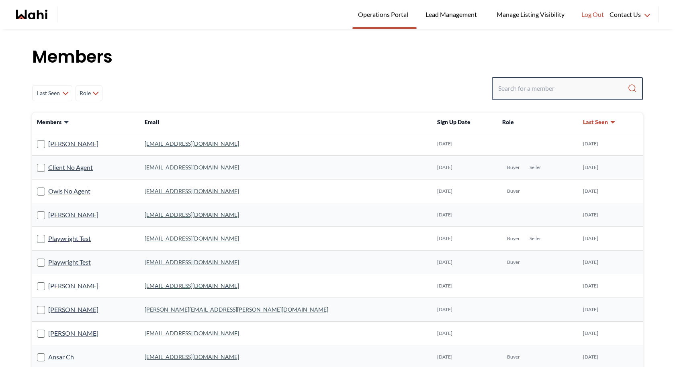
click at [535, 88] on input "Search input" at bounding box center [562, 88] width 129 height 14
paste input "[EMAIL_ADDRESS][DOMAIN_NAME]"
type input "[EMAIL_ADDRESS][DOMAIN_NAME]"
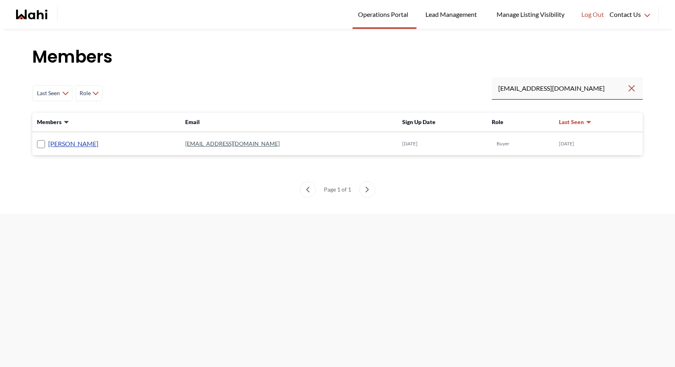
click at [68, 143] on link "[PERSON_NAME]" at bounding box center [73, 144] width 50 height 10
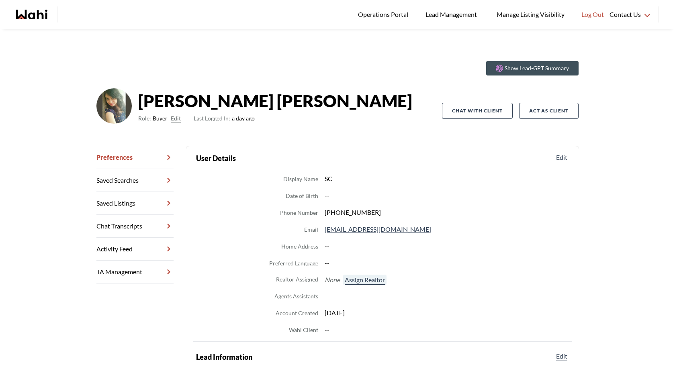
click at [361, 279] on button "Assign Realtor" at bounding box center [364, 280] width 43 height 10
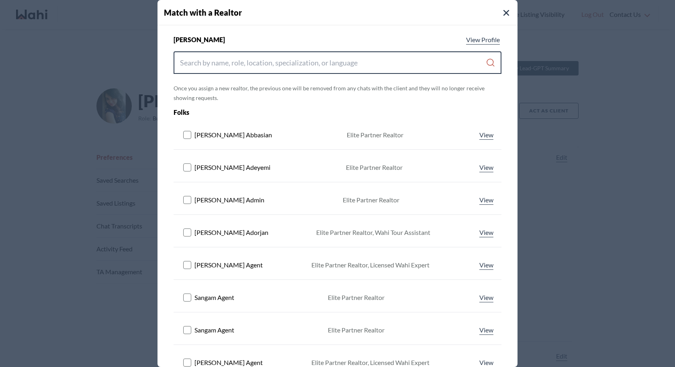
click at [326, 67] on input "Search input" at bounding box center [333, 62] width 306 height 14
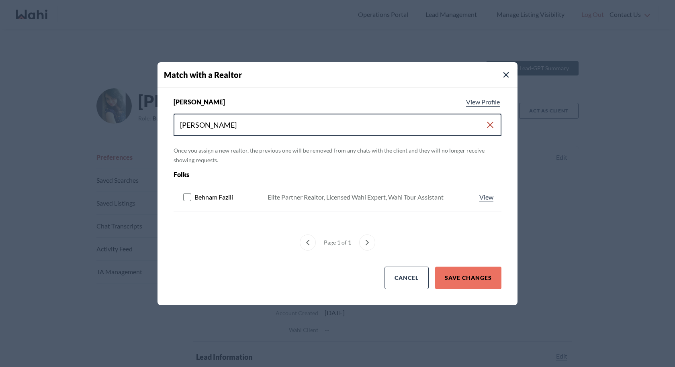
type input "behn"
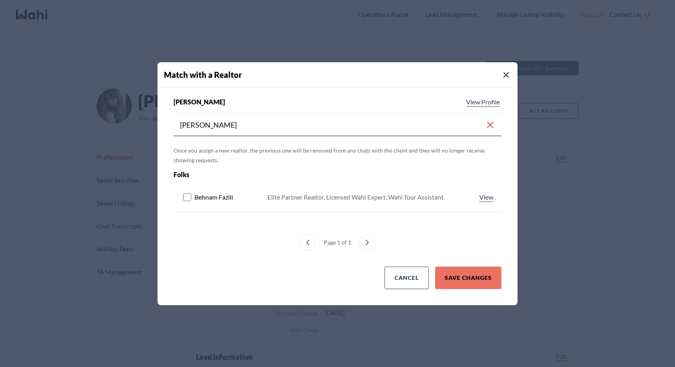
click at [188, 198] on rect at bounding box center [188, 197] width 8 height 8
click at [476, 274] on button "Save Changes" at bounding box center [468, 278] width 66 height 22
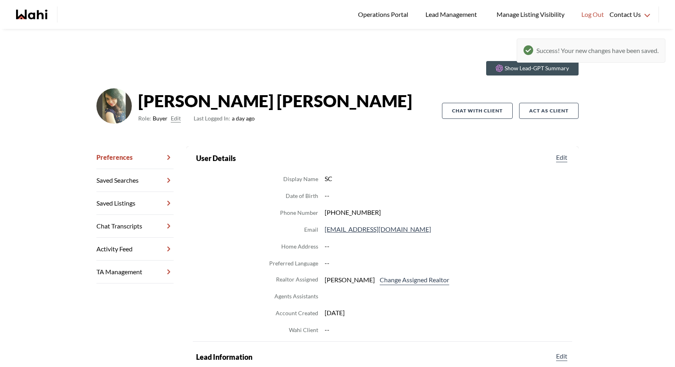
click at [129, 222] on link "Chat Transcripts" at bounding box center [134, 226] width 77 height 23
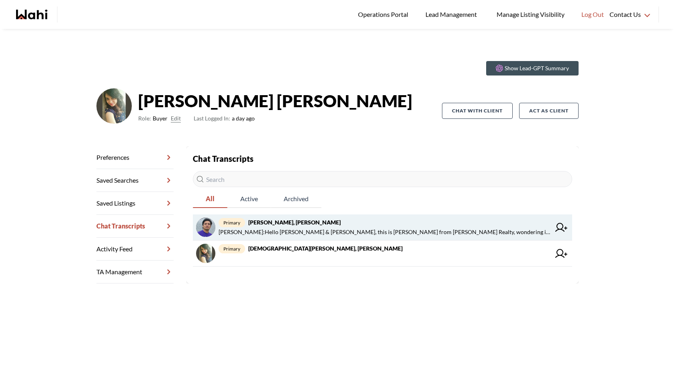
click at [341, 219] on span "primary Tarun Verma, Surbhi, Wahi" at bounding box center [384, 223] width 332 height 10
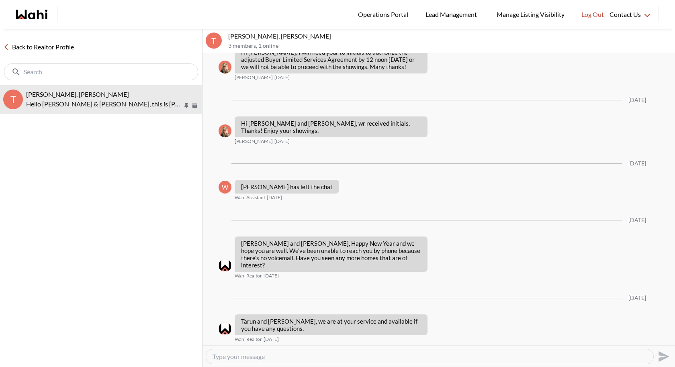
scroll to position [584, 0]
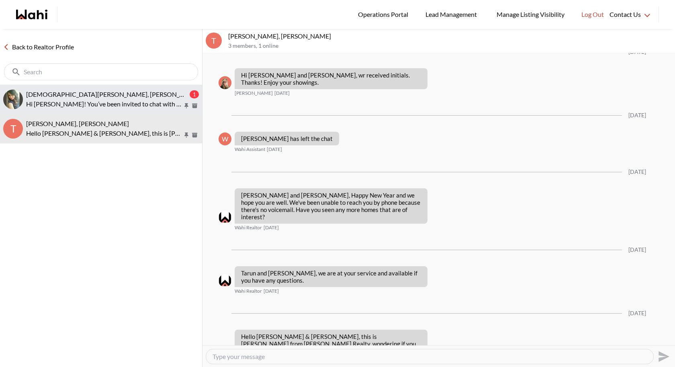
click at [61, 96] on span "[DEMOGRAPHIC_DATA][PERSON_NAME], [PERSON_NAME]" at bounding box center [113, 94] width 174 height 8
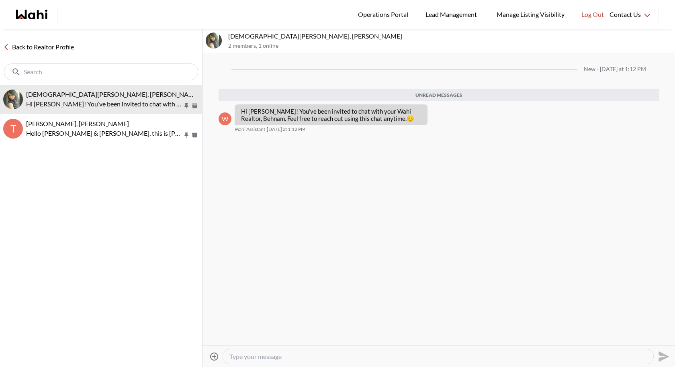
click at [273, 355] on textarea "Type your message" at bounding box center [437, 357] width 417 height 8
type textarea "Hi"
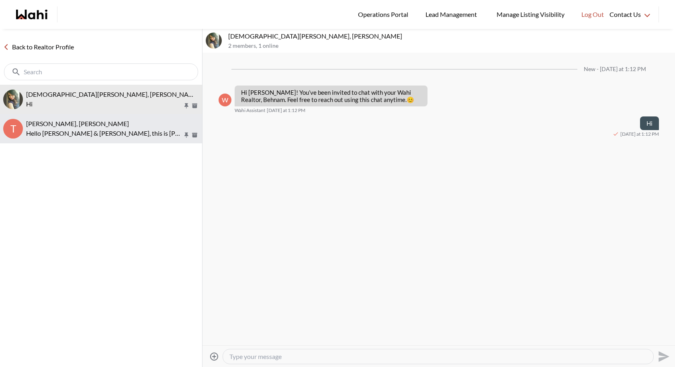
click at [67, 122] on span "Tarun Verma, Surbhi, Wahi" at bounding box center [77, 124] width 103 height 8
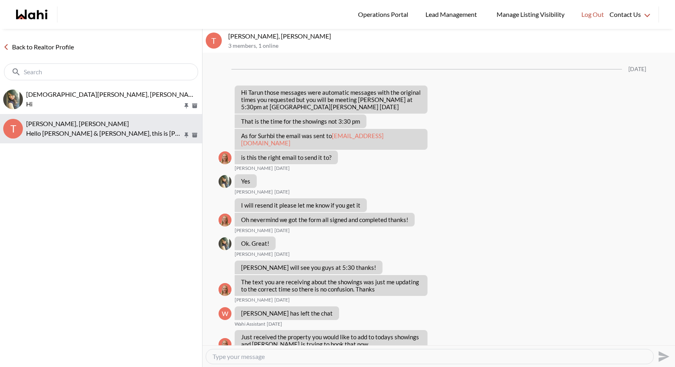
click at [67, 122] on span "Tarun Verma, Surbhi, Wahi" at bounding box center [77, 124] width 103 height 8
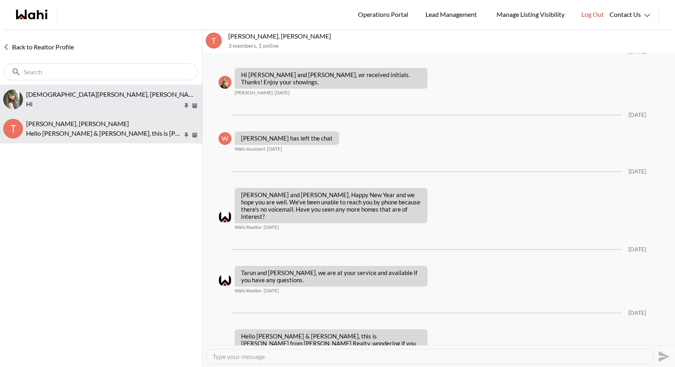
click at [72, 100] on p "Hi" at bounding box center [104, 104] width 157 height 10
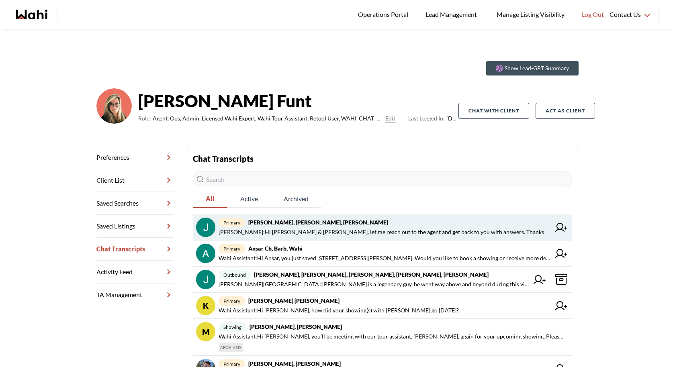
click at [398, 230] on span "Faraz Azam : Hi Jack & Leyla, let me reach out to the agent and get back to you…" at bounding box center [380, 232] width 325 height 10
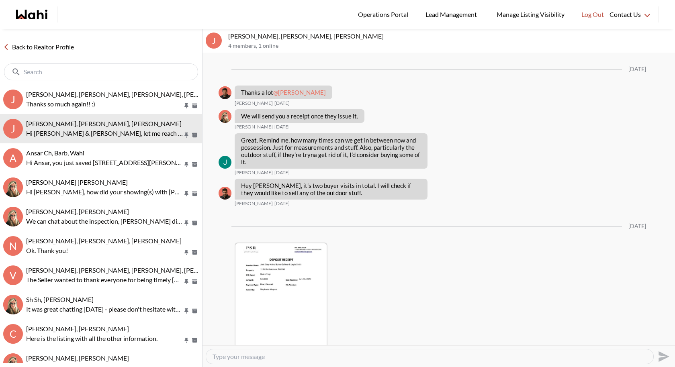
scroll to position [1464, 0]
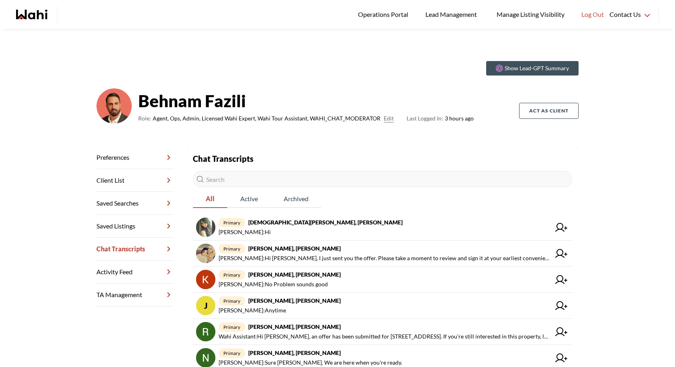
click at [305, 183] on input "text" at bounding box center [382, 179] width 379 height 16
paste input "gorddale61@gmail.com"
type input "gorddale61@gmail.com"
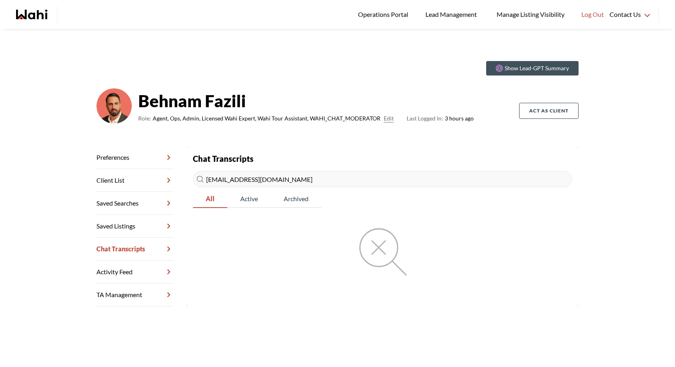
drag, startPoint x: 300, startPoint y: 179, endPoint x: 195, endPoint y: 167, distance: 105.5
click at [194, 167] on div "Chat Transcripts gorddale61@gmail.com All Active Archived" at bounding box center [382, 214] width 379 height 123
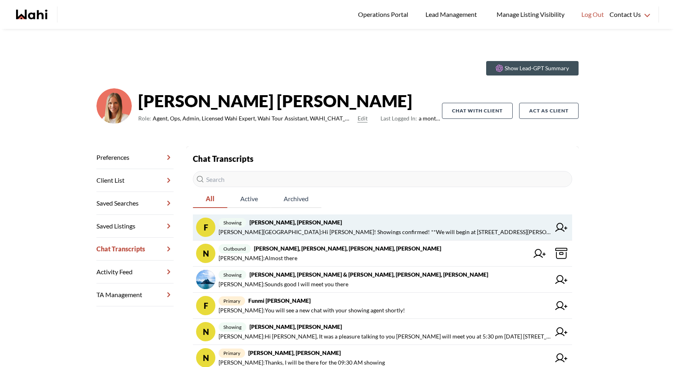
click at [368, 232] on span "Duane Wellington : Hi Funmi! Showings confirmed! **We will begin at 81 Hyland C…" at bounding box center [384, 232] width 332 height 10
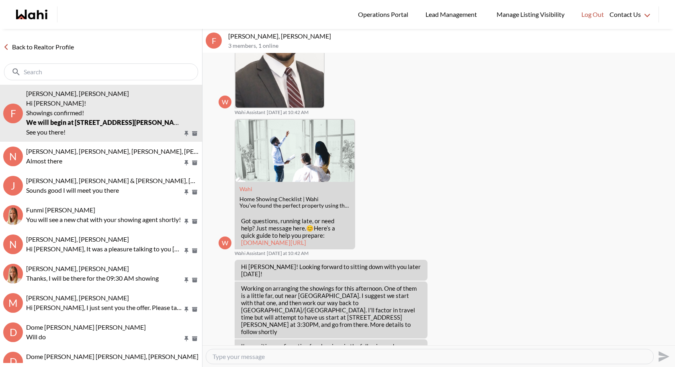
scroll to position [254, 0]
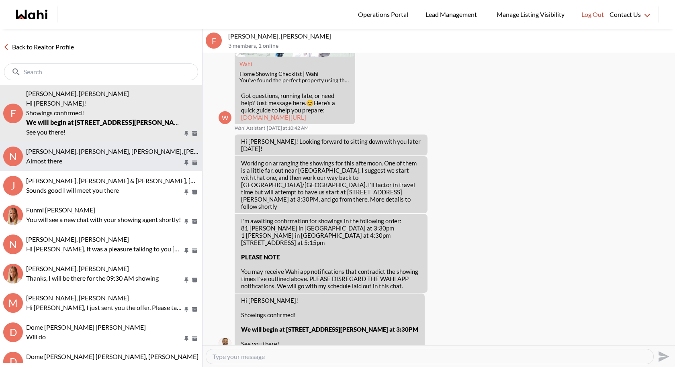
click at [120, 155] on div "Neha Saini, Michelle, Sahil, Alicia Almost there" at bounding box center [112, 156] width 173 height 18
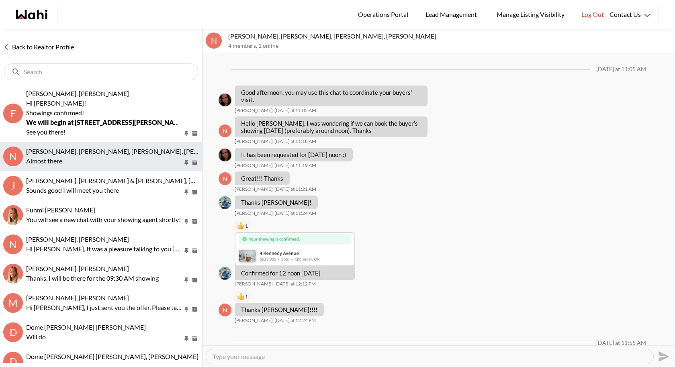
scroll to position [73, 0]
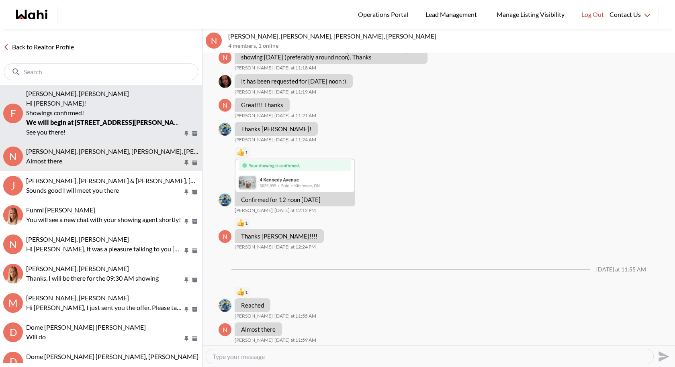
click at [123, 112] on p "Showings confirmed!" at bounding box center [104, 113] width 157 height 10
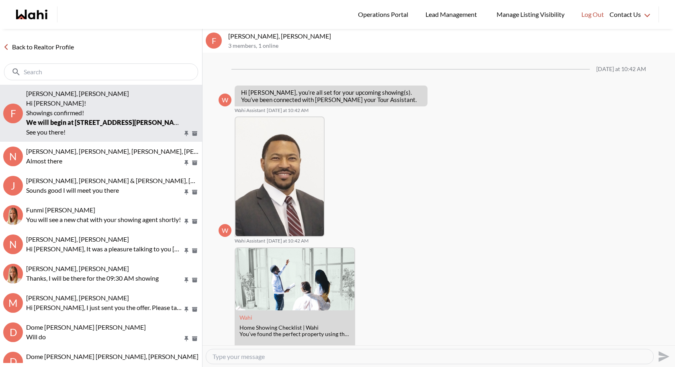
scroll to position [254, 0]
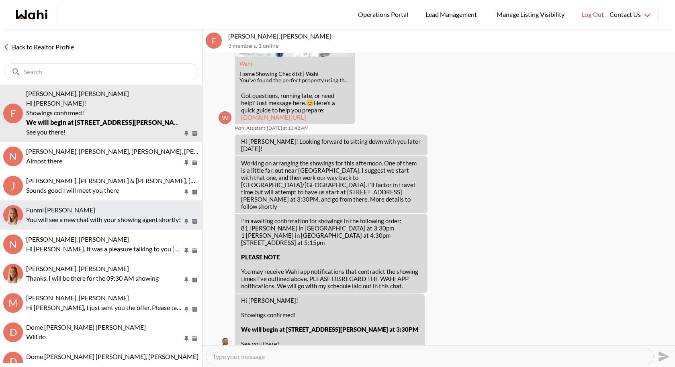
click at [125, 209] on div "Funmi Nowocien, Michelle" at bounding box center [112, 210] width 173 height 8
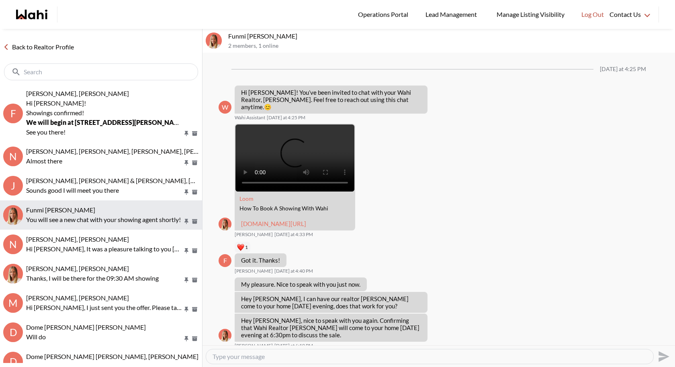
scroll to position [364, 0]
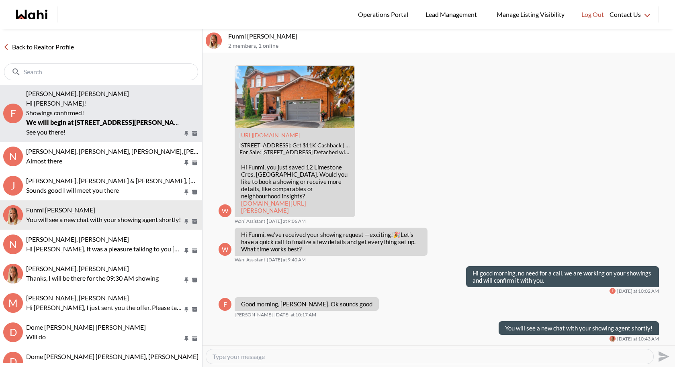
click at [64, 103] on p "Hi [PERSON_NAME]!" at bounding box center [104, 103] width 157 height 10
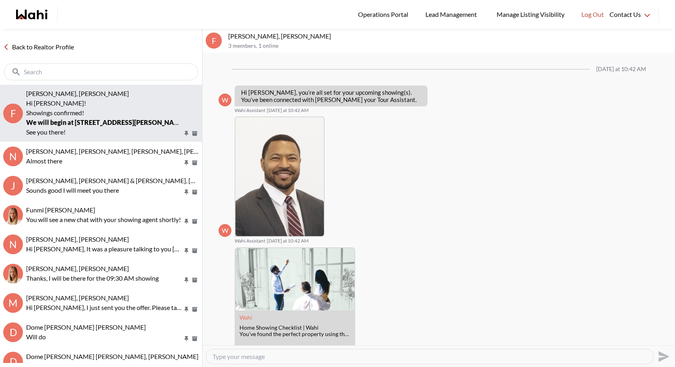
scroll to position [254, 0]
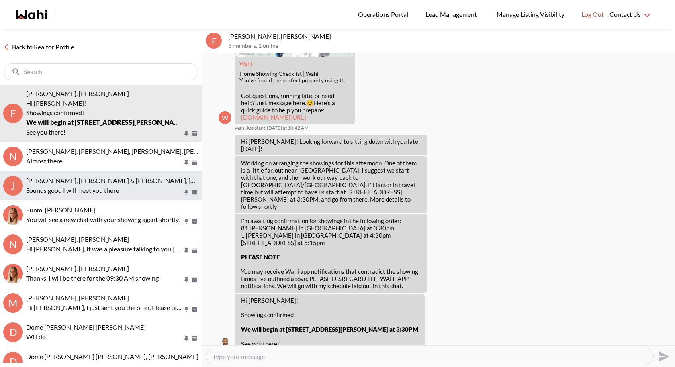
click at [70, 184] on div "[PERSON_NAME], [PERSON_NAME] & [PERSON_NAME], [PERSON_NAME], [PERSON_NAME]" at bounding box center [112, 181] width 173 height 8
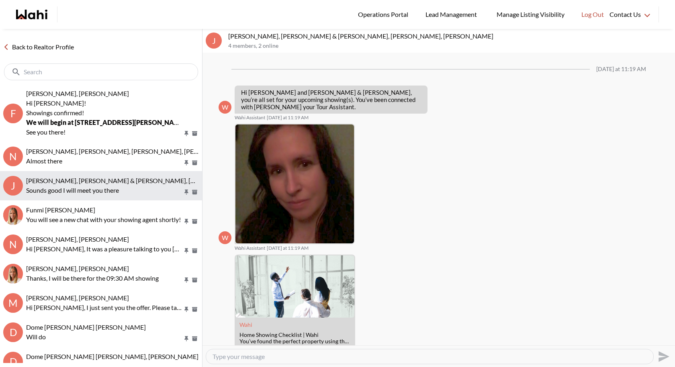
scroll to position [272, 0]
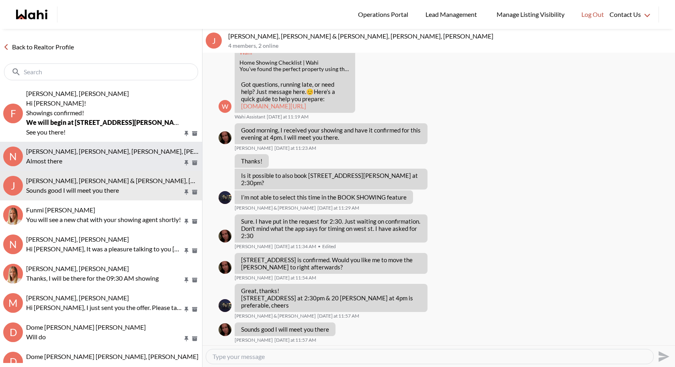
click at [80, 151] on span "Neha Saini, Michelle, Sahil, Alicia" at bounding box center [130, 151] width 208 height 8
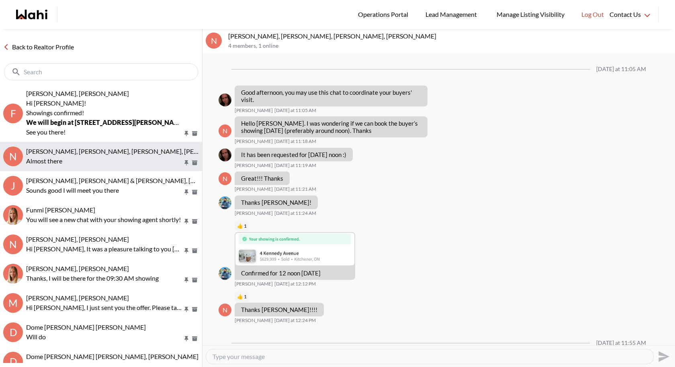
scroll to position [73, 0]
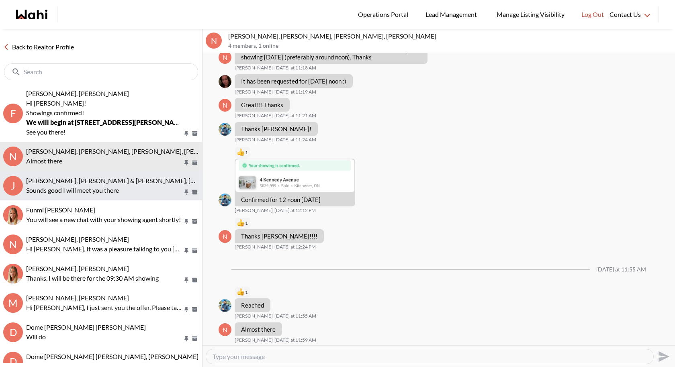
click at [91, 195] on button "J Jason Brown, Jason & Lauryn Vaz-Brown, Alicia, Michelle Sounds good I will me…" at bounding box center [101, 185] width 202 height 29
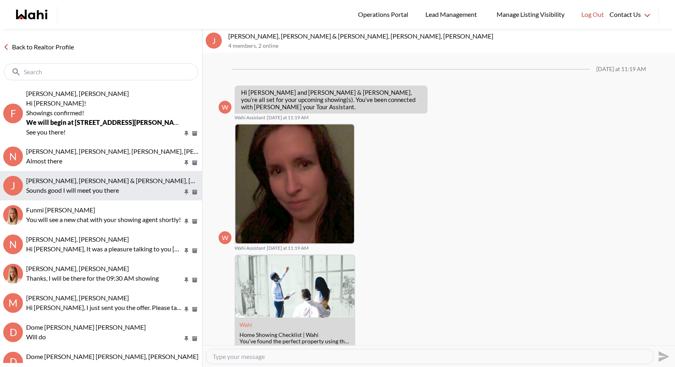
scroll to position [272, 0]
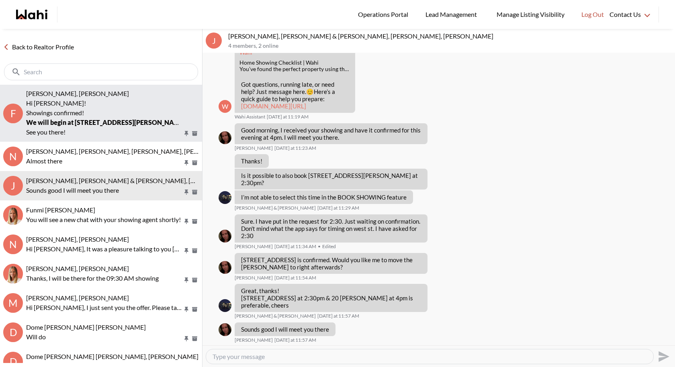
click at [92, 107] on p "Hi Funmi!" at bounding box center [104, 103] width 157 height 10
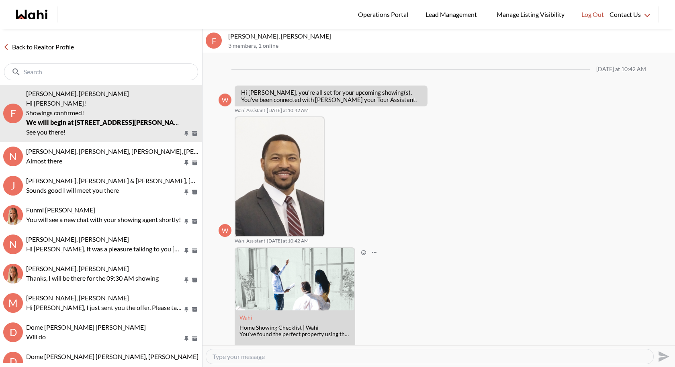
scroll to position [254, 0]
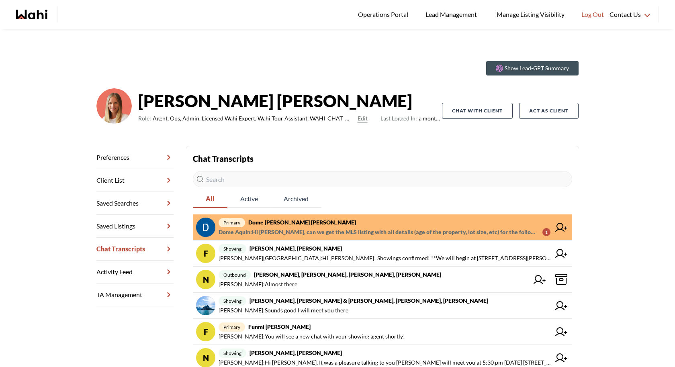
click at [322, 223] on strong "Dome [PERSON_NAME] [PERSON_NAME]" at bounding box center [302, 222] width 108 height 7
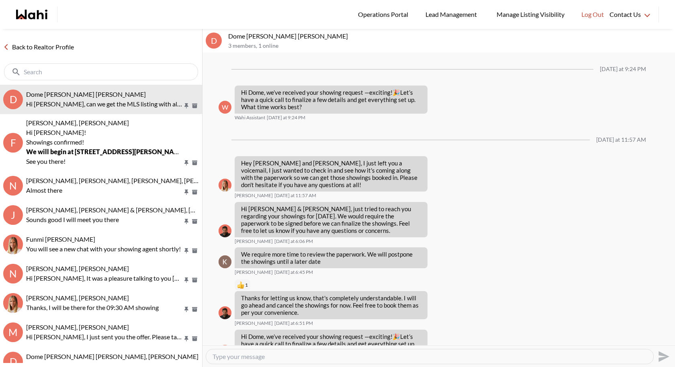
scroll to position [675, 0]
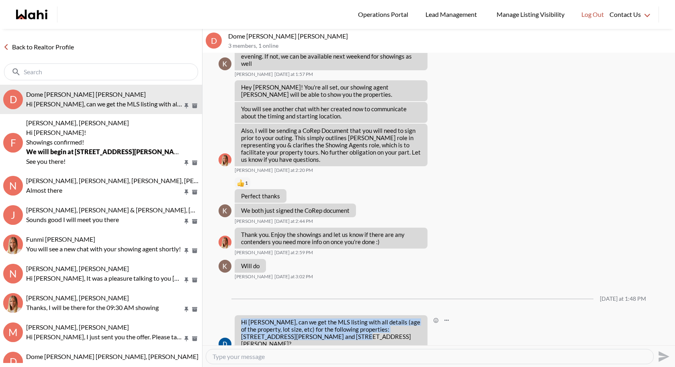
drag, startPoint x: 323, startPoint y: 328, endPoint x: 236, endPoint y: 310, distance: 88.5
click at [236, 315] on div "Hi Michelle, can we get the MLS listing with all details (age of the property, …" at bounding box center [330, 332] width 193 height 35
copy p "Hi Michelle, can we get the MLS listing with all details (age of the property, …"
click at [276, 351] on div at bounding box center [429, 356] width 447 height 14
click at [264, 356] on textarea "Type your message" at bounding box center [429, 357] width 434 height 8
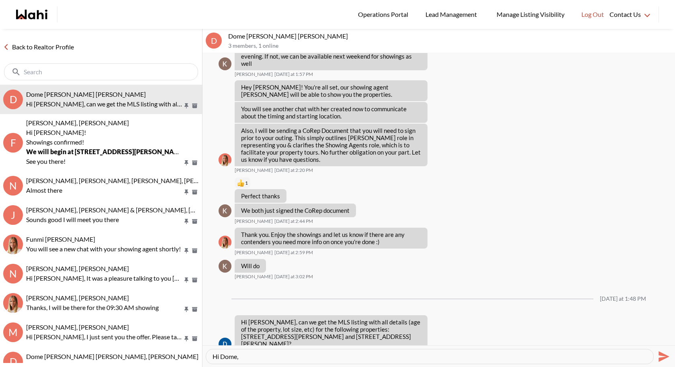
paste textarea "bsolutely, I will gather the information and let you know shortly."
click at [239, 355] on textarea "Hi Dome, bsolutely, I will gather the information and let you know shortly." at bounding box center [429, 357] width 434 height 8
type textarea "Hi Dome, absolutely, I will gather the information and let you know shortly."
click at [669, 355] on icon "Send" at bounding box center [662, 356] width 13 height 13
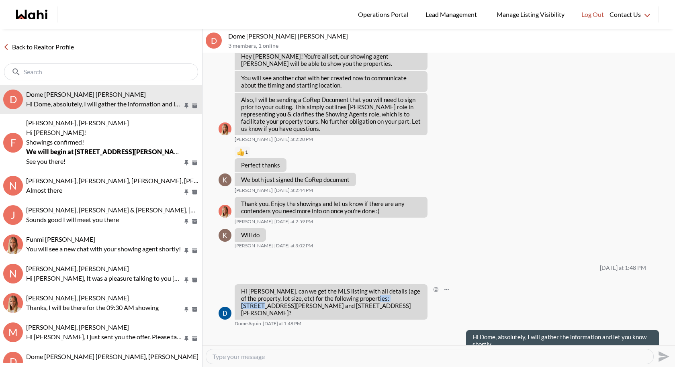
drag, startPoint x: 373, startPoint y: 289, endPoint x: 408, endPoint y: 288, distance: 34.9
click at [408, 288] on p "Hi Michelle, can we get the MLS listing with all details (age of the property, …" at bounding box center [331, 301] width 180 height 29
copy p "33 Wessex Dr"
click at [383, 287] on p "Hi [PERSON_NAME], can we get the MLS listing with all details (age of the prope…" at bounding box center [331, 301] width 180 height 29
click at [384, 287] on p "Hi [PERSON_NAME], can we get the MLS listing with all details (age of the prope…" at bounding box center [331, 301] width 180 height 29
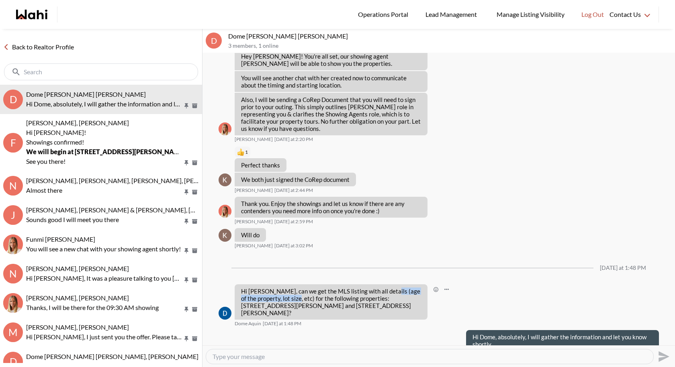
drag, startPoint x: 295, startPoint y: 289, endPoint x: 383, endPoint y: 283, distance: 88.5
click at [383, 287] on p "Hi [PERSON_NAME], can we get the MLS listing with all details (age of the prope…" at bounding box center [331, 301] width 180 height 29
copy p "age of the property, lot size, etc"
drag, startPoint x: 375, startPoint y: 289, endPoint x: 409, endPoint y: 288, distance: 34.1
click at [409, 288] on p "Hi Michelle, can we get the MLS listing with all details (age of the property, …" at bounding box center [331, 301] width 180 height 29
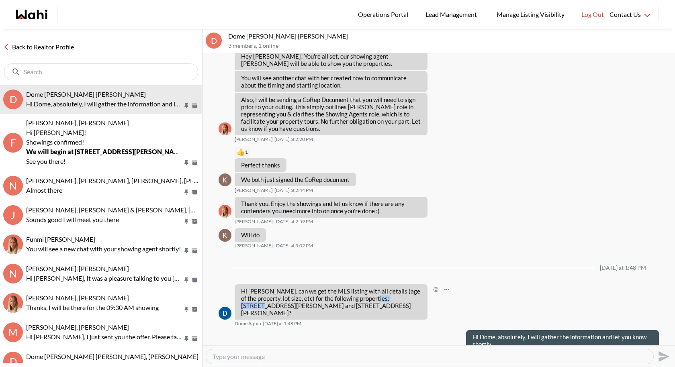
copy p "33 Wessex Dr"
click at [269, 359] on textarea "Type your message" at bounding box center [429, 357] width 434 height 8
paste textarea "3-bed, 3-bath home with approx. 1,100–1,500 sq. ft. of living space on a 29.69 …"
type textarea "3-bed, 3-bath home with approx. 1,100–1,500 sq. ft. of living space on a 29.69 …"
click at [664, 357] on icon "Send" at bounding box center [663, 356] width 11 height 11
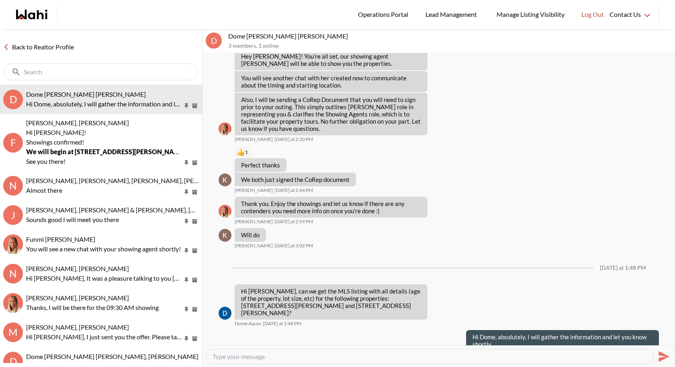
scroll to position [728, 0]
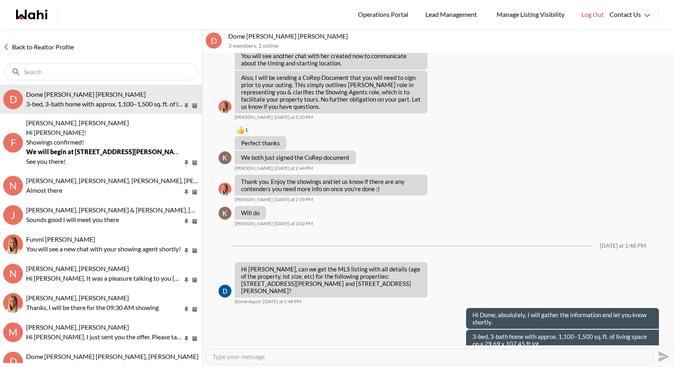
click at [308, 358] on textarea "Type your message" at bounding box center [429, 357] width 434 height 8
type textarea "Built 2002"
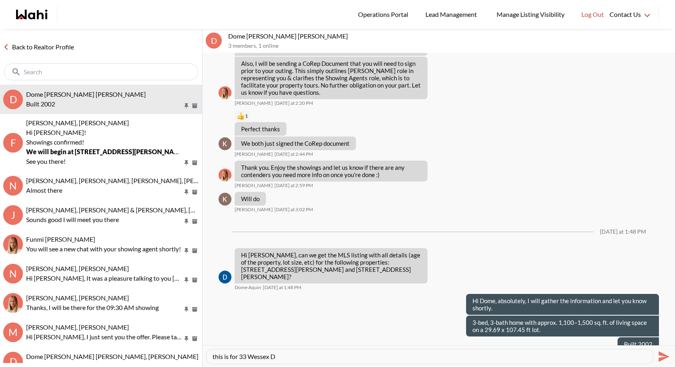
type textarea "this is for 33 Wessex Dr"
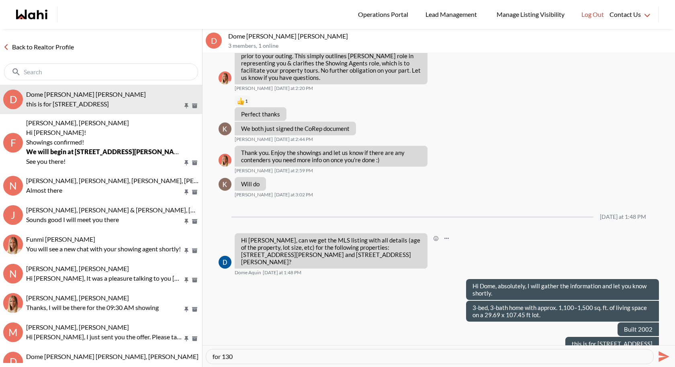
type textarea "for 130"
drag, startPoint x: 322, startPoint y: 247, endPoint x: 274, endPoint y: 247, distance: 47.8
click at [274, 247] on p "Hi Michelle, can we get the MLS listing with all details (age of the property, …" at bounding box center [331, 251] width 180 height 29
copy p "130 Chatfield Ajax"
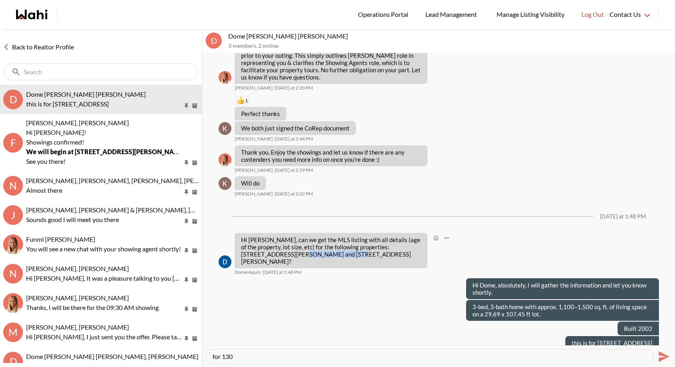
scroll to position [756, 0]
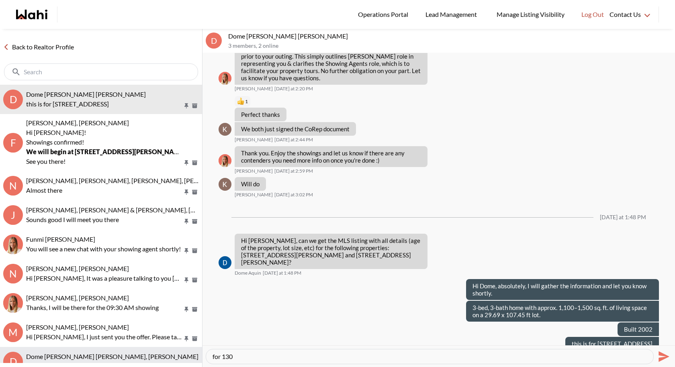
drag, startPoint x: 293, startPoint y: 353, endPoint x: 152, endPoint y: 353, distance: 140.5
click at [153, 354] on div "Back to Realtor Profile D Dome Aquin, Keith Mody, Michelle this is for 33 Wesse…" at bounding box center [337, 198] width 675 height 338
paste textarea "[STREET_ADDRESS][GEOGRAPHIC_DATA][PERSON_NAME] - Built 1982, 3 beds, 3 baths, a…"
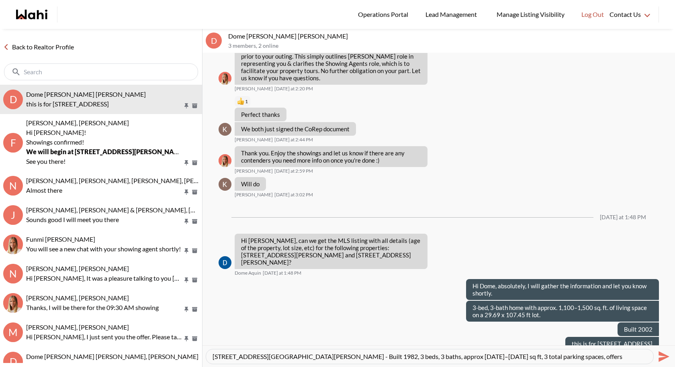
type textarea "[STREET_ADDRESS][GEOGRAPHIC_DATA][PERSON_NAME] - Built 1982, 3 beds, 3 baths, a…"
click at [662, 358] on icon "Send" at bounding box center [663, 356] width 11 height 11
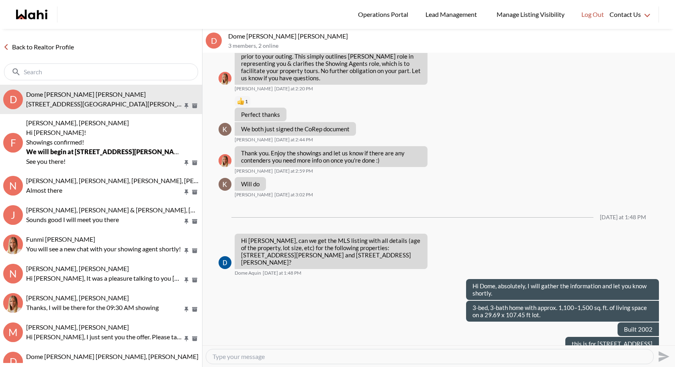
scroll to position [785, 0]
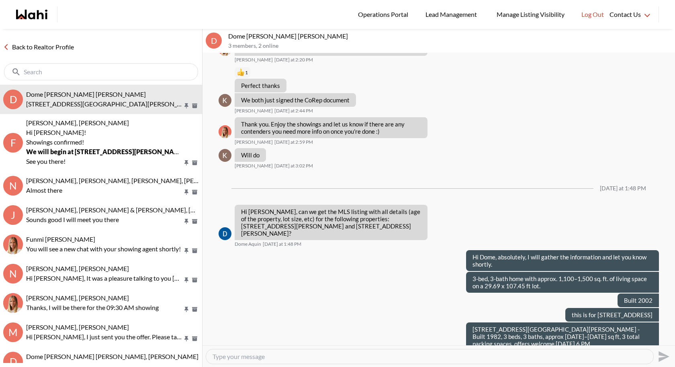
click at [442, 355] on textarea "Type your message" at bounding box center [429, 357] width 434 height 8
type textarea "Please let me know if you have any questions"
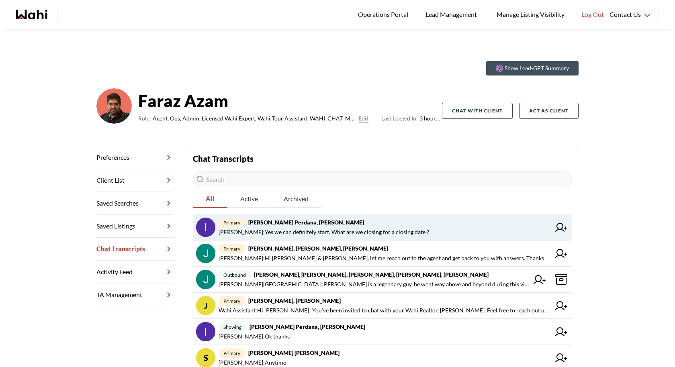
click at [383, 228] on span "[PERSON_NAME] : Yes we can definitely start. What are we closing for a closing …" at bounding box center [323, 232] width 210 height 10
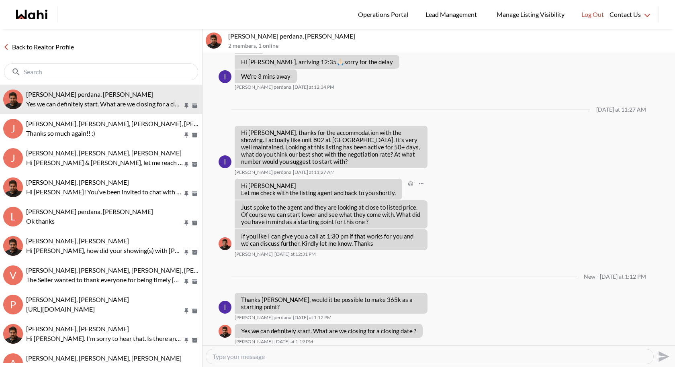
scroll to position [795, 0]
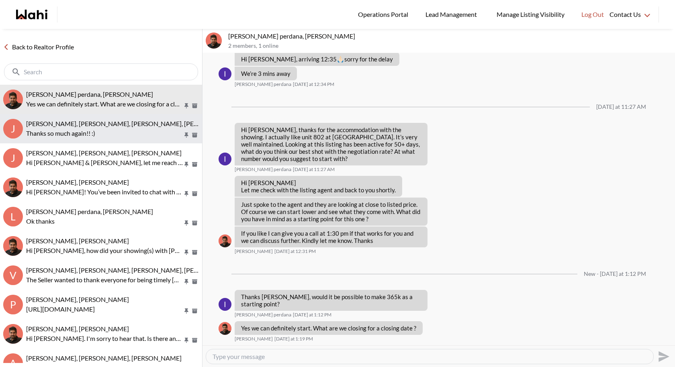
click at [129, 121] on span "[PERSON_NAME], [PERSON_NAME], [PERSON_NAME], [PERSON_NAME], [PERSON_NAME]" at bounding box center [156, 124] width 261 height 8
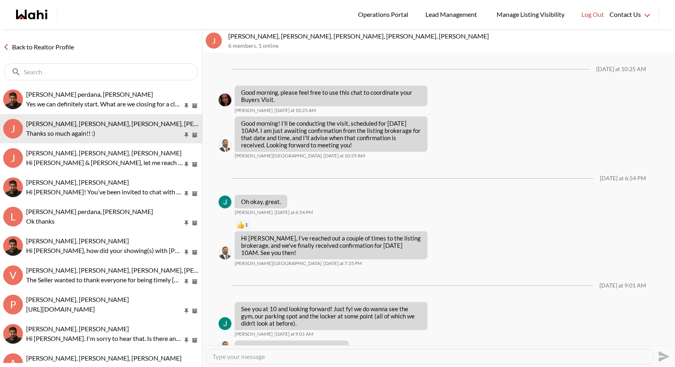
scroll to position [193, 0]
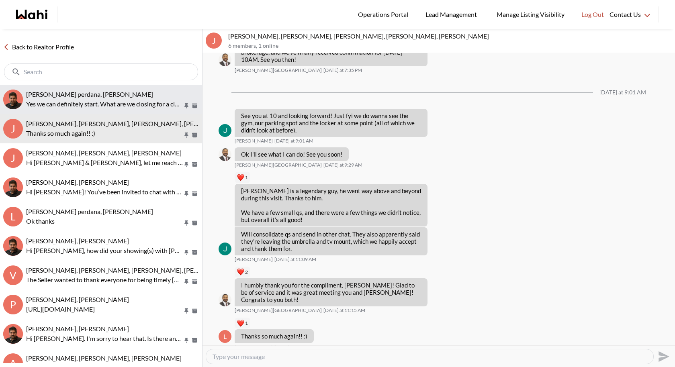
click at [57, 98] on span "[PERSON_NAME] perdana, [PERSON_NAME]" at bounding box center [89, 94] width 127 height 8
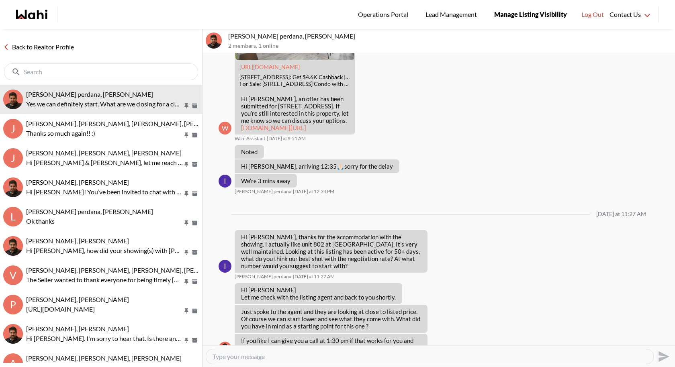
scroll to position [693, 0]
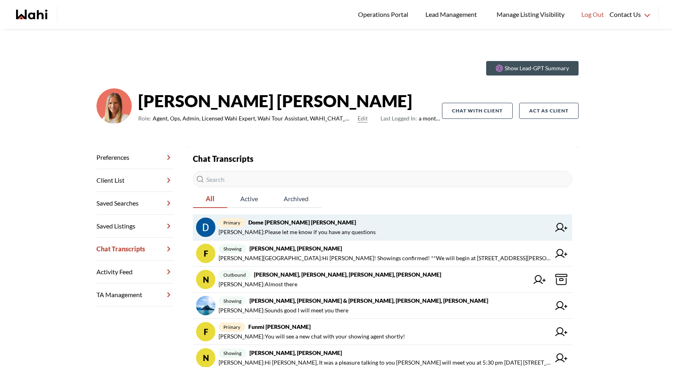
click at [302, 232] on span "[PERSON_NAME] : Please let me know if you have any questions" at bounding box center [296, 232] width 157 height 10
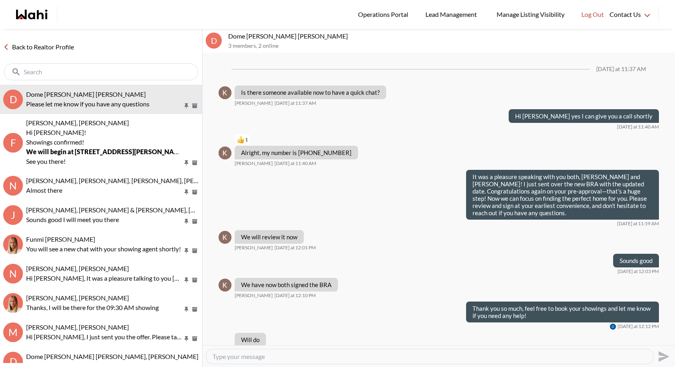
scroll to position [453, 0]
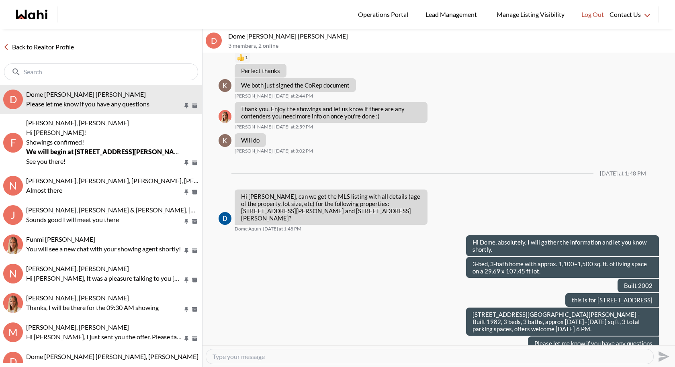
click at [248, 357] on textarea "Type your message" at bounding box center [429, 357] width 434 height 8
paste textarea "28.48 x 105.34 Feet"
type textarea "28.48 x 105.34 Feet lot size for 130"
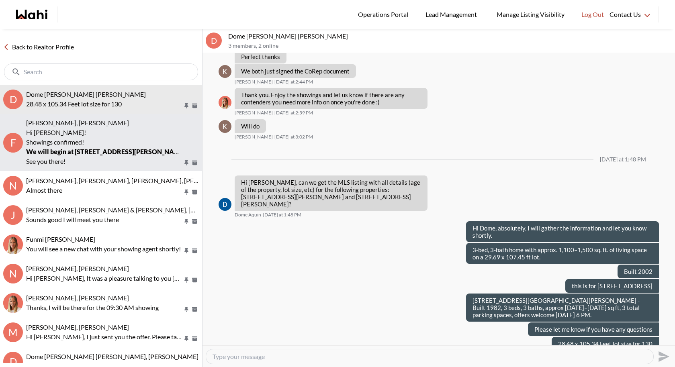
click at [85, 126] on div "Funmi Nowocien, Duane, Michelle" at bounding box center [112, 123] width 173 height 8
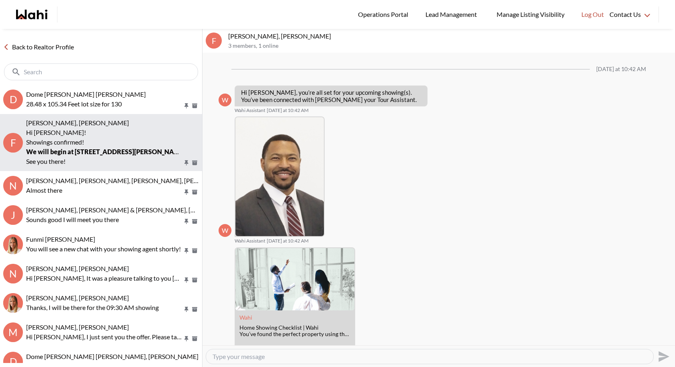
scroll to position [254, 0]
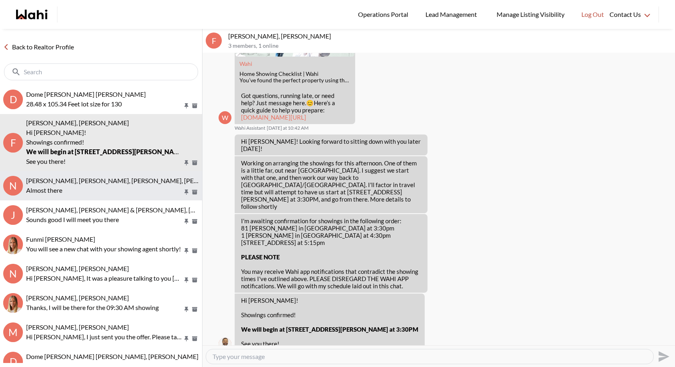
click at [96, 184] on span "Neha Saini, Michelle, Sahil, Alicia" at bounding box center [130, 181] width 208 height 8
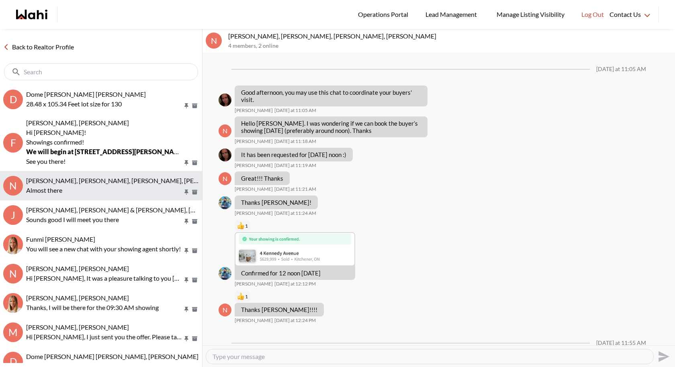
scroll to position [73, 0]
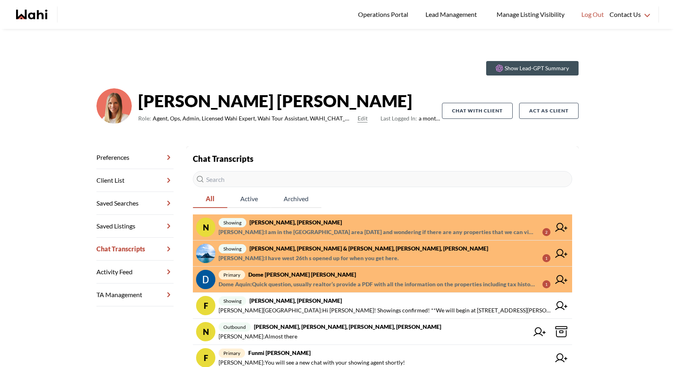
click at [336, 225] on span "showing Nitesh Goyal, Paul, Michelle" at bounding box center [384, 223] width 332 height 10
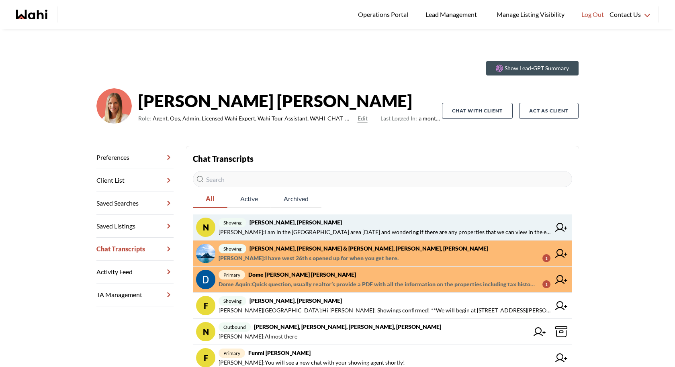
click at [295, 230] on span "[PERSON_NAME] : I am in the [GEOGRAPHIC_DATA] area [DATE] and wondering if ther…" at bounding box center [384, 232] width 332 height 10
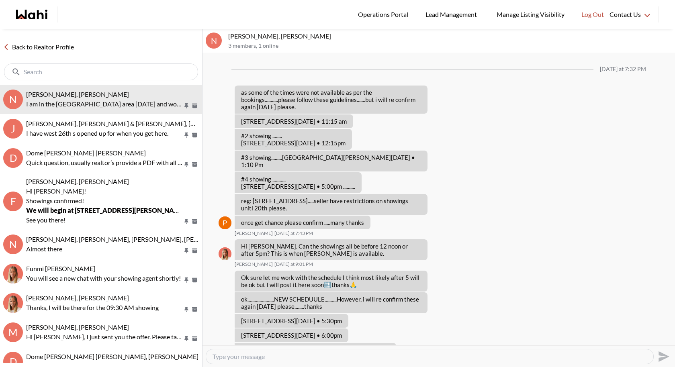
scroll to position [414, 0]
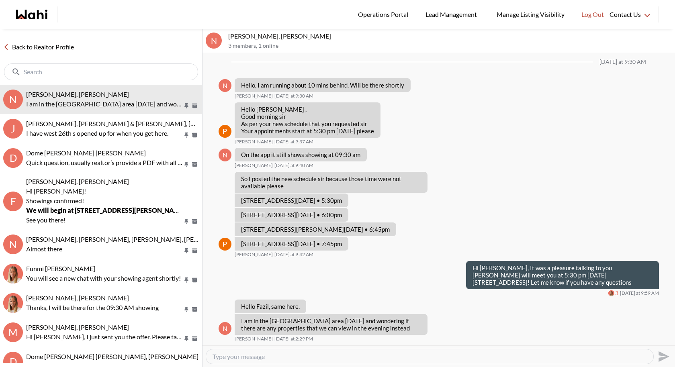
click at [279, 357] on textarea "Type your message" at bounding box center [429, 357] width 434 height 8
type textarea "Hi [PERSON_NAME] as we talked your showings booked for [DATE] from 5:30"
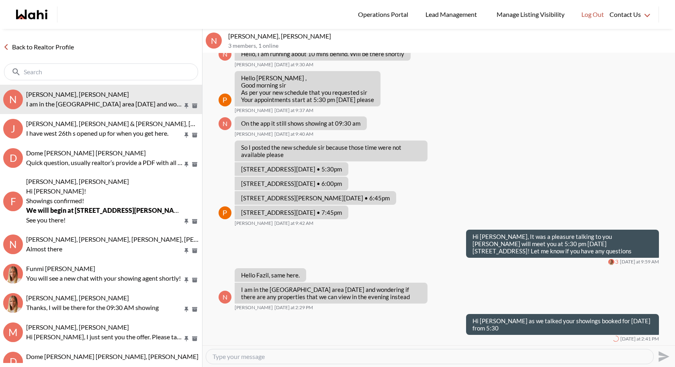
scroll to position [438, 0]
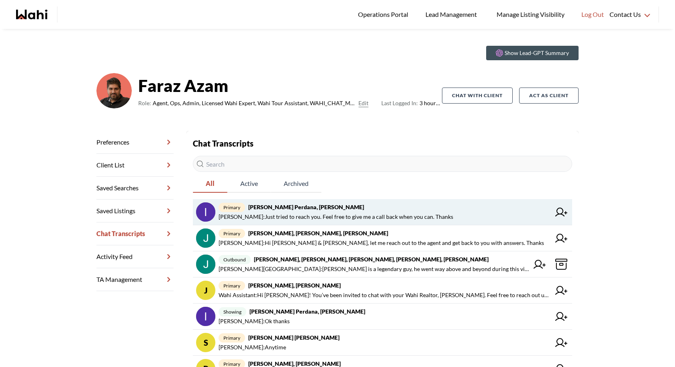
scroll to position [18, 0]
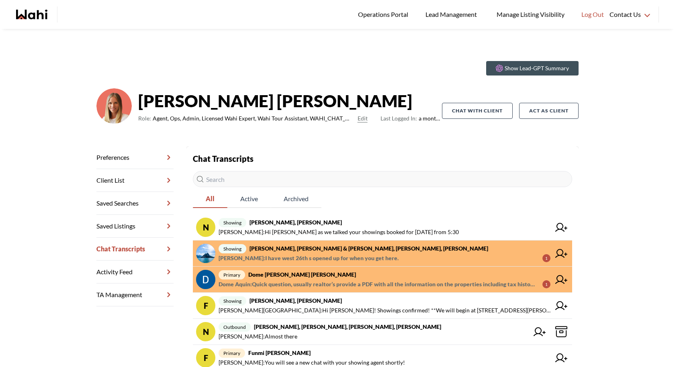
click at [410, 243] on link "showing [PERSON_NAME], [PERSON_NAME] & [PERSON_NAME], [PERSON_NAME], [PERSON_NA…" at bounding box center [382, 254] width 379 height 26
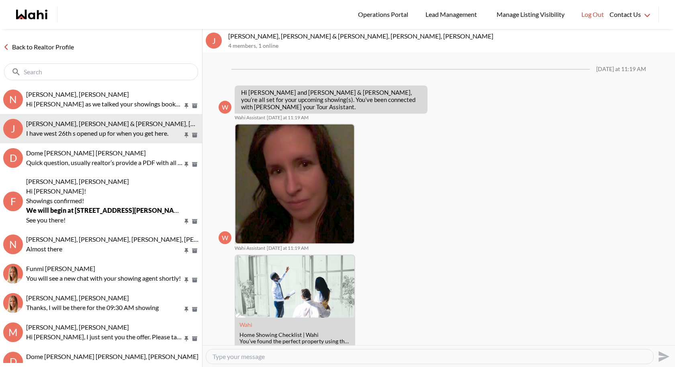
scroll to position [328, 0]
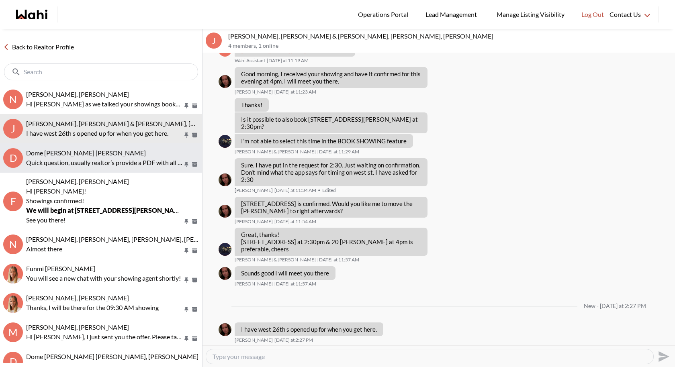
click at [128, 163] on p "Quick question, usually realtor’s provide a PDF with all the information on the…" at bounding box center [104, 163] width 157 height 10
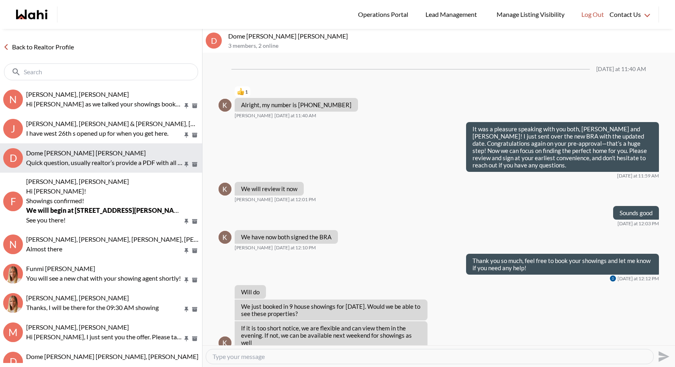
scroll to position [490, 0]
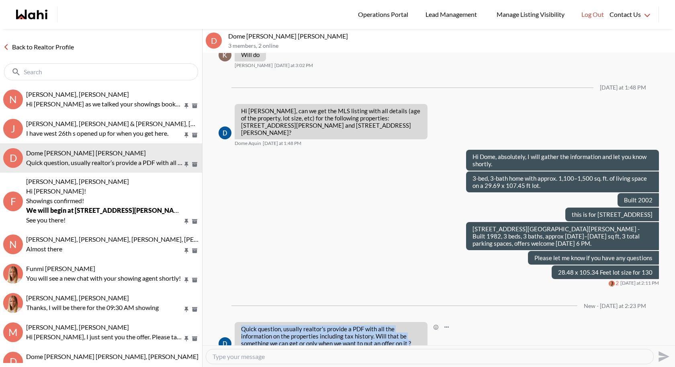
drag, startPoint x: 385, startPoint y: 330, endPoint x: 241, endPoint y: 311, distance: 145.3
click at [241, 325] on p "Quick question, usually realtor’s provide a PDF with all the information on the…" at bounding box center [331, 336] width 180 height 22
copy p "Quick question, usually realtor’s provide a PDF with all the information on the…"
click at [242, 352] on div at bounding box center [429, 356] width 447 height 14
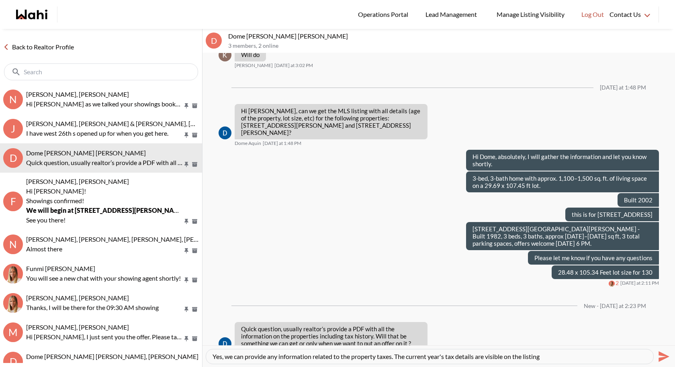
click at [556, 356] on textarea "Yes, we can provide any information related to the property taxes. The current …" at bounding box center [429, 357] width 434 height 8
click at [333, 355] on textarea "Yes, we can provide any information related to the property taxes. The current …" at bounding box center [429, 357] width 434 height 8
type textarea "Yes, we can provide any information related to the property taxes. The current …"
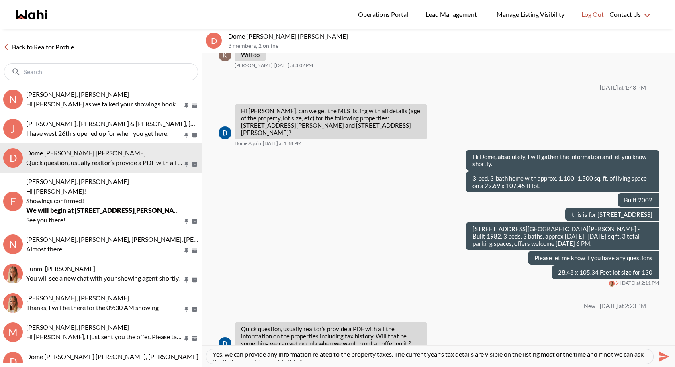
click at [667, 357] on icon "Send" at bounding box center [662, 356] width 13 height 13
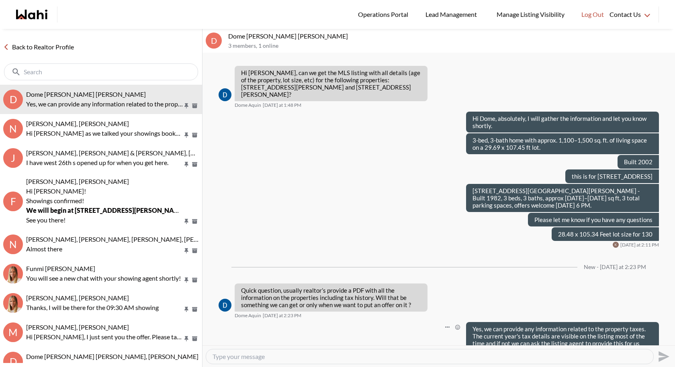
scroll to position [528, 0]
click at [336, 356] on textarea "Type your message" at bounding box center [429, 357] width 434 height 8
type textarea "Let me know if you have any other questions"
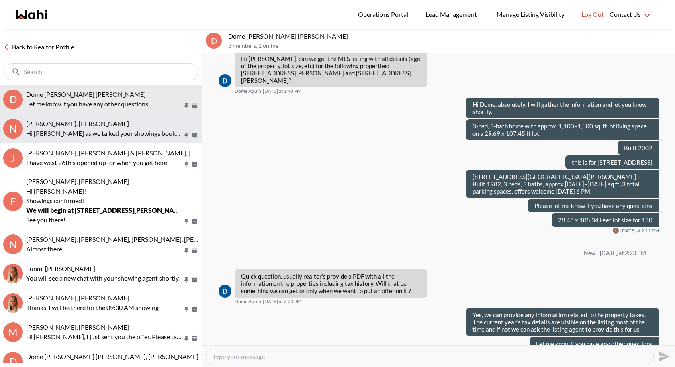
click at [123, 136] on p "Hi [PERSON_NAME] as we talked your showings booked for [DATE] from 5:30" at bounding box center [104, 133] width 157 height 10
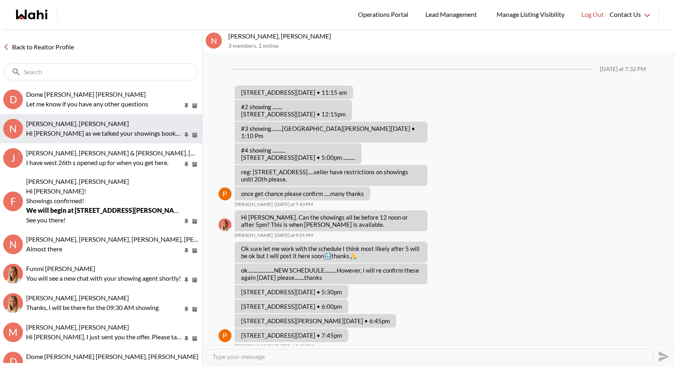
scroll to position [409, 0]
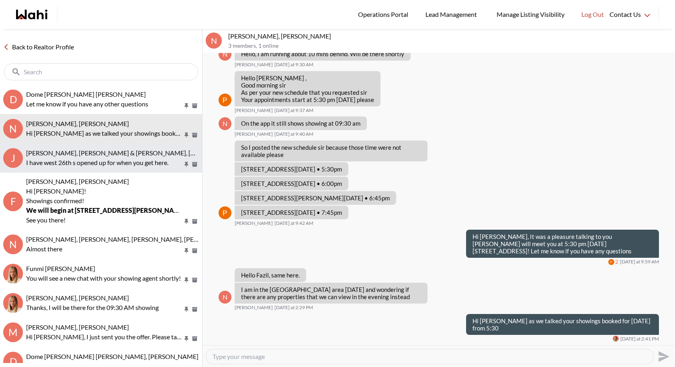
click at [94, 166] on p "I have west 26th s opened up for when you get here." at bounding box center [104, 163] width 157 height 10
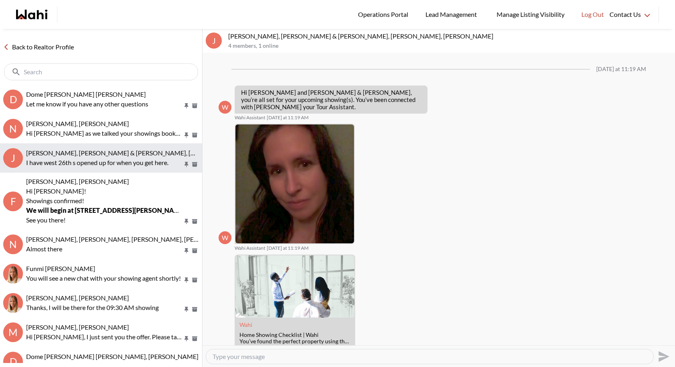
scroll to position [287, 0]
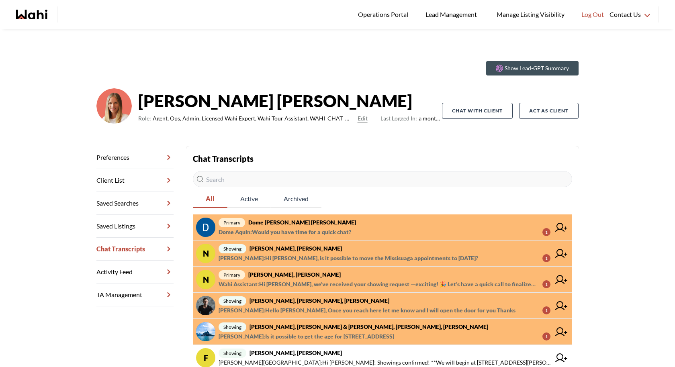
click at [379, 225] on span "primary Dome [PERSON_NAME] [PERSON_NAME]" at bounding box center [384, 223] width 332 height 10
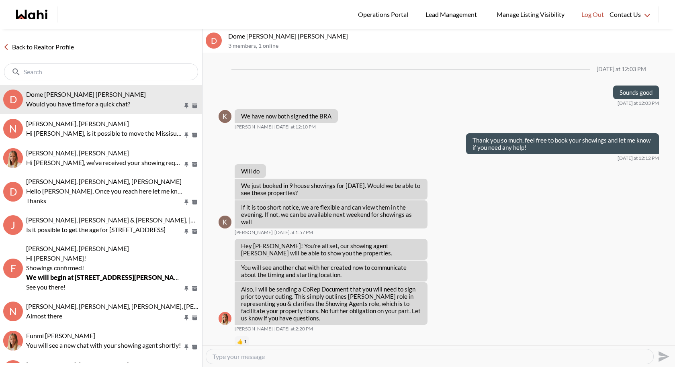
scroll to position [454, 0]
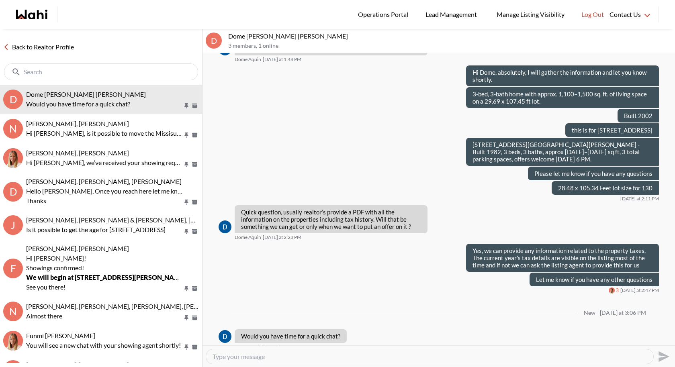
click at [308, 353] on textarea "Type your message" at bounding box center [429, 357] width 434 height 8
type textarea "Yes of course, I can give you a call in 15 min"
click at [660, 360] on icon "Send" at bounding box center [663, 356] width 11 height 11
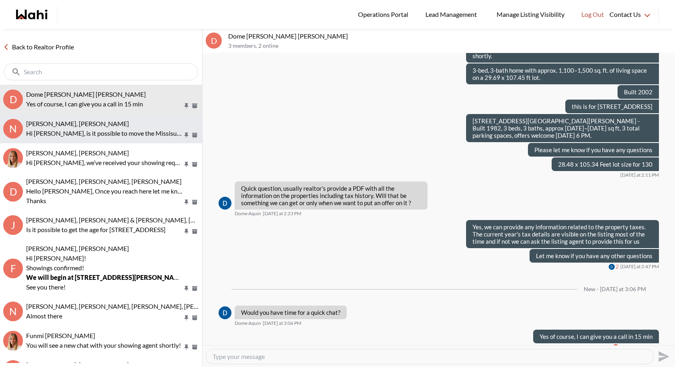
click at [86, 141] on button "N Nitesh Goyal, Paul, Michelle Hi Fazil, is it possible to move the Missisuaga …" at bounding box center [101, 128] width 202 height 29
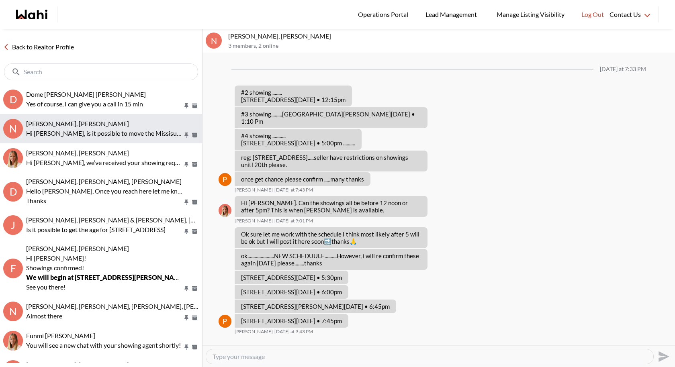
scroll to position [451, 0]
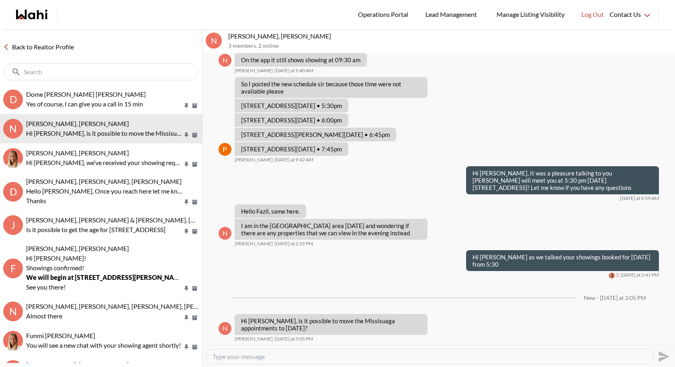
click at [251, 353] on textarea "Type your message" at bounding box center [429, 357] width 434 height 8
type textarea "Let me just ask our agent and see if its not to late and I will let you know so…"
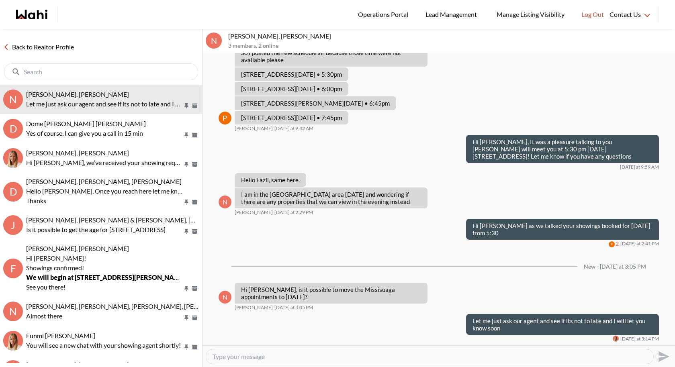
drag, startPoint x: 251, startPoint y: 353, endPoint x: 200, endPoint y: 367, distance: 52.9
click at [250, 354] on textarea "Type your message" at bounding box center [429, 357] width 434 height 8
click at [222, 354] on textarea "Type your message" at bounding box center [429, 357] width 434 height 8
type textarea "I just talked to Paul and we will cancel all your sh"
drag, startPoint x: 264, startPoint y: 35, endPoint x: 249, endPoint y: 37, distance: 15.7
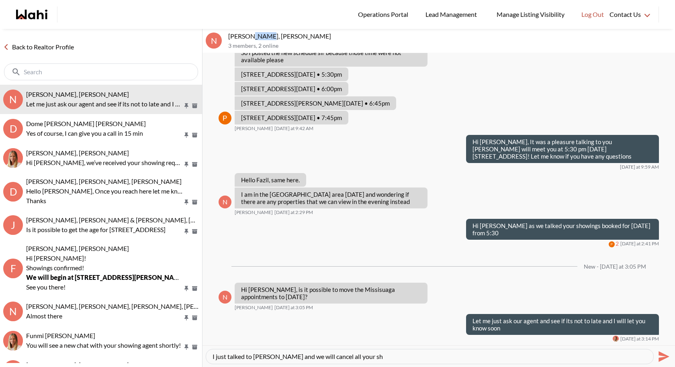
click at [249, 37] on p "Nitesh Goyal, Paul, Michelle" at bounding box center [449, 36] width 443 height 8
copy p "Goyal"
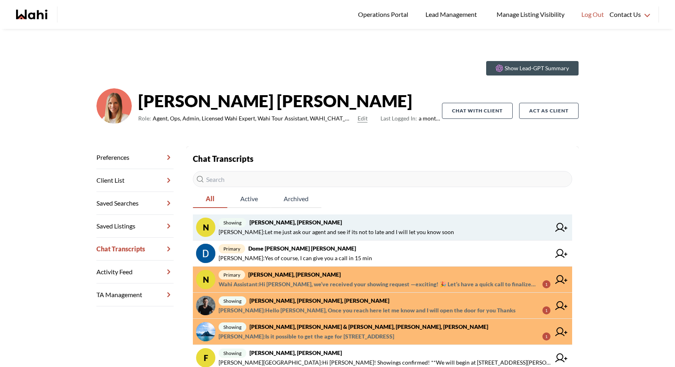
click at [404, 221] on span "showing Nitesh Goyal, Paul, Michelle" at bounding box center [384, 223] width 332 height 10
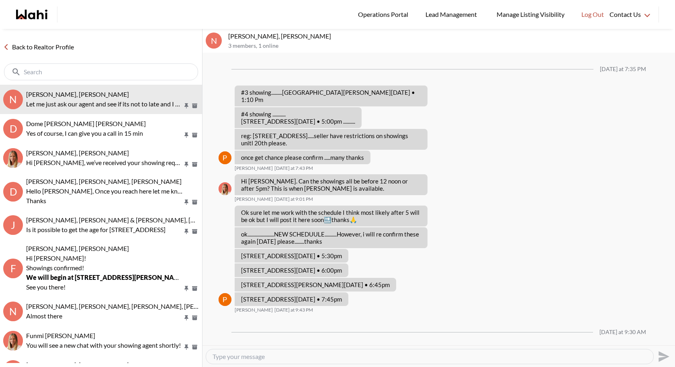
scroll to position [420, 0]
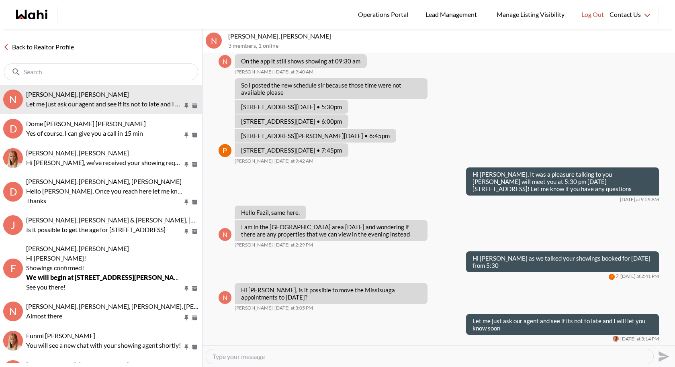
click at [282, 355] on textarea "Type your message" at bounding box center [429, 357] width 434 height 8
click at [222, 355] on textarea "Type your message" at bounding box center [429, 357] width 434 height 8
type textarea "Paul is working on it so we can cancel the showings for Missisuaga and you can …"
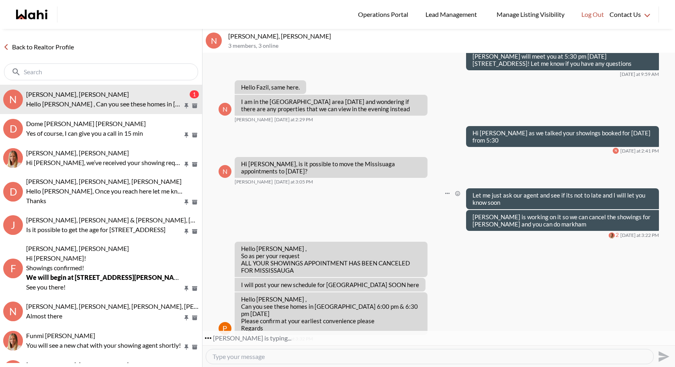
scroll to position [538, 0]
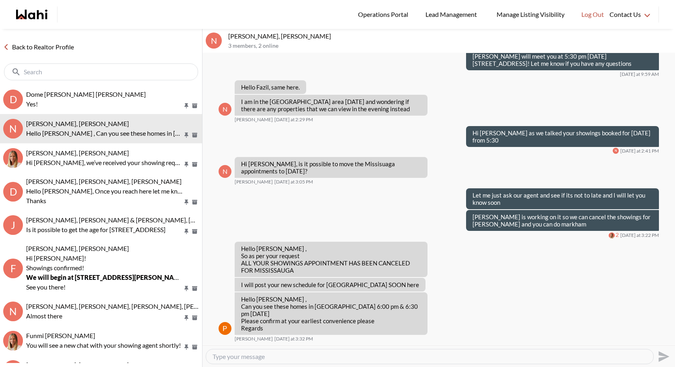
click at [243, 357] on textarea "Type your message" at bounding box center [429, 357] width 434 height 8
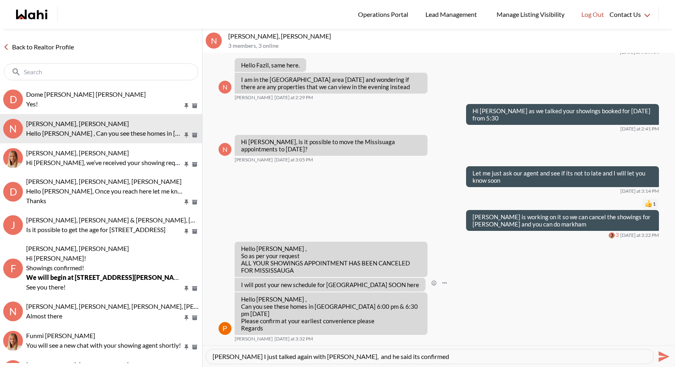
scroll to position [561, 0]
type textarea "Pual I just talked again with Nitesh, and he said its confirmed"
click at [661, 349] on button "Send" at bounding box center [662, 356] width 18 height 18
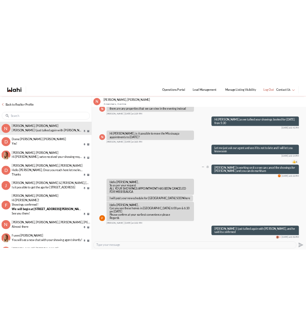
scroll to position [584, 0]
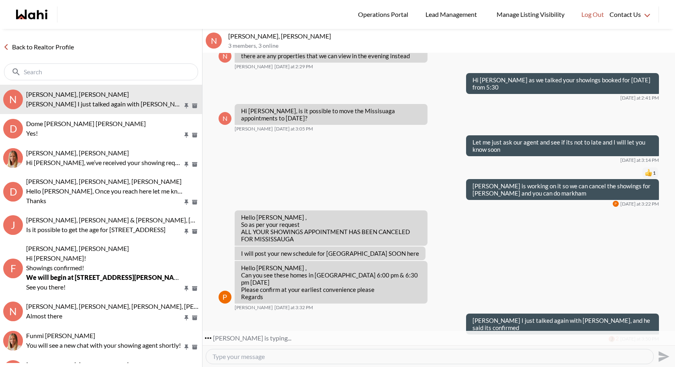
click at [292, 357] on textarea "Type your message" at bounding box center [429, 357] width 434 height 8
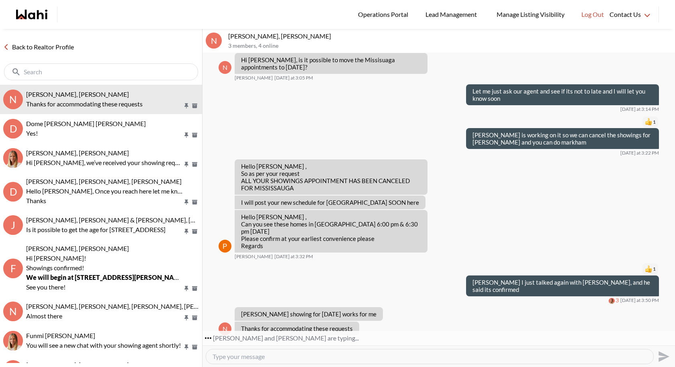
scroll to position [650, 0]
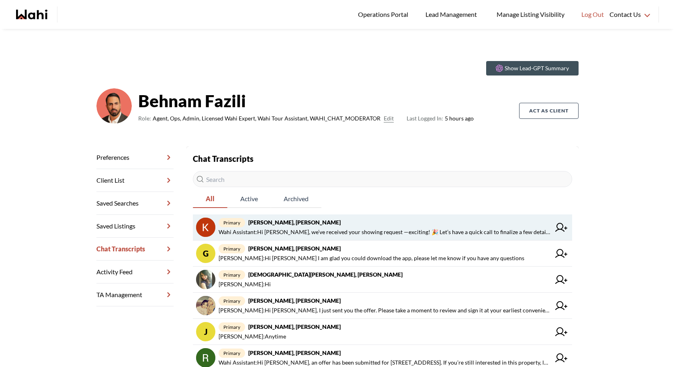
click at [460, 237] on link "primary [PERSON_NAME], [PERSON_NAME] Assistant : Hi [PERSON_NAME], we’ve receiv…" at bounding box center [382, 227] width 379 height 26
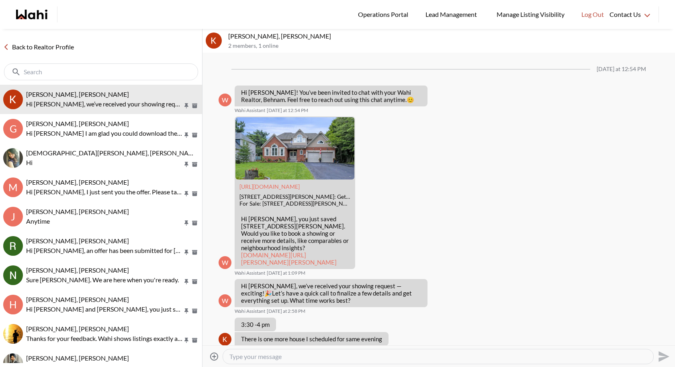
scroll to position [583, 0]
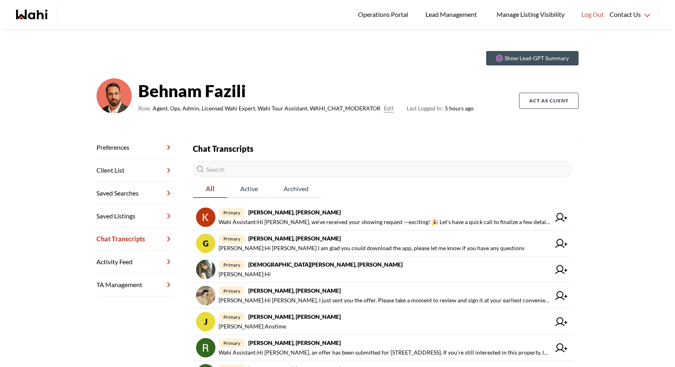
scroll to position [10, 0]
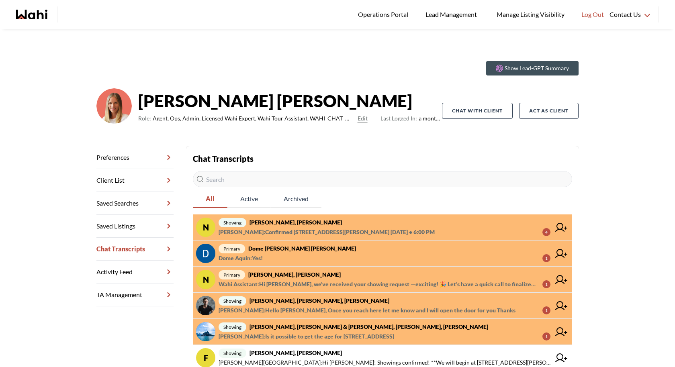
click at [339, 226] on span "showing Nitesh Goyal, Paul, Michelle" at bounding box center [384, 223] width 332 height 10
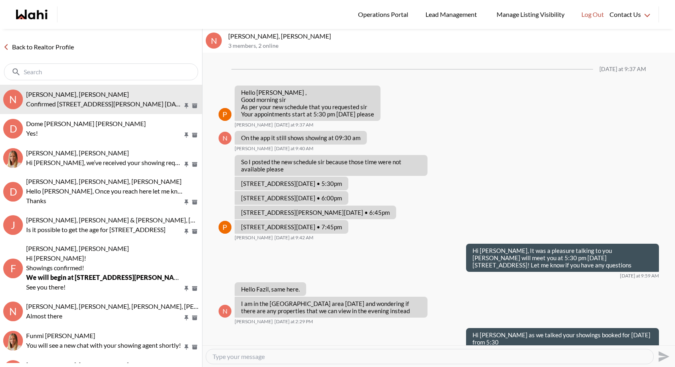
scroll to position [477, 0]
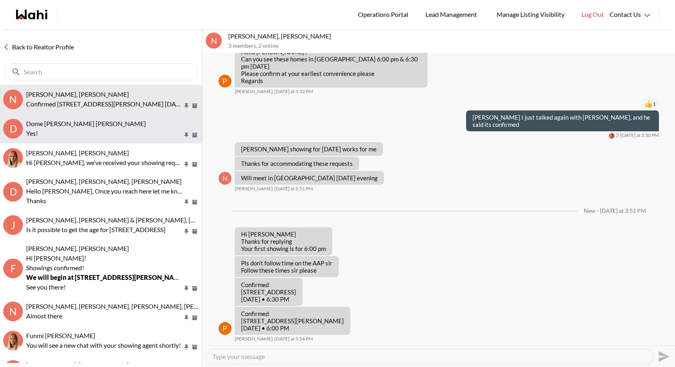
click at [107, 137] on p "Yes!" at bounding box center [104, 133] width 157 height 10
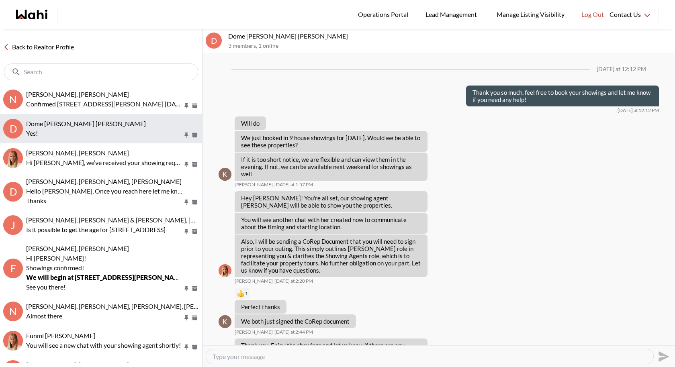
scroll to position [454, 0]
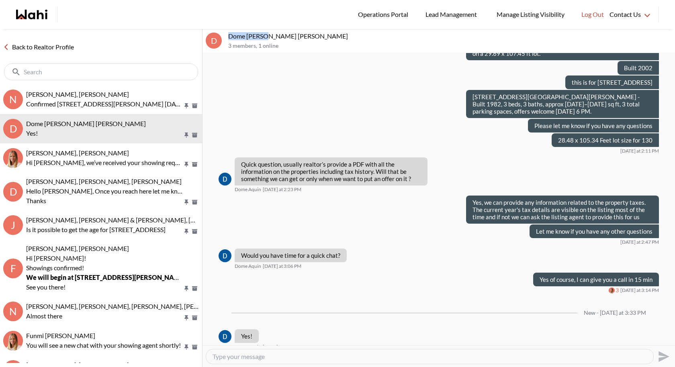
drag, startPoint x: 264, startPoint y: 36, endPoint x: 224, endPoint y: 34, distance: 39.8
click at [224, 34] on div "D Dome Aquin, Keith Mody, Michelle 3 members , 1 online" at bounding box center [438, 41] width 472 height 24
copy div "Dome Aquin,"
click at [260, 358] on textarea "Type your message" at bounding box center [429, 357] width 434 height 8
type textarea "F"
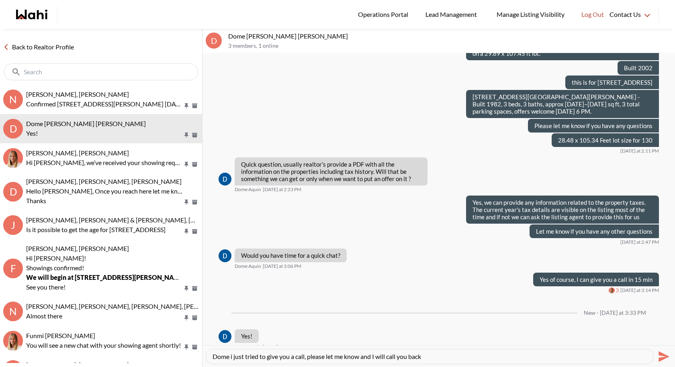
type textarea "Dome i just tried to give you a call, please let me know and I will call you ba…"
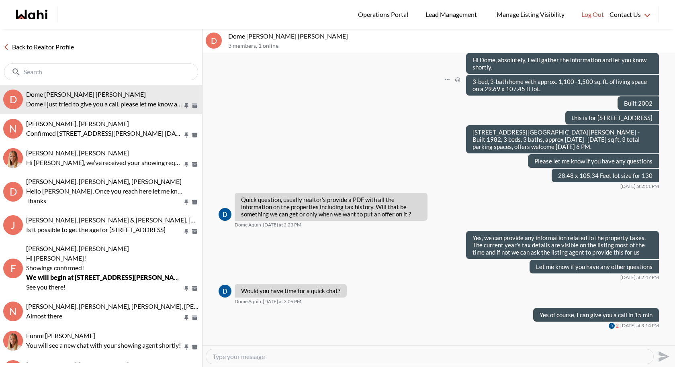
scroll to position [426, 0]
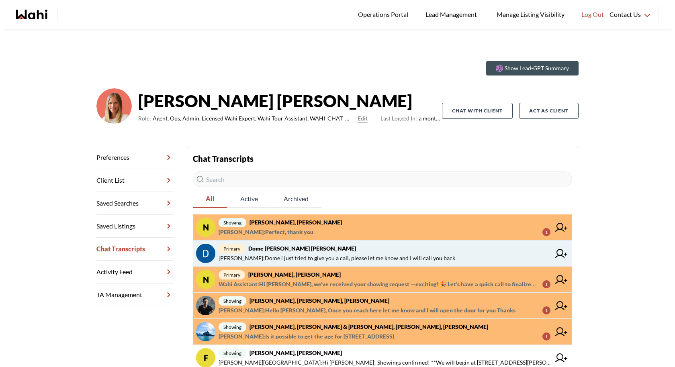
click at [324, 248] on strong "Dome Aquin, Keith Mody, Michelle" at bounding box center [302, 248] width 108 height 7
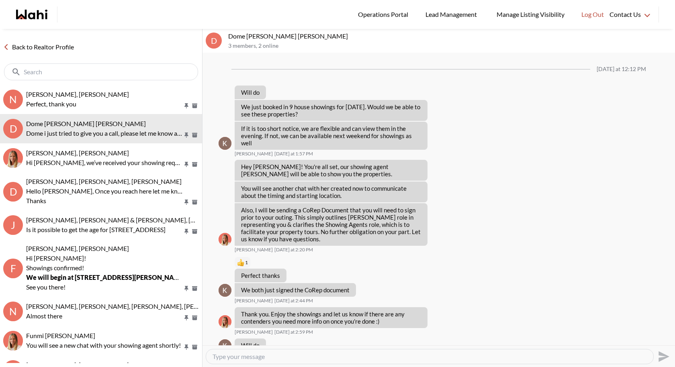
scroll to position [421, 0]
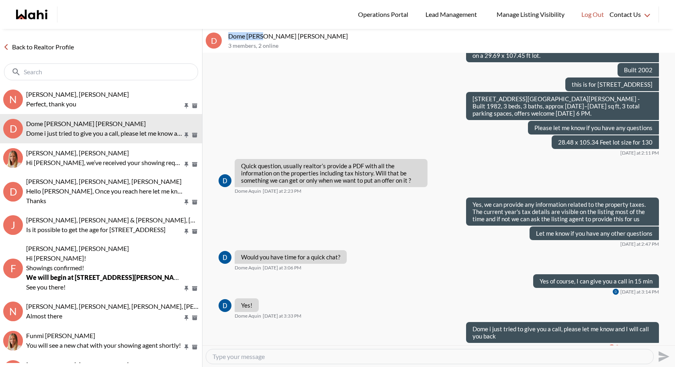
drag, startPoint x: 263, startPoint y: 34, endPoint x: 228, endPoint y: 33, distance: 35.3
click at [228, 33] on p "Dome Aquin, Keith Mody, Michelle" at bounding box center [449, 36] width 443 height 8
copy p "Dome Aquin"
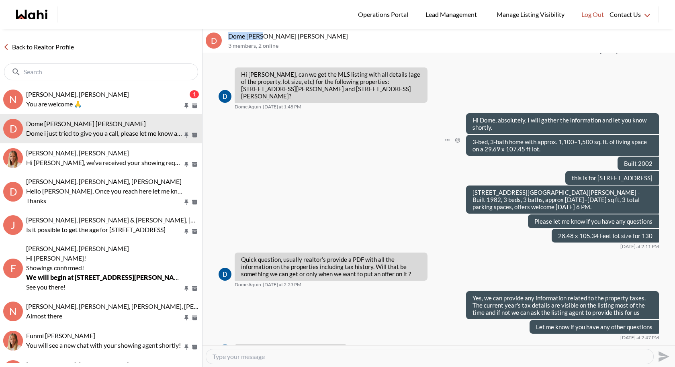
scroll to position [327, 0]
drag, startPoint x: 617, startPoint y: 170, endPoint x: 652, endPoint y: 173, distance: 35.1
click at [652, 173] on div "this is for 33 Wessex Dr" at bounding box center [612, 178] width 94 height 14
click at [653, 172] on div "this is for 33 Wessex Dr" at bounding box center [612, 178] width 94 height 14
drag, startPoint x: 653, startPoint y: 172, endPoint x: 617, endPoint y: 170, distance: 35.8
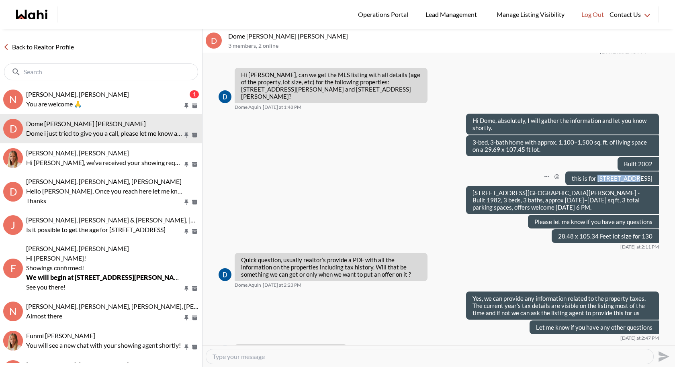
click at [617, 171] on div "this is for 33 Wessex Dr" at bounding box center [612, 178] width 94 height 14
copy p "33 Wessex Dr"
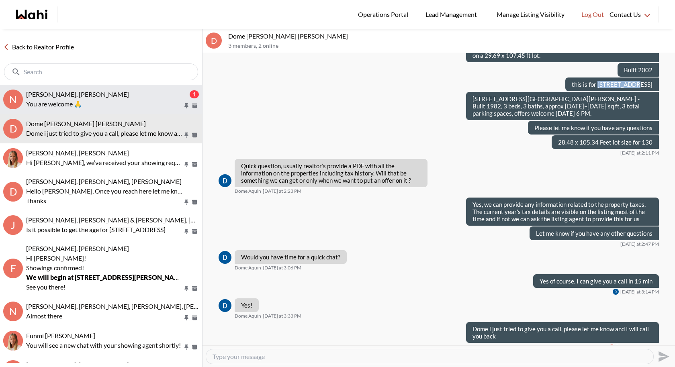
click at [101, 88] on button "N Nitesh Goyal, Paul, Michelle 1 You are welcome 🙏" at bounding box center [101, 99] width 202 height 29
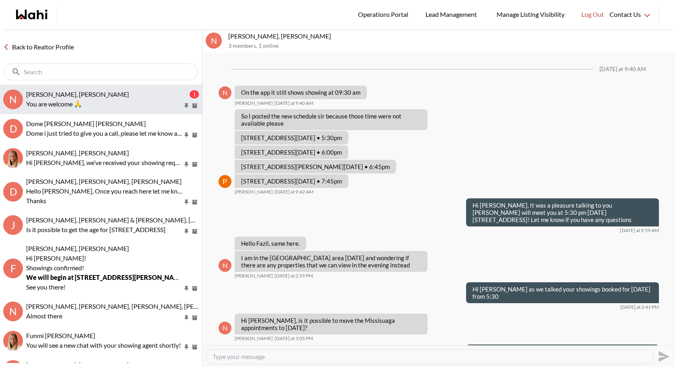
scroll to position [498, 0]
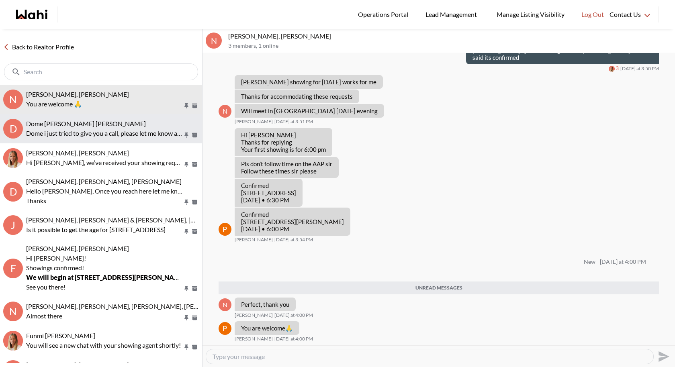
click at [103, 128] on p "Dome i just tried to give you a call, please let me know and I will call you ba…" at bounding box center [104, 133] width 157 height 10
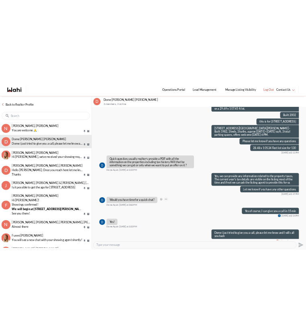
scroll to position [421, 0]
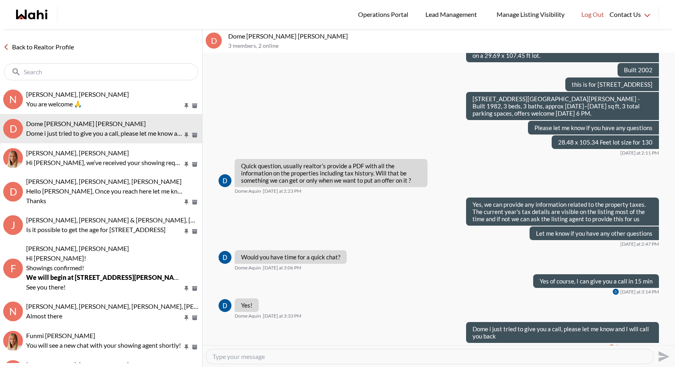
click at [305, 354] on textarea "Type your message" at bounding box center [429, 357] width 434 height 8
paste textarea "Tried calling the listing agent but no answer, just emailed her and will get ba…"
type textarea "Tried calling the listing agent but no answer, just emailed her and will get ba…"
click at [646, 354] on textarea "Tried calling the listing agent but no answer, just emailed her and will get ba…" at bounding box center [429, 357] width 434 height 8
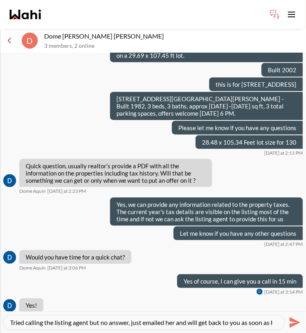
click at [294, 320] on icon "Send" at bounding box center [295, 322] width 11 height 11
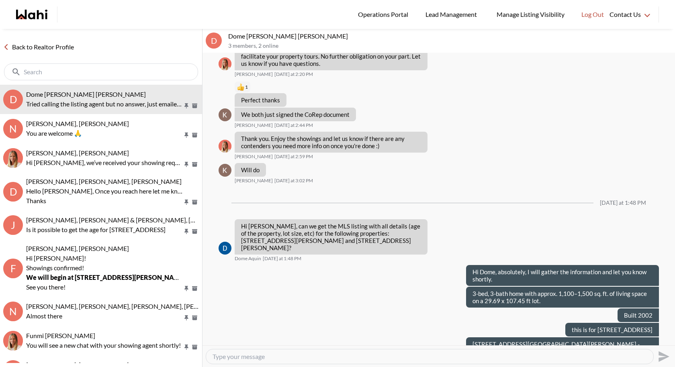
scroll to position [442, 0]
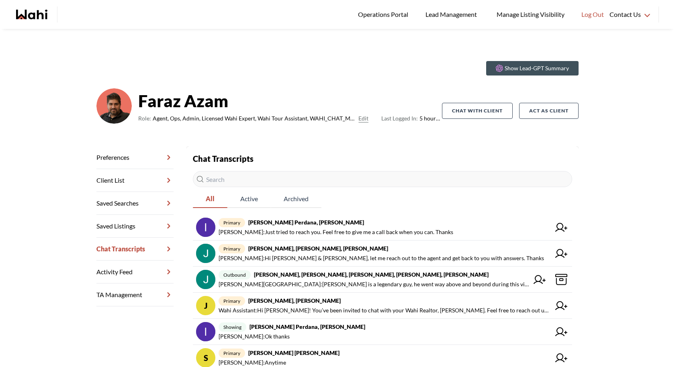
click at [657, 2] on ul "Text a Realtor: [PHONE_NUMBER] Text a Realtor via WhatsApp Call us: [PHONE_NUMB…" at bounding box center [636, 14] width 54 height 29
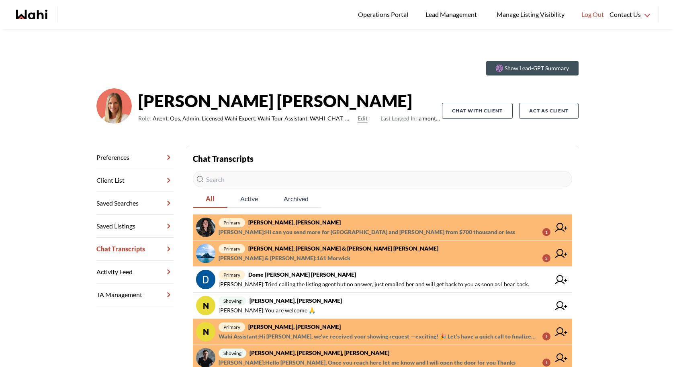
click at [334, 225] on span "primary Suzana Serravalle, Michelle" at bounding box center [384, 223] width 332 height 10
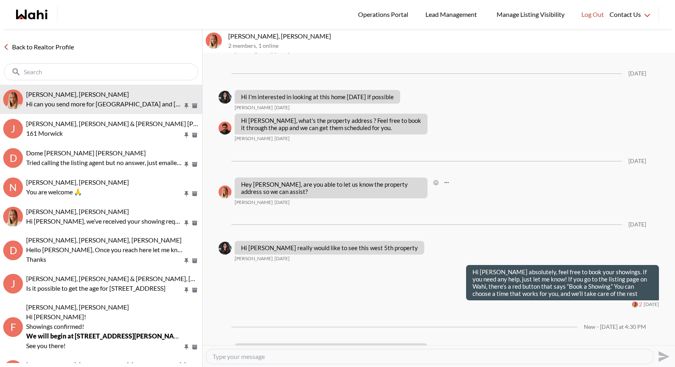
scroll to position [119, 0]
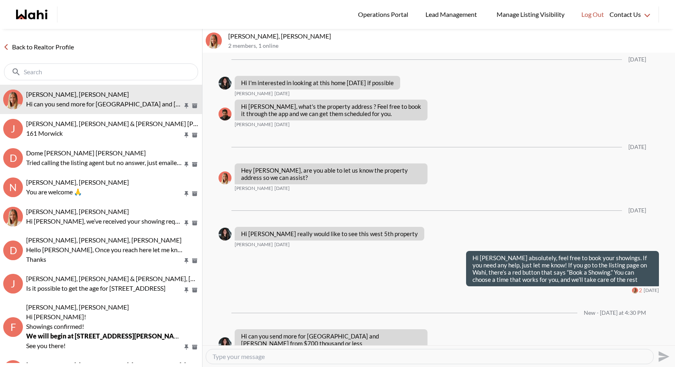
click at [269, 353] on textarea "Type your message" at bounding box center [429, 357] width 434 height 8
type textarea ":"
type textarea ";"
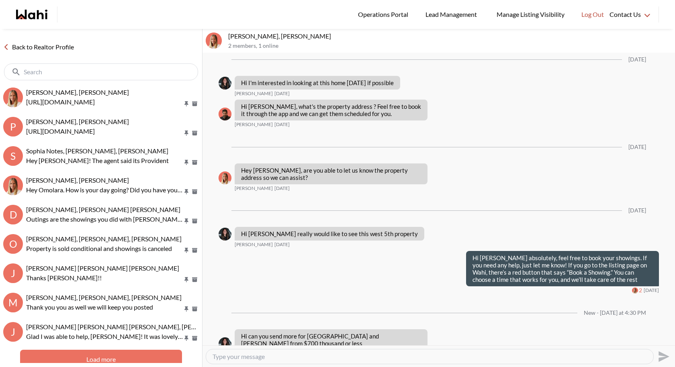
scroll to position [663, 0]
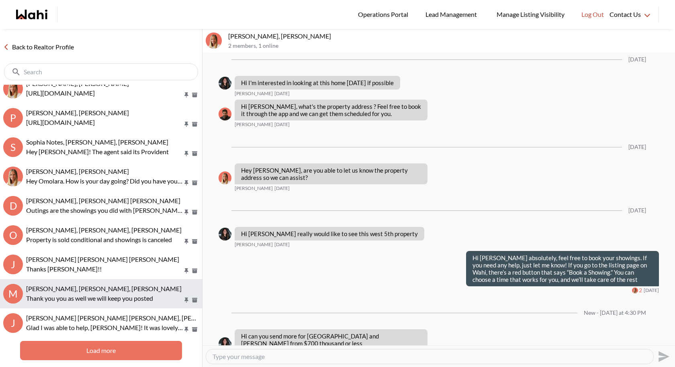
click at [113, 284] on button "M Marianne MacDonald, Davin Sinclair, Michelle Thank you you as well we will ke…" at bounding box center [101, 293] width 202 height 29
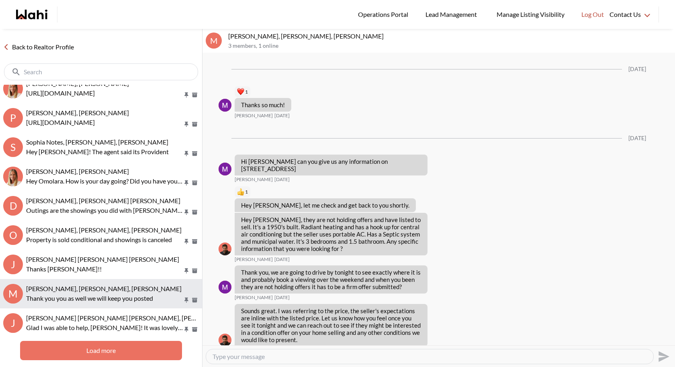
scroll to position [634, 0]
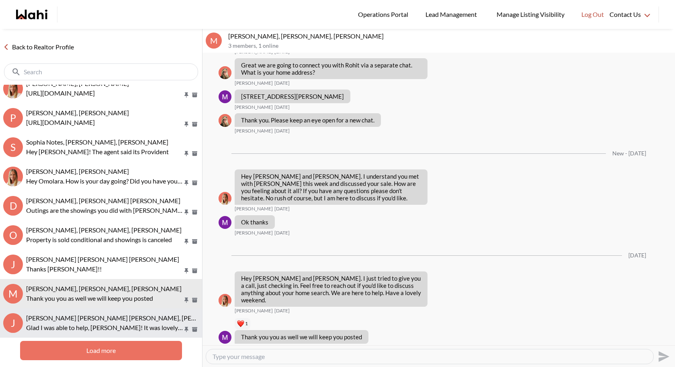
click at [116, 315] on span "Jerose Agunod, Chris Agunod, Duane, Michelle" at bounding box center [129, 318] width 206 height 8
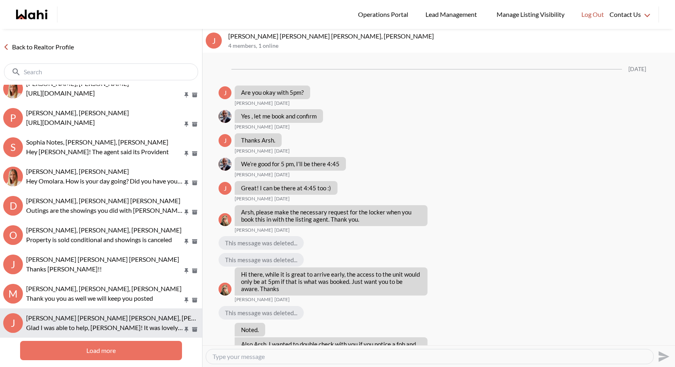
scroll to position [494, 0]
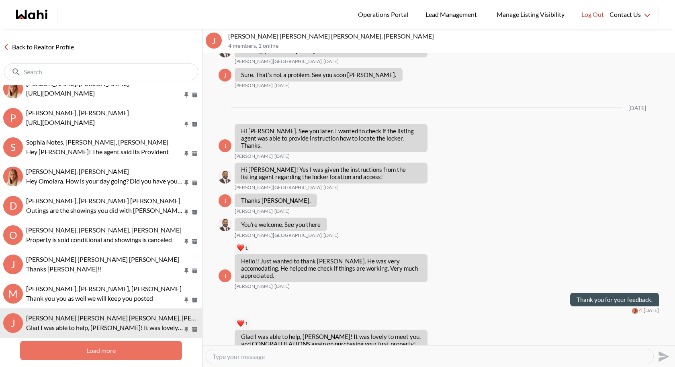
click at [115, 350] on button "Load more" at bounding box center [100, 350] width 161 height 19
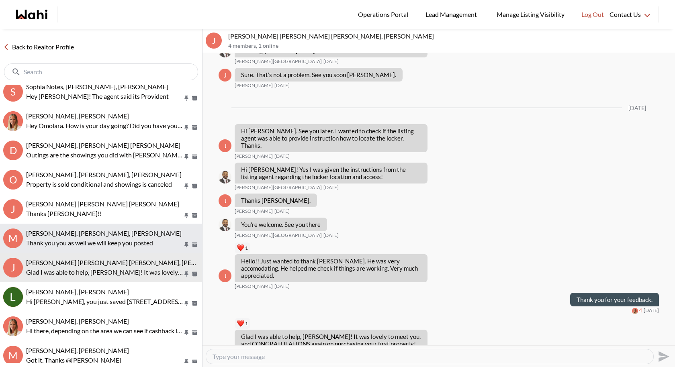
scroll to position [735, 0]
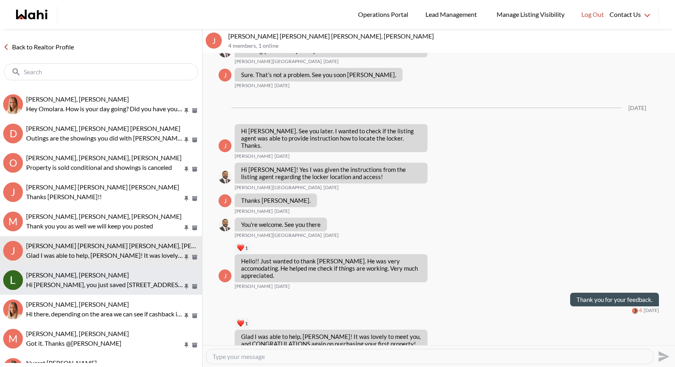
click at [106, 266] on button "Lucy Papa, Michelle Hi Lucy, you just saved 2049 Country Club Dr, Burlington. W…" at bounding box center [101, 279] width 202 height 29
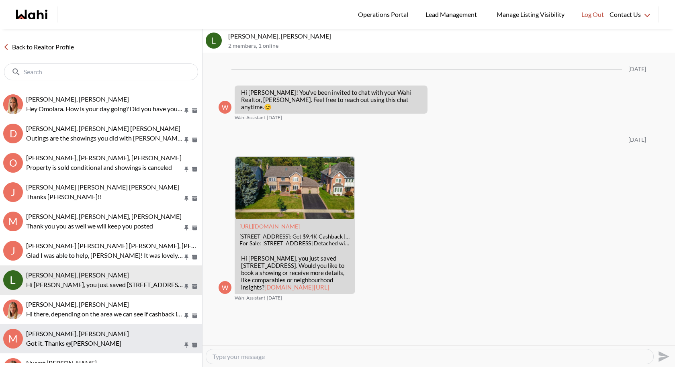
click at [107, 337] on div "Margaret Stewart, Faraz, Michelle" at bounding box center [112, 334] width 173 height 8
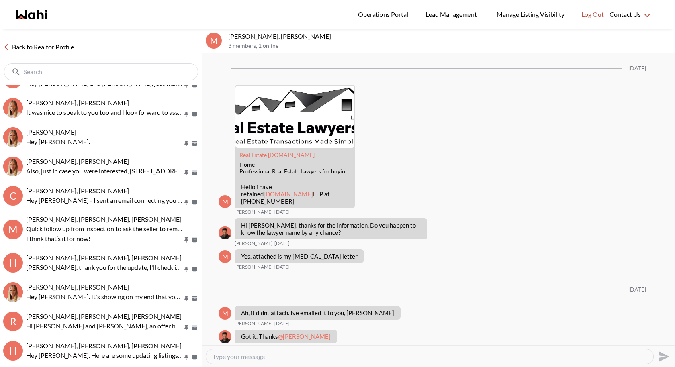
scroll to position [1115, 0]
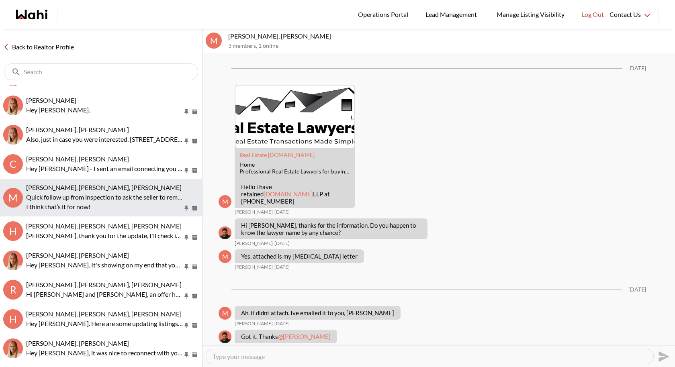
click at [118, 206] on p "I think that’s it for now!" at bounding box center [104, 207] width 157 height 10
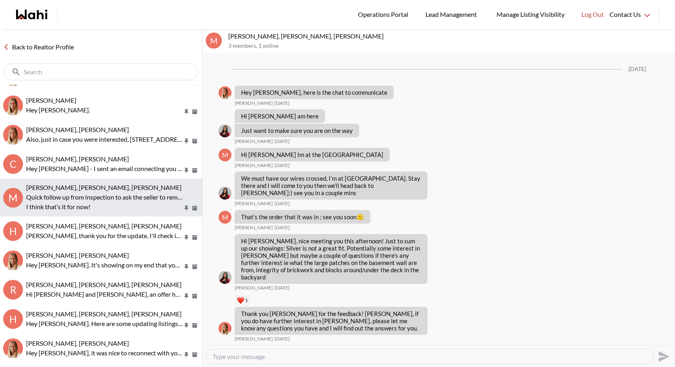
scroll to position [454, 0]
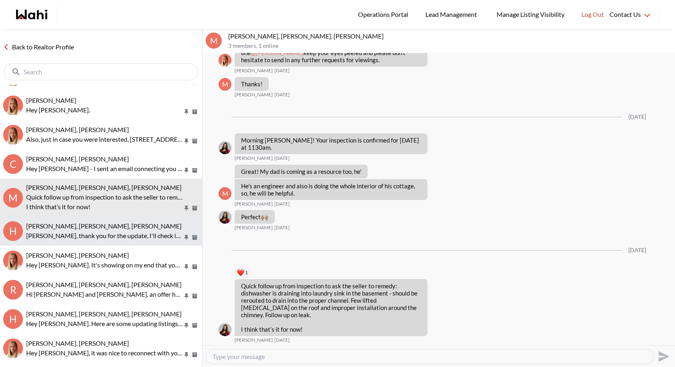
click at [111, 231] on p "Okay Himayun, thank you for the update, I'll check in soon and let me know if y…" at bounding box center [104, 236] width 157 height 10
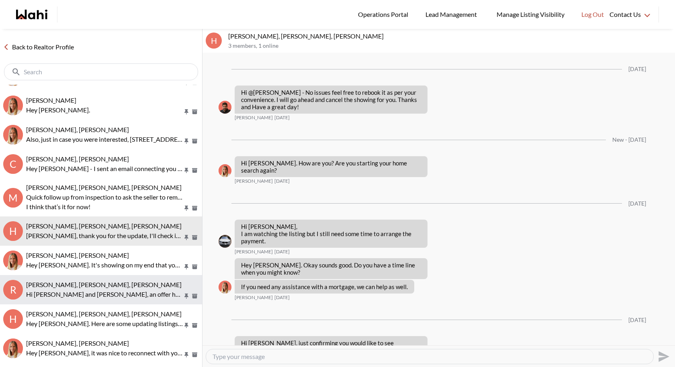
scroll to position [842, 0]
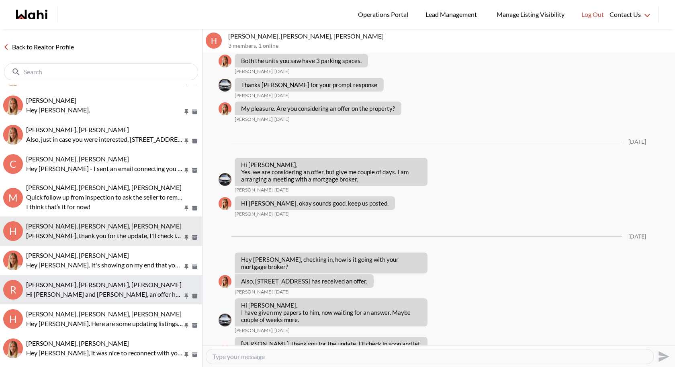
click at [113, 277] on button "R Rayyan Khan, Silvane Sleiman, Faraz, Michelle Hi Rayyan and Silvane, an offer…" at bounding box center [101, 289] width 202 height 29
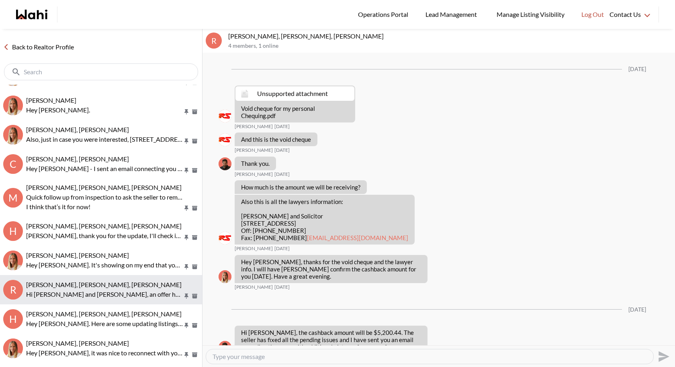
scroll to position [1053, 0]
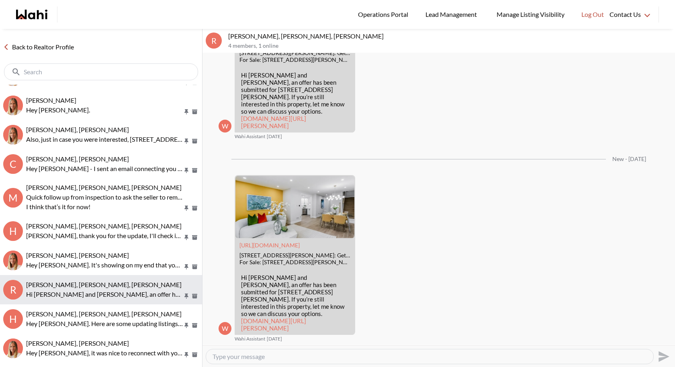
click at [110, 300] on button "R Rayyan Khan, Silvane Sleiman, Faraz, Michelle Hi Rayyan and Silvane, an offer…" at bounding box center [101, 289] width 202 height 29
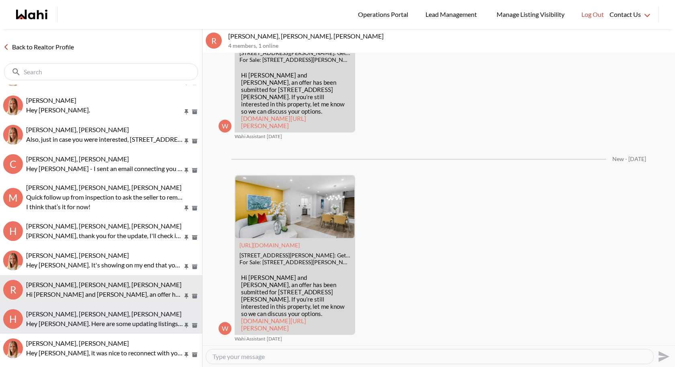
click at [106, 316] on div "Hanna Max, Michelle, Wahi" at bounding box center [112, 314] width 173 height 8
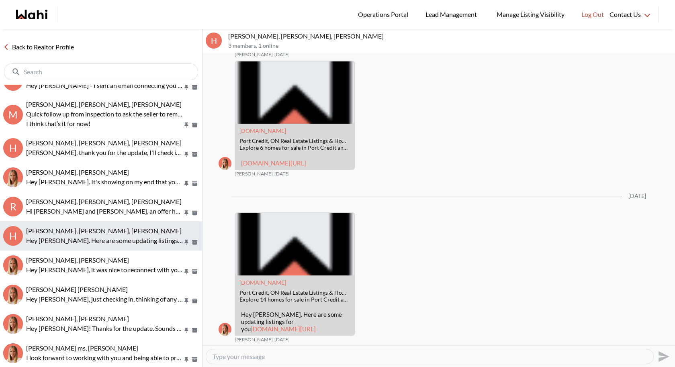
scroll to position [1203, 0]
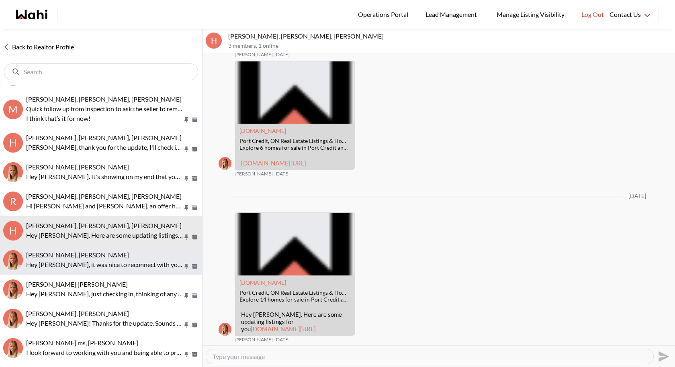
click at [112, 265] on p "Hey Alka, it was nice to reconnect with you today. Please don't hesitate to sen…" at bounding box center [104, 265] width 157 height 10
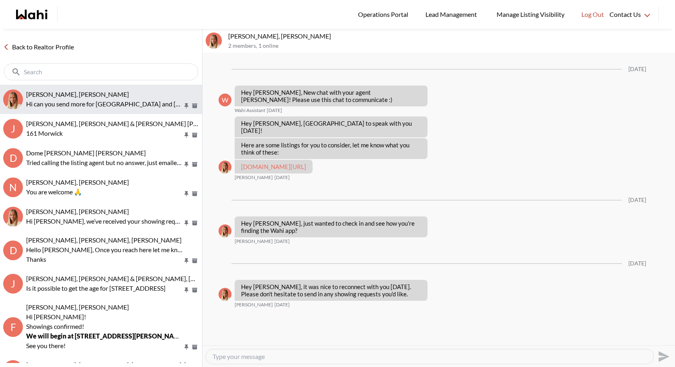
click at [110, 96] on div "[PERSON_NAME], [PERSON_NAME]" at bounding box center [112, 94] width 173 height 8
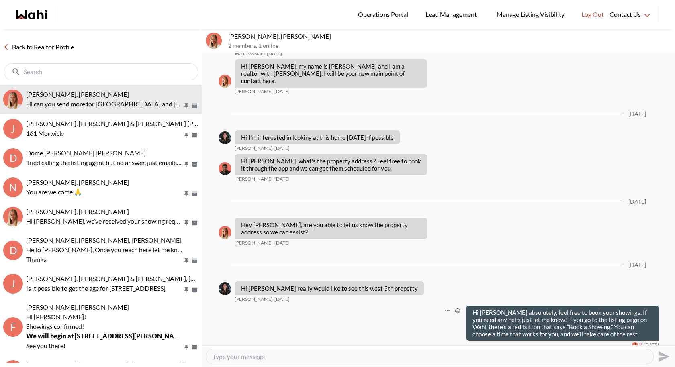
scroll to position [119, 0]
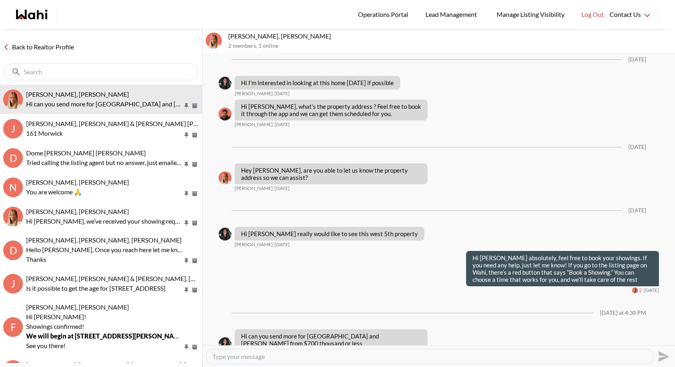
click at [251, 358] on textarea "Type your message" at bounding box center [429, 357] width 434 height 8
type textarea "w"
type textarea "Hi Suzana, what kinda property are you looking for?"
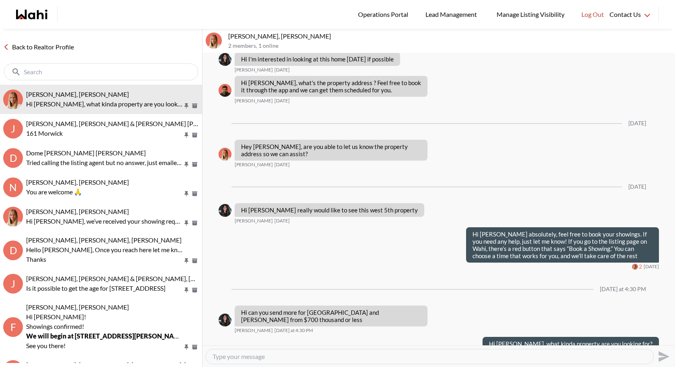
scroll to position [142, 0]
type textarea "t"
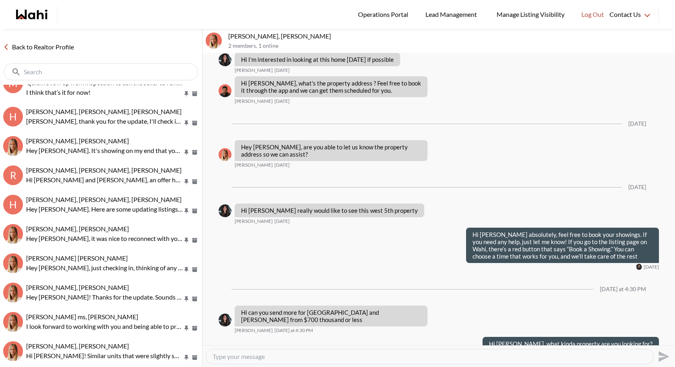
scroll to position [1550, 0]
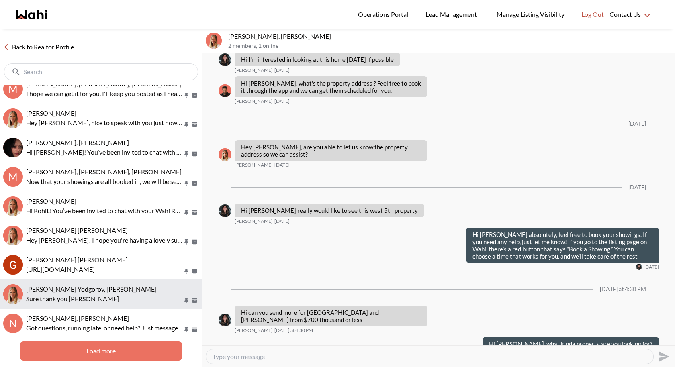
click at [110, 306] on button "Damir Yodgorov, Michelle Sure thank you Michelle" at bounding box center [101, 293] width 202 height 29
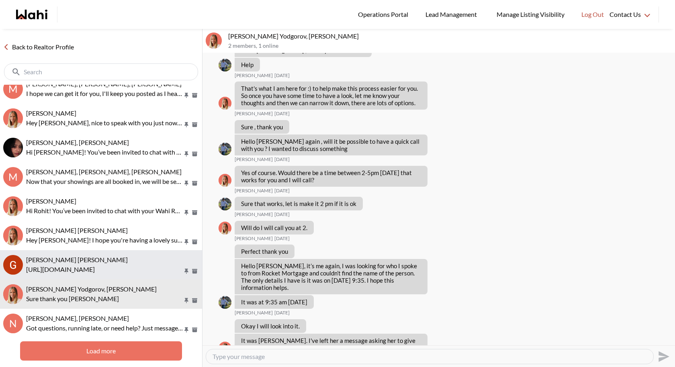
scroll to position [1162, 0]
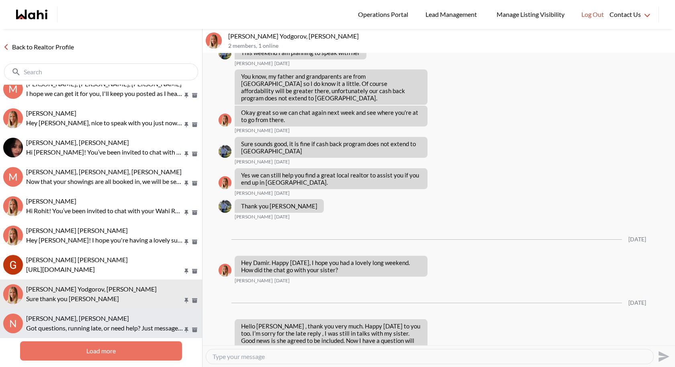
click at [90, 310] on button "N Neha Saini, Teresa, Michelle Got questions, running late, or need help? Just …" at bounding box center [101, 323] width 202 height 29
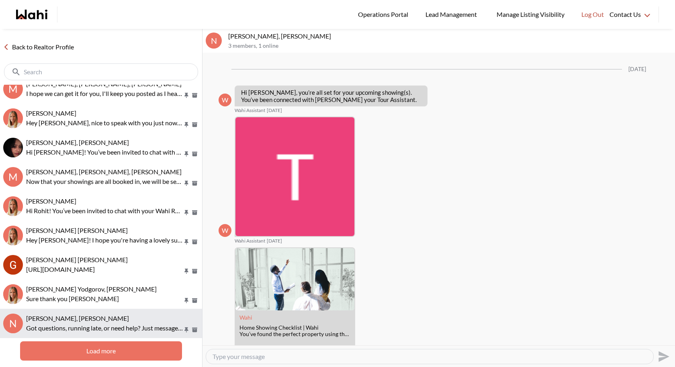
scroll to position [49, 0]
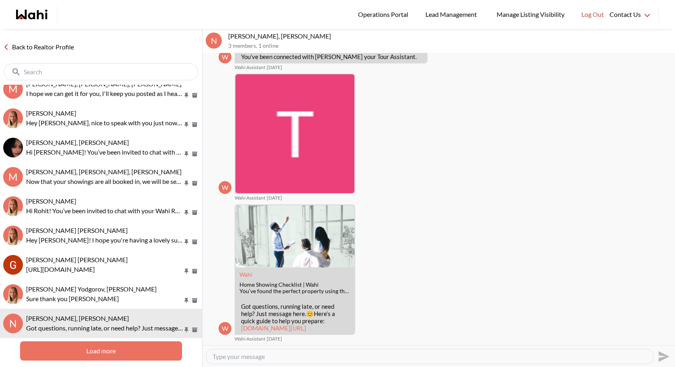
click at [90, 350] on button "Load more" at bounding box center [100, 350] width 161 height 19
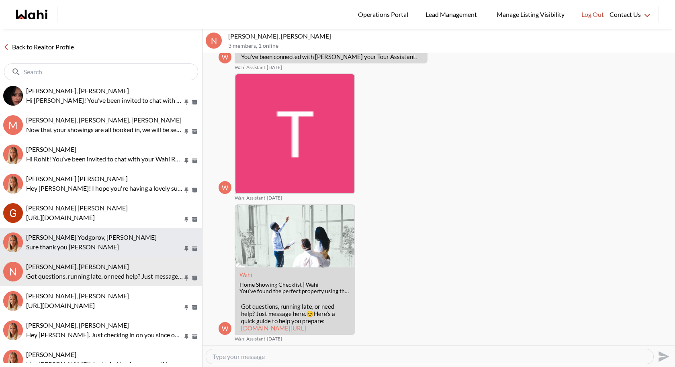
scroll to position [1604, 0]
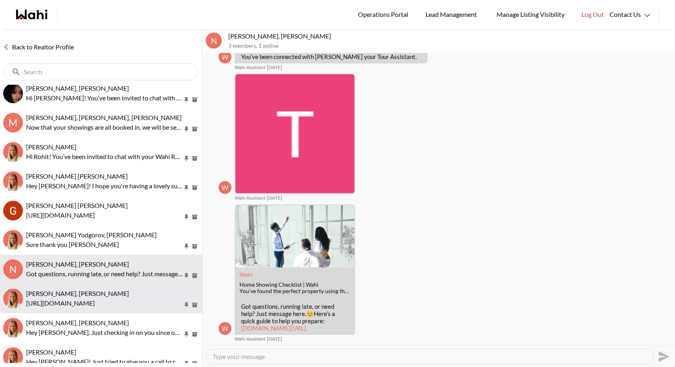
click at [97, 296] on span "Nishtha Sharma, Michelle" at bounding box center [77, 294] width 103 height 8
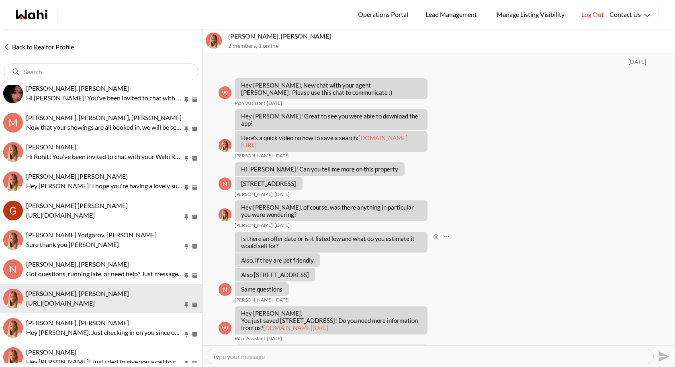
scroll to position [11, 0]
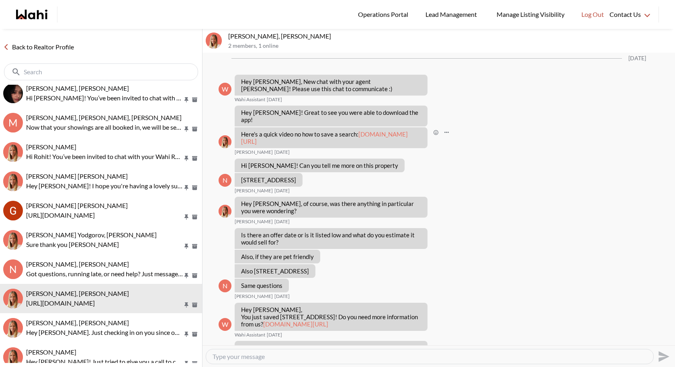
drag, startPoint x: 369, startPoint y: 143, endPoint x: 238, endPoint y: 133, distance: 130.9
click at [238, 133] on div "Here's a quick video no how to save a search: loom.com/share/593a104c5733406789…" at bounding box center [330, 137] width 193 height 21
copy p "quick"
drag, startPoint x: 370, startPoint y: 140, endPoint x: 241, endPoint y: 131, distance: 129.6
click at [241, 131] on p "Here's a quick video no how to save a search: loom.com/share/593a104c5733406789…" at bounding box center [331, 137] width 180 height 14
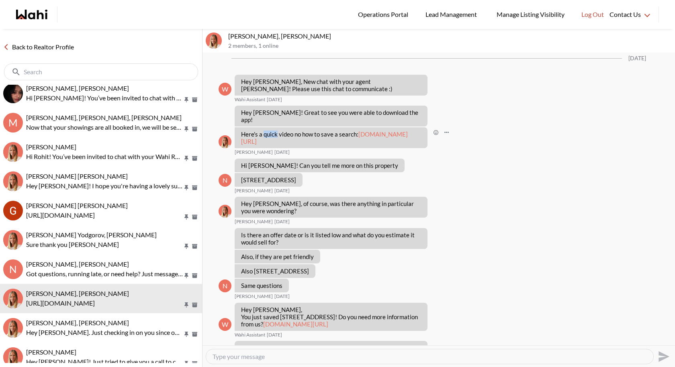
copy link "loom.com/share/593a104c573340678974d117a4a67cdd?sid=e569e4e1-ee2e-4262-a521-ec6…"
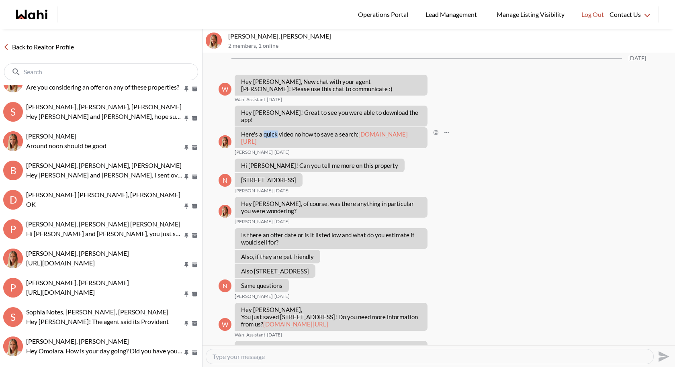
scroll to position [0, 0]
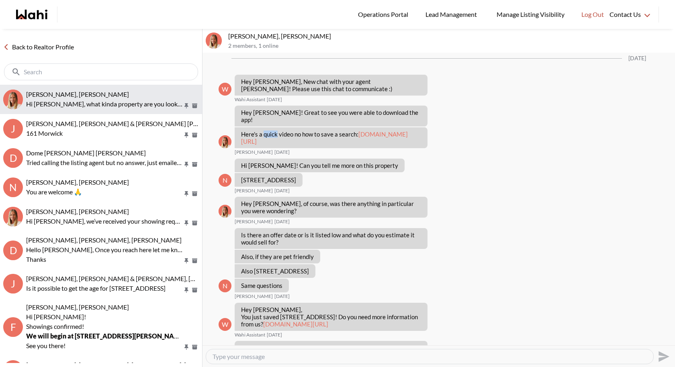
click at [97, 101] on p "Hi Suzana, what kinda property are you looking for?" at bounding box center [104, 104] width 157 height 10
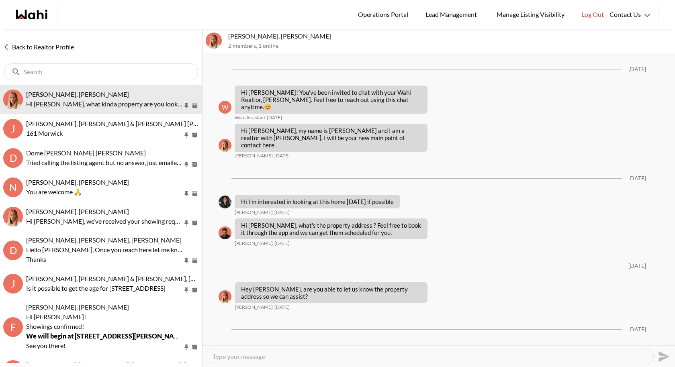
scroll to position [142, 0]
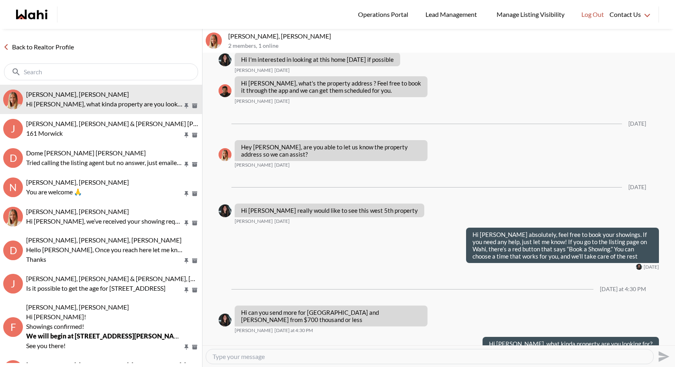
click at [302, 356] on textarea "Type your message" at bounding box center [429, 357] width 434 height 8
paste textarea "loom.com/share/593a104c573340678974d117a4a67cdd?sid=e569e4e1-ee2e-4262-a521-ec6…"
type textarea "loom.com/share/593a104c573340678974d117a4a67cdd?sid=e569e4e1-ee2e-4262-a521-ec6…"
click at [666, 357] on icon "Send" at bounding box center [663, 356] width 11 height 11
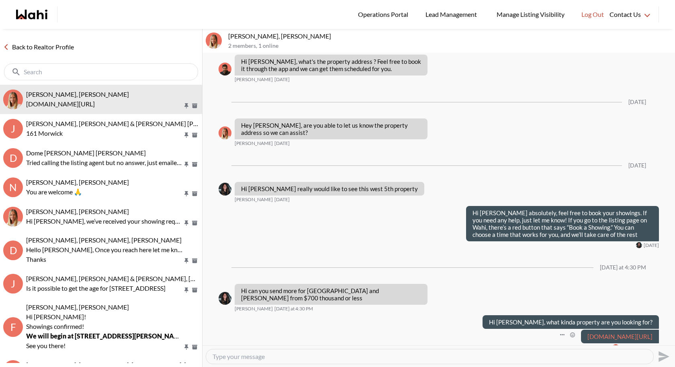
click at [587, 333] on link "loom.com/share/593a104c573340678974d117a4a67cdd?sid=e569e4e1-ee2e-4262-a521-ec6…" at bounding box center [619, 336] width 65 height 7
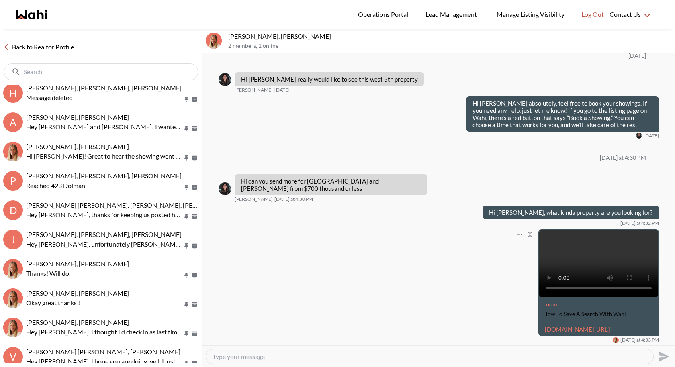
scroll to position [2457, 0]
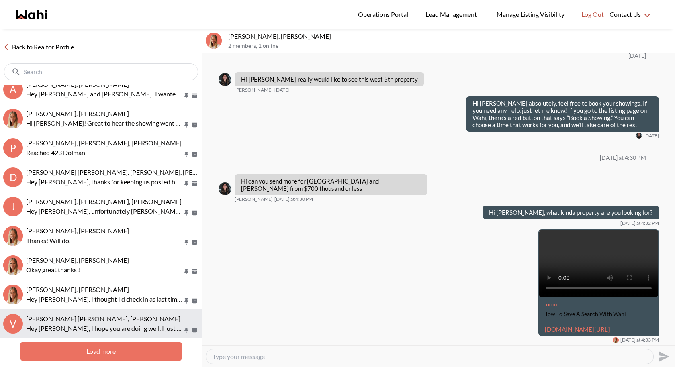
click at [77, 325] on p "Hey Varun, I hope you are doing well. I just wanted to check in, any thoughts t…" at bounding box center [104, 329] width 157 height 10
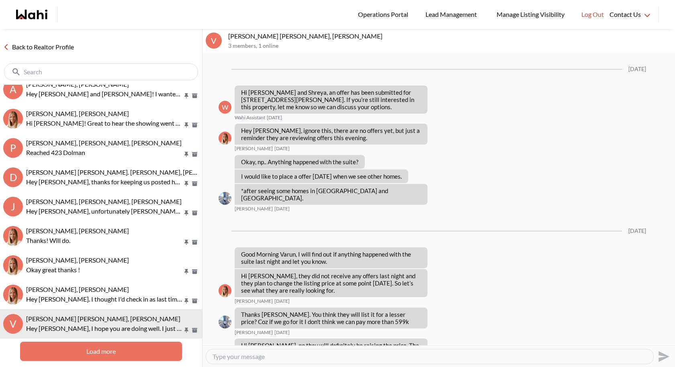
click at [100, 345] on button "Load more" at bounding box center [100, 351] width 161 height 19
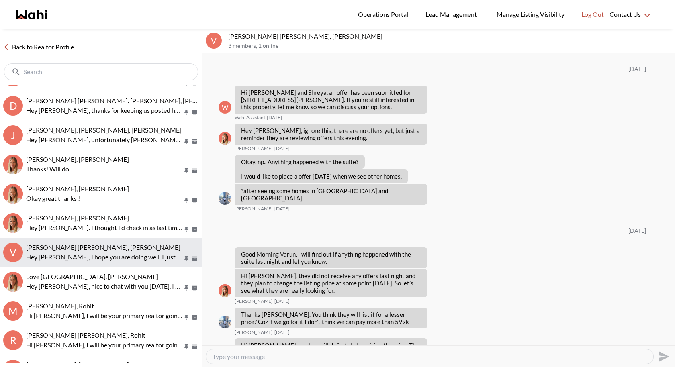
scroll to position [2530, 0]
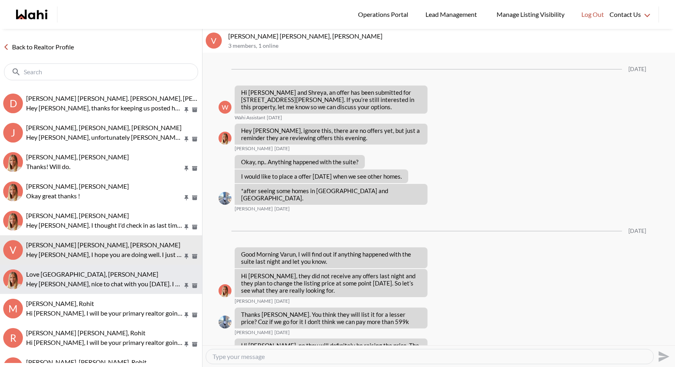
click at [89, 268] on button "Love Ethiopia, Michelle Hey Solomon, nice to chat with you today. I will give y…" at bounding box center [101, 279] width 202 height 29
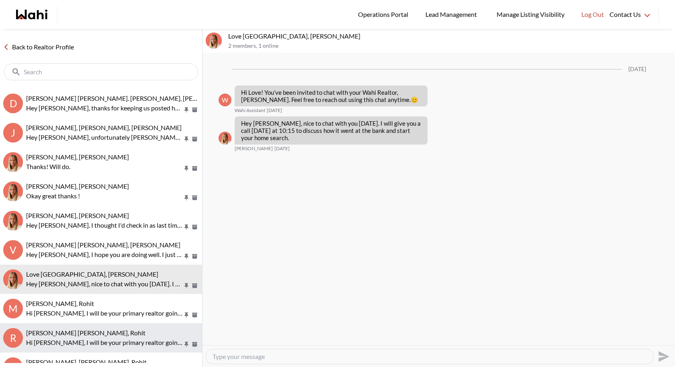
click at [90, 327] on button "R Raed Kan, Michelle, Rohit Hi Raed, I will be your primary realtor going forwa…" at bounding box center [101, 337] width 202 height 29
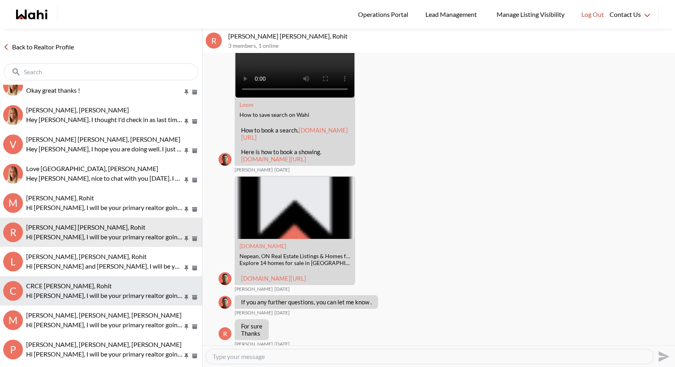
scroll to position [2638, 0]
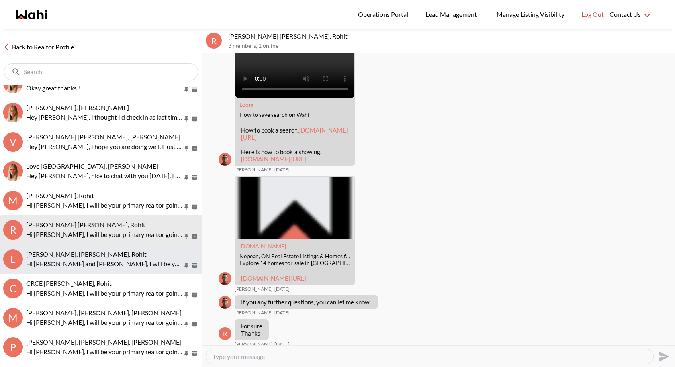
click at [79, 266] on p "Hi Lily and Mark, I will be your primary realtor going forward and look forward…" at bounding box center [104, 264] width 157 height 10
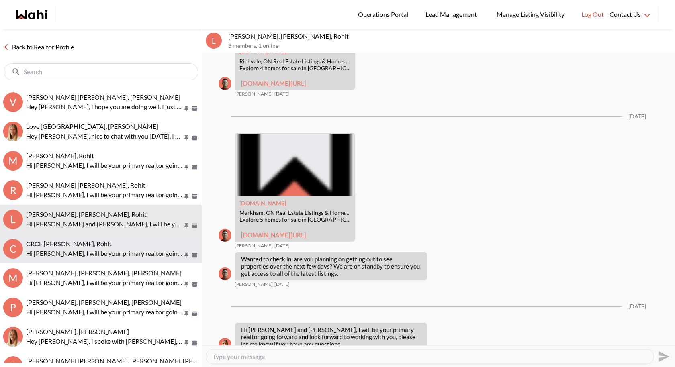
scroll to position [2680, 0]
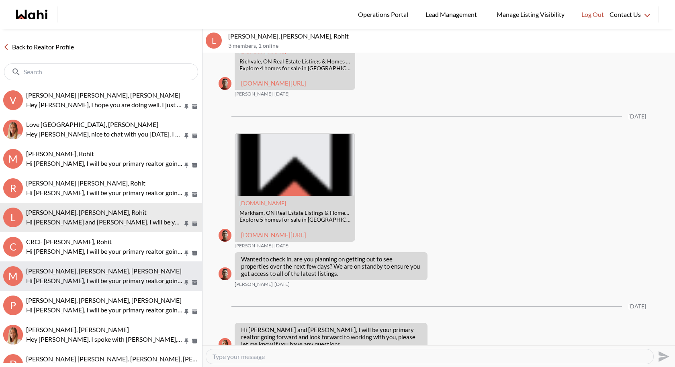
click at [61, 284] on p "Hi Mandeep, I will be your primary realtor going forward and look forward to wo…" at bounding box center [104, 281] width 157 height 10
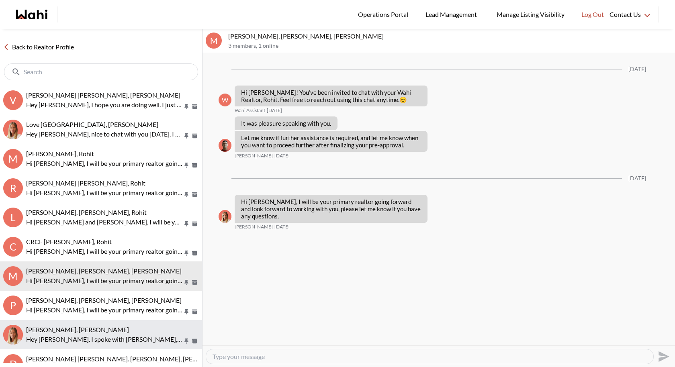
click at [85, 326] on span "Nathan Smith, Michelle" at bounding box center [77, 330] width 103 height 8
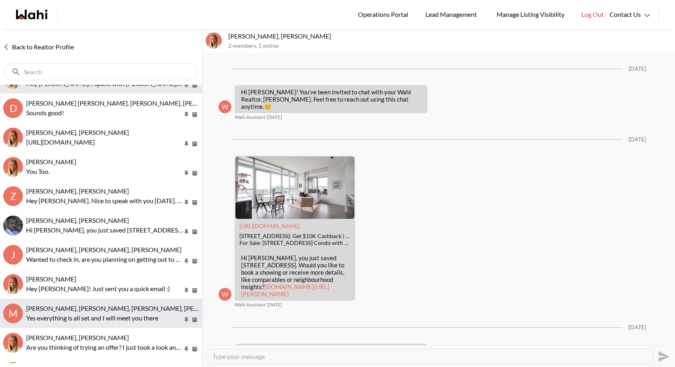
scroll to position [2949, 0]
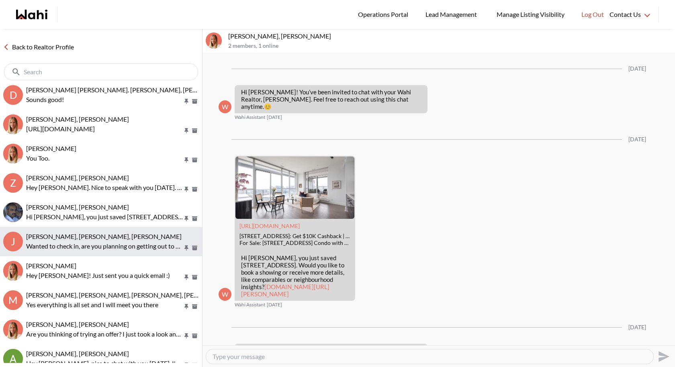
click at [114, 247] on p "Wanted to check in, are you planning on getting out to see properties over the …" at bounding box center [104, 246] width 157 height 10
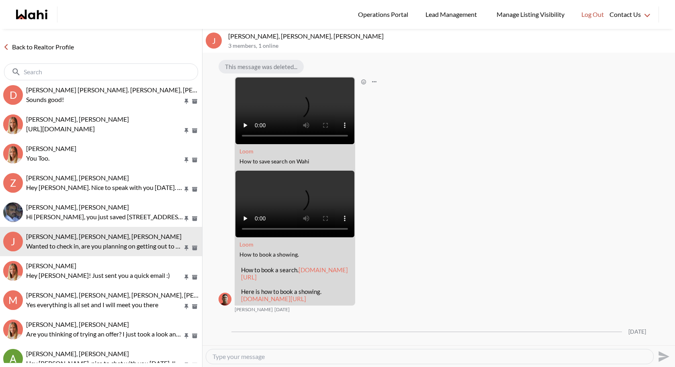
scroll to position [881, 0]
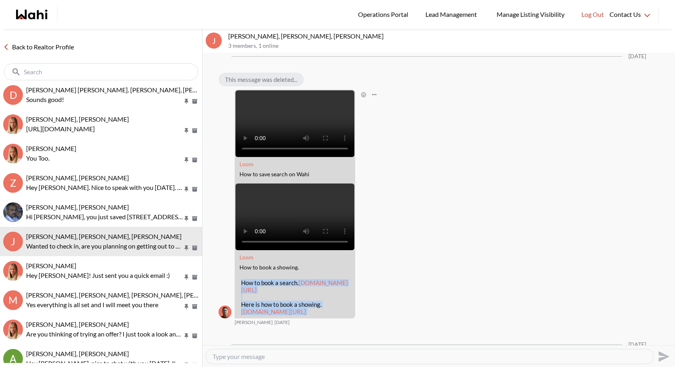
drag, startPoint x: 330, startPoint y: 292, endPoint x: 241, endPoint y: 223, distance: 112.8
click at [241, 223] on div "Loom How to save search on Wahi Loom How to book a showing. How to book a searc…" at bounding box center [294, 204] width 120 height 229
copy div "How to book a search. loom.com/share/07188e3640ac42b9bebc6908516ab699?sid=0fd1c…"
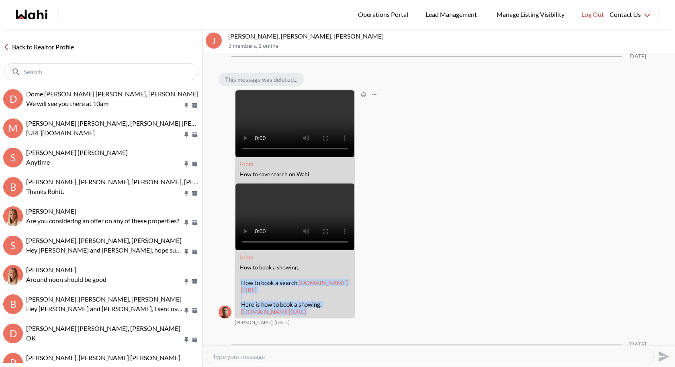
scroll to position [0, 0]
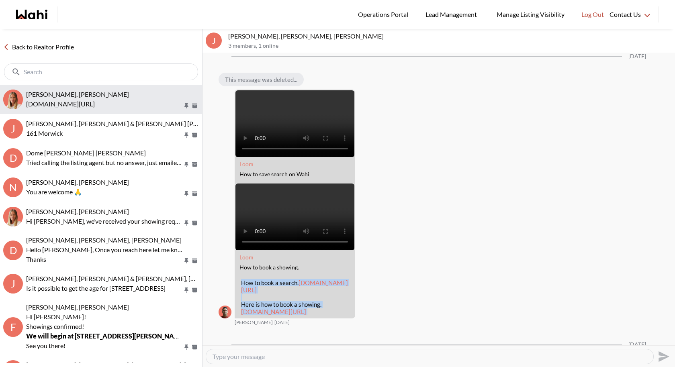
click at [89, 89] on button "Suzana Serravalle, Michelle loom.com/share/593a104c573340678974d117a4a67cdd?sid…" at bounding box center [101, 99] width 202 height 29
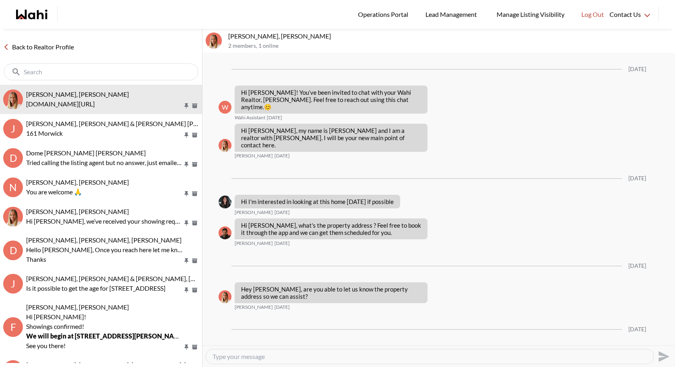
scroll to position [274, 0]
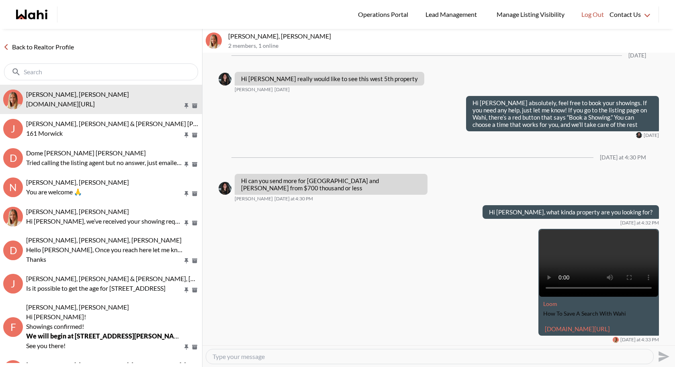
click at [357, 359] on textarea "Type your message" at bounding box center [429, 357] width 434 height 8
paste textarea "How to book a search. loom.com/share/07188e3640ac42b9bebc6908516ab699?sid=0fd1c…"
type textarea "How to book a search. loom.com/share/07188e3640ac42b9bebc6908516ab699?sid=0fd1c…"
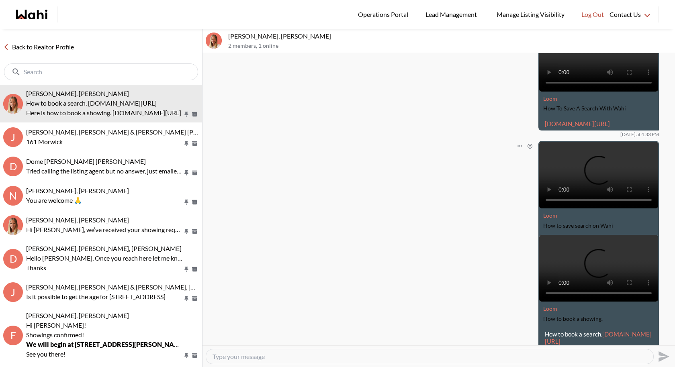
scroll to position [549, 0]
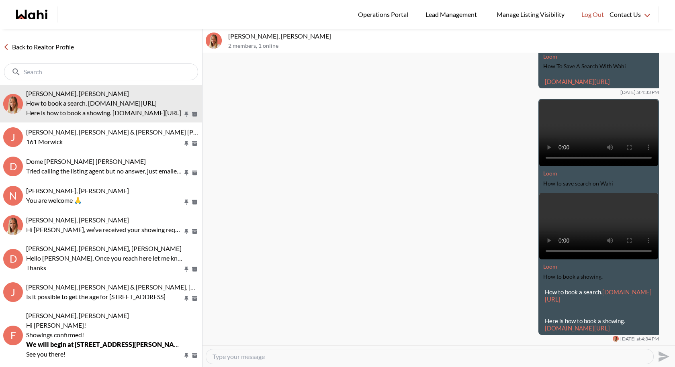
click at [231, 355] on textarea "Type your message" at bounding box center [429, 357] width 434 height 8
paste textarea "I just sent you the link on how to find properties, book your showings, and sav…"
type textarea "I just sent you the link on how to find properties, book your showings, and sav…"
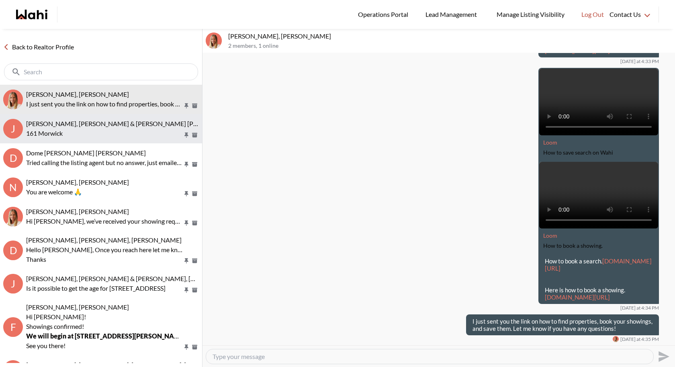
click at [122, 137] on p "161 Morwick" at bounding box center [104, 133] width 157 height 10
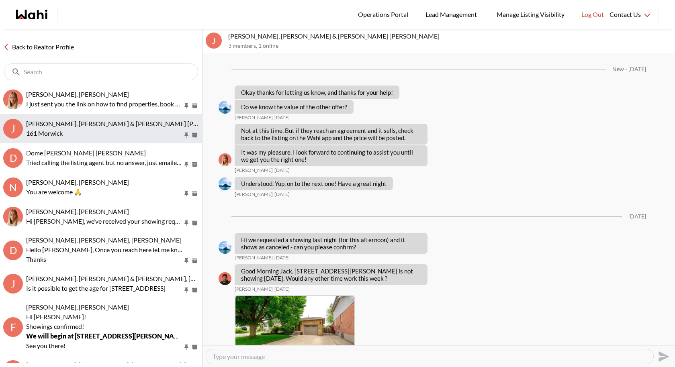
scroll to position [1065, 0]
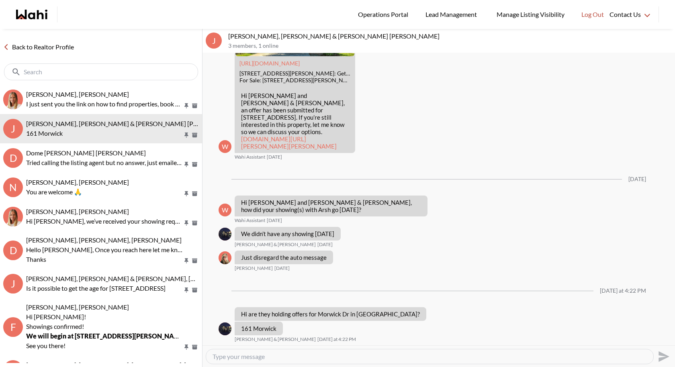
click at [257, 358] on textarea "Type your message" at bounding box center [429, 357] width 434 height 8
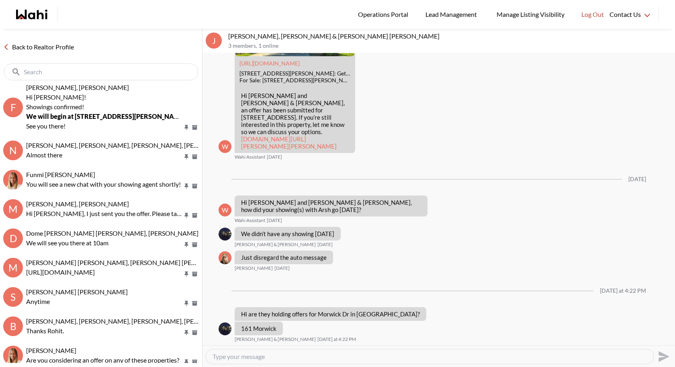
scroll to position [0, 0]
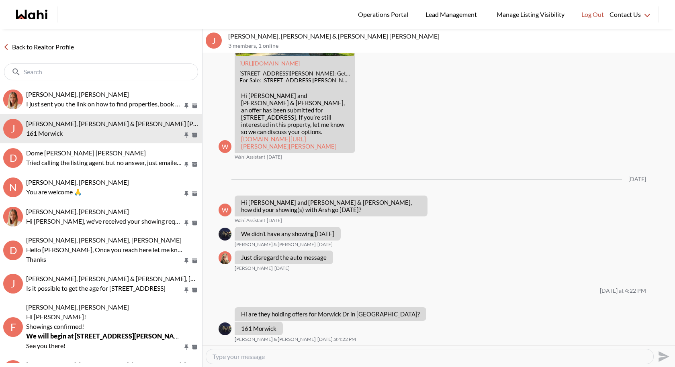
click at [272, 355] on textarea "Type your message" at bounding box center [429, 357] width 434 height 8
type textarea "J"
type textarea "Hi [PERSON_NAME], let me check this and get back to you shortly"
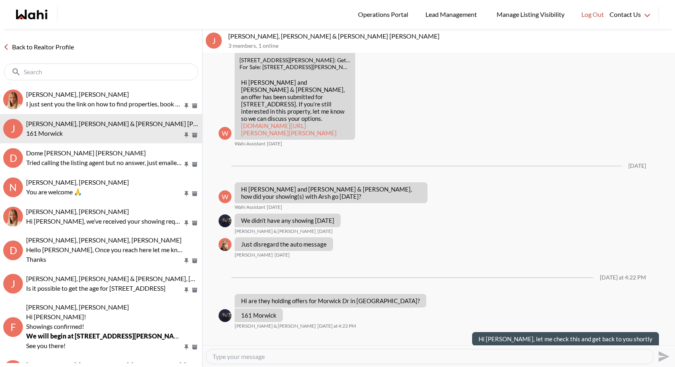
scroll to position [1089, 0]
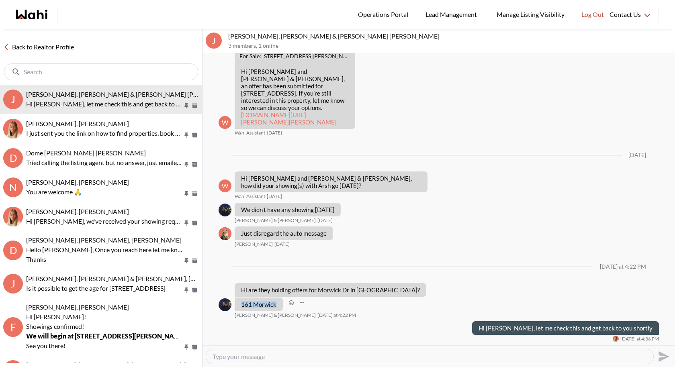
drag, startPoint x: 277, startPoint y: 306, endPoint x: 239, endPoint y: 306, distance: 38.5
click at [239, 306] on div "161 Morwick" at bounding box center [258, 305] width 48 height 14
copy p "161 Morwick"
click at [230, 359] on textarea "Type your message" at bounding box center [429, 357] width 434 height 8
type textarea "a"
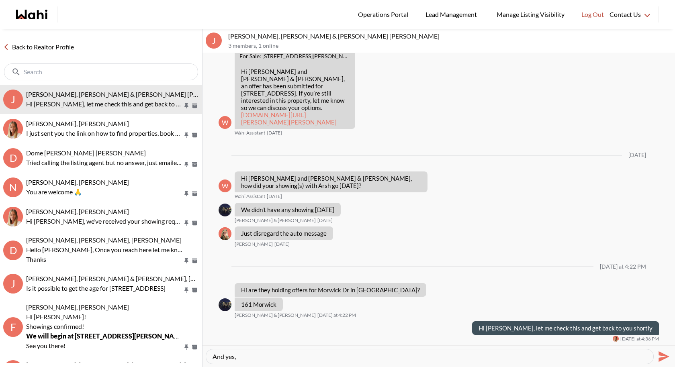
paste textarea "Offers, if any, will be reviewed Wednesday August 13"
type textarea "And yes, Offers, if any, will be reviewed [DATE]"
click at [659, 356] on icon "Send" at bounding box center [662, 356] width 13 height 13
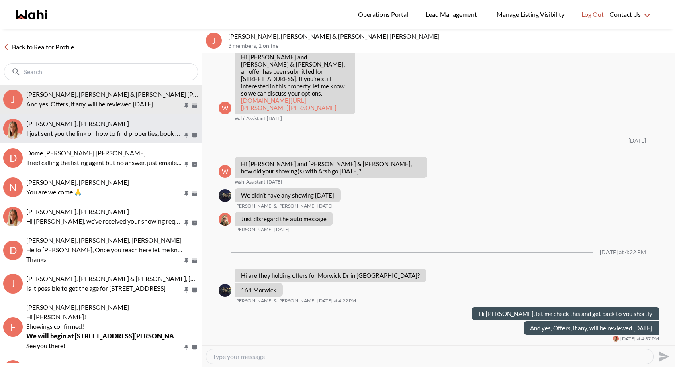
click at [66, 128] on p "I just sent you the link on how to find properties, book your showings, and sav…" at bounding box center [104, 133] width 157 height 10
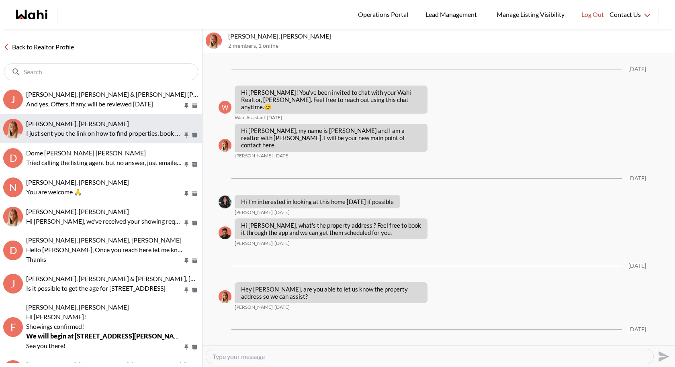
scroll to position [580, 0]
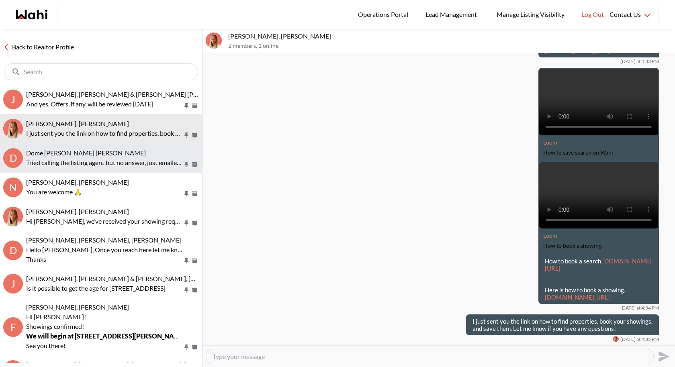
click at [79, 159] on p "Tried calling the listing agent but no answer, just emailed her and will get ba…" at bounding box center [104, 163] width 157 height 10
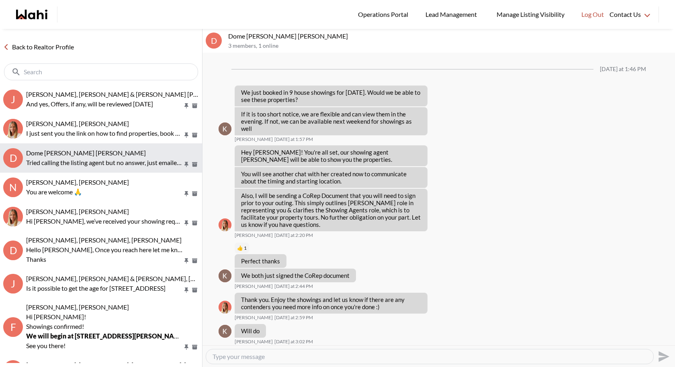
scroll to position [428, 0]
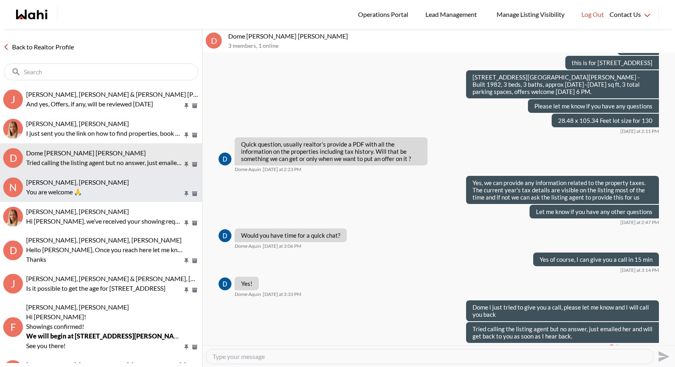
click at [112, 190] on p "You are welcome 🙏" at bounding box center [104, 192] width 157 height 10
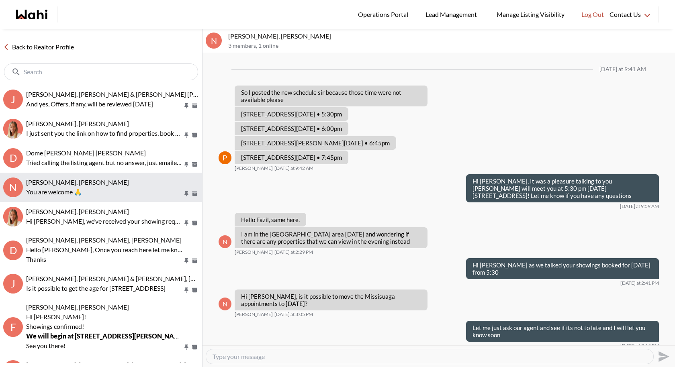
scroll to position [423, 0]
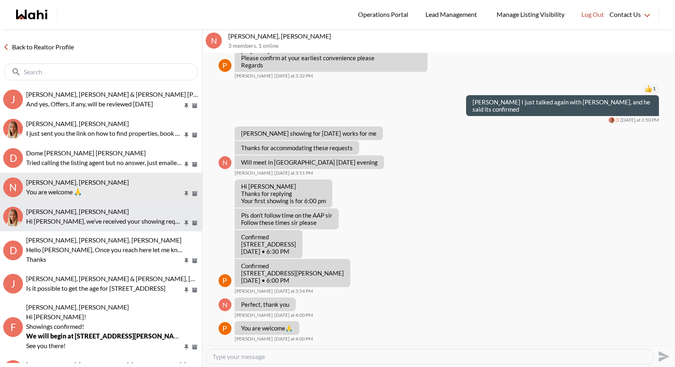
click at [102, 208] on div "[PERSON_NAME], [PERSON_NAME]" at bounding box center [112, 212] width 173 height 8
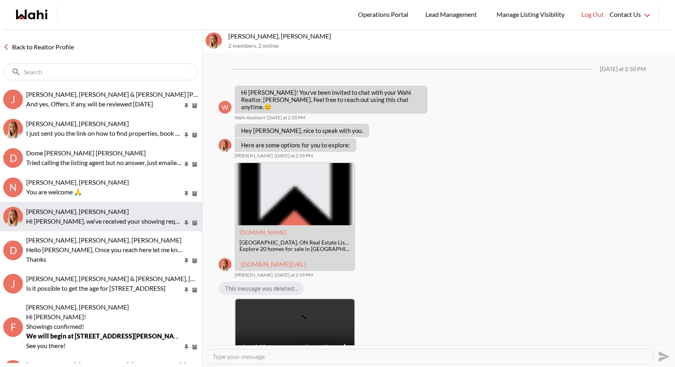
scroll to position [561, 0]
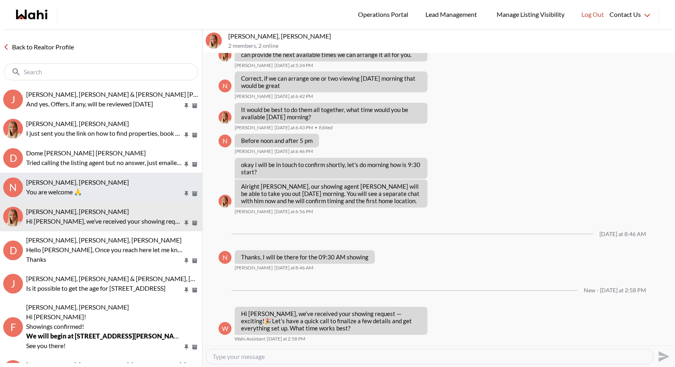
click at [37, 191] on p "You are welcome 🙏" at bounding box center [104, 192] width 157 height 10
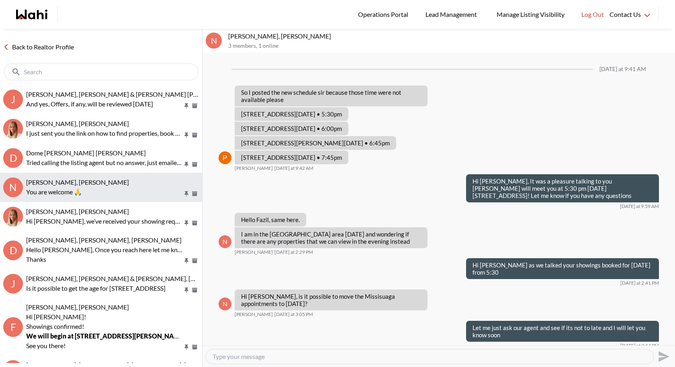
scroll to position [423, 0]
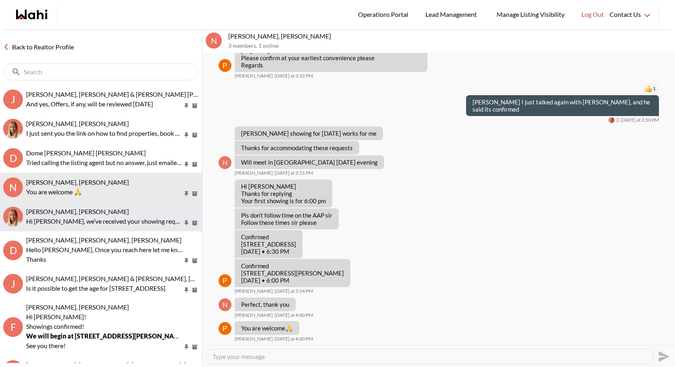
click at [53, 224] on p "Hi [PERSON_NAME], we’ve received your showing request —exciting! 🎉 Let’s have a…" at bounding box center [104, 221] width 157 height 10
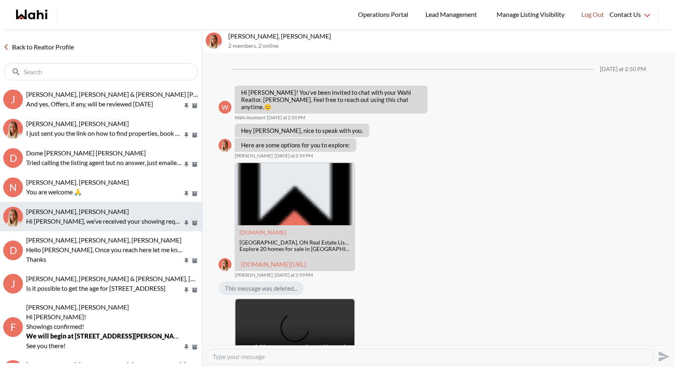
scroll to position [529, 0]
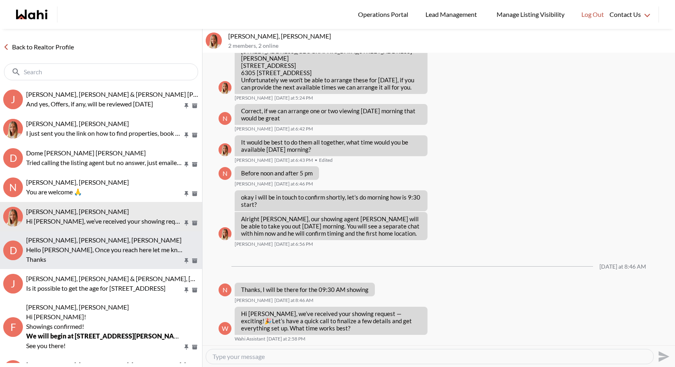
click at [58, 246] on p "Hello Dmytro, Once you reach here let me know and I will open the door for you …" at bounding box center [104, 254] width 157 height 19
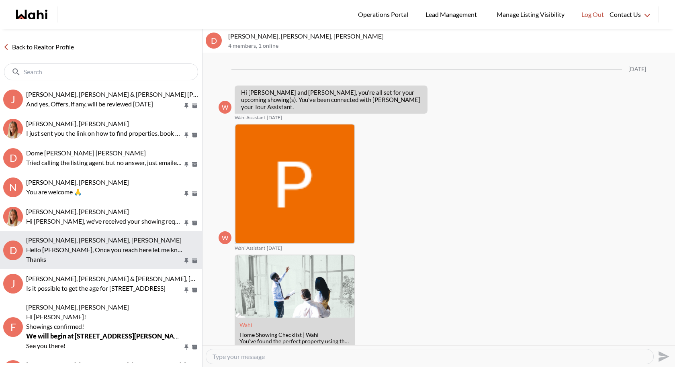
scroll to position [424, 0]
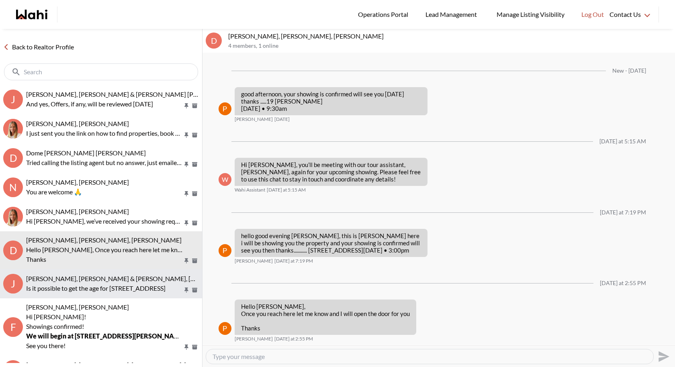
click at [61, 277] on span "[PERSON_NAME], [PERSON_NAME] & [PERSON_NAME], [PERSON_NAME], [PERSON_NAME]" at bounding box center [158, 279] width 265 height 8
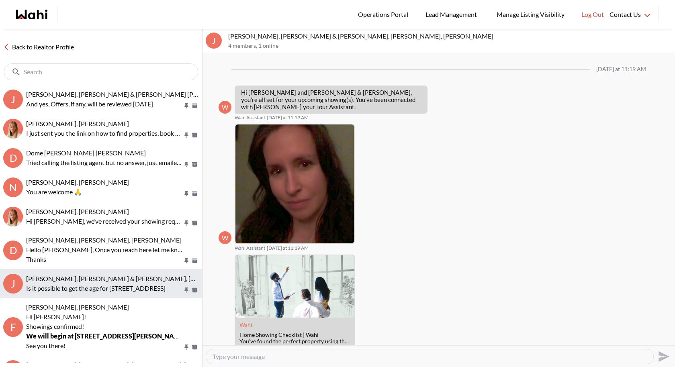
scroll to position [343, 0]
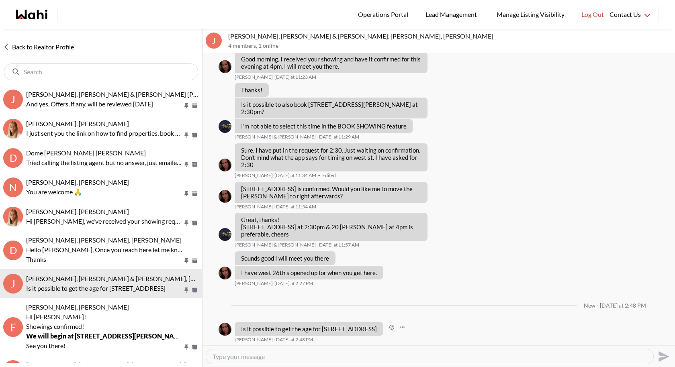
drag, startPoint x: 381, startPoint y: 331, endPoint x: 241, endPoint y: 327, distance: 139.8
click at [241, 327] on p "Is it possible to get the age for [STREET_ADDRESS]" at bounding box center [309, 328] width 136 height 7
click at [344, 334] on div "Is it possible to get the age for [STREET_ADDRESS]" at bounding box center [308, 329] width 149 height 14
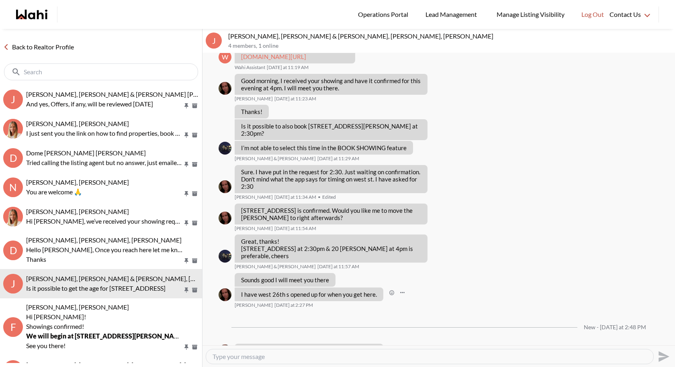
scroll to position [316, 0]
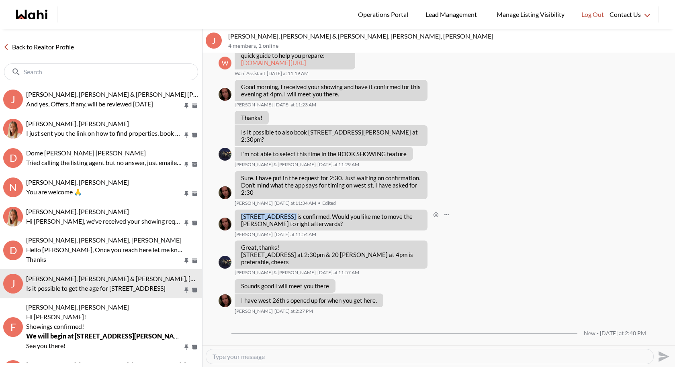
drag, startPoint x: 241, startPoint y: 214, endPoint x: 286, endPoint y: 217, distance: 45.5
click at [286, 217] on p "[STREET_ADDRESS] is confirmed. Would you like me to move the [PERSON_NAME] to r…" at bounding box center [331, 220] width 180 height 14
copy p "130 west 26th st"
drag, startPoint x: 307, startPoint y: 129, endPoint x: 405, endPoint y: 134, distance: 97.7
click at [405, 134] on p "Is it possible to also book [STREET_ADDRESS][PERSON_NAME] at 2:30pm?" at bounding box center [331, 135] width 180 height 14
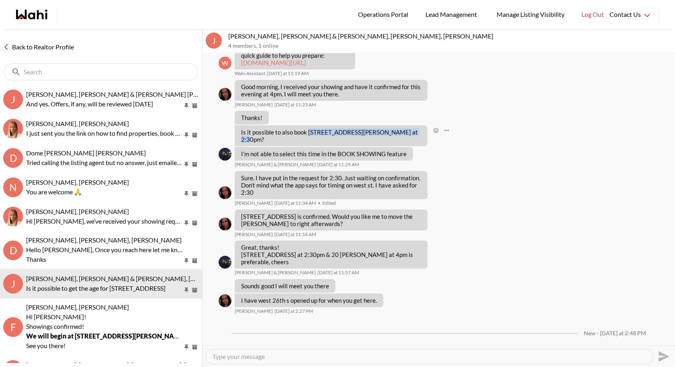
copy p "130 West 26th St, Hamilton, Ontario"
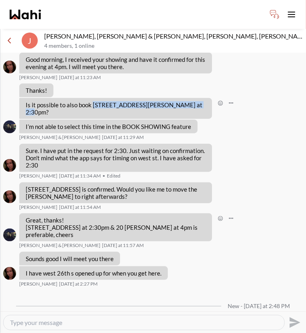
scroll to position [377, 0]
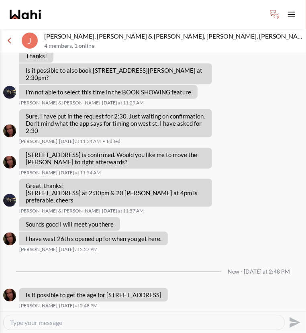
click at [45, 324] on textarea "Type your message" at bounding box center [144, 322] width 268 height 8
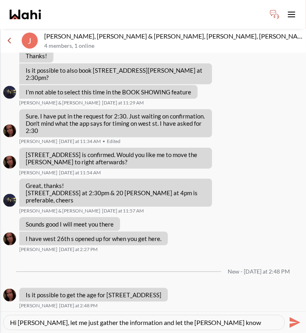
type textarea "Hi [PERSON_NAME], let me just gather the information and let the [PERSON_NAME] …"
click at [289, 320] on icon "Send" at bounding box center [293, 322] width 13 height 13
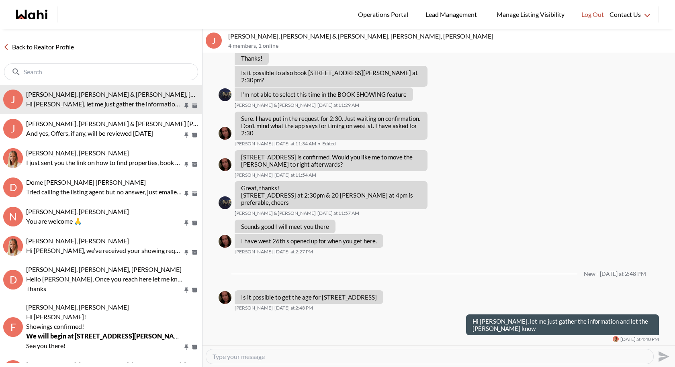
scroll to position [374, 0]
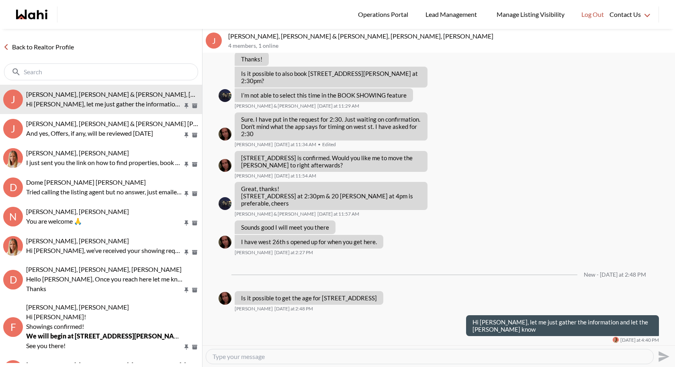
click at [259, 359] on textarea "Type your message" at bounding box center [429, 357] width 434 height 8
paste textarea "I just spoke with [PERSON_NAME] and she mentioned that you’re not interested in…"
type textarea "I just spoke with [PERSON_NAME] and she mentioned that you’re not interested in…"
click at [668, 353] on icon "Send" at bounding box center [662, 356] width 13 height 13
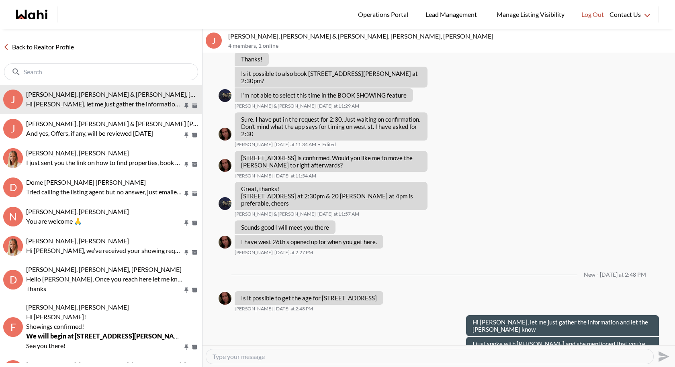
scroll to position [396, 0]
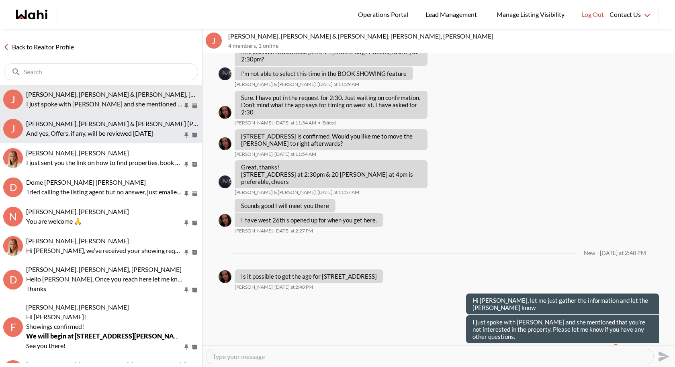
click at [96, 130] on p "And yes, Offers, if any, will be reviewed [DATE]" at bounding box center [104, 133] width 157 height 10
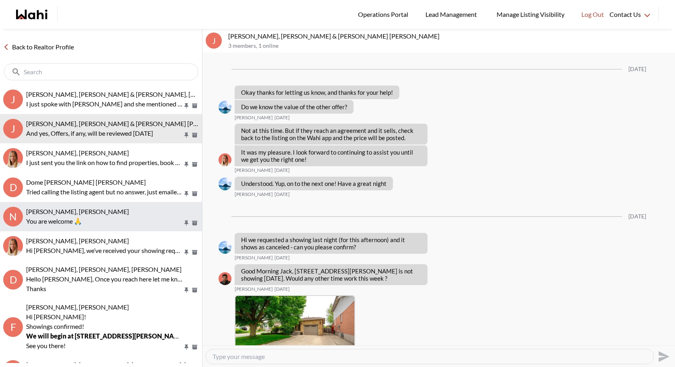
scroll to position [1104, 0]
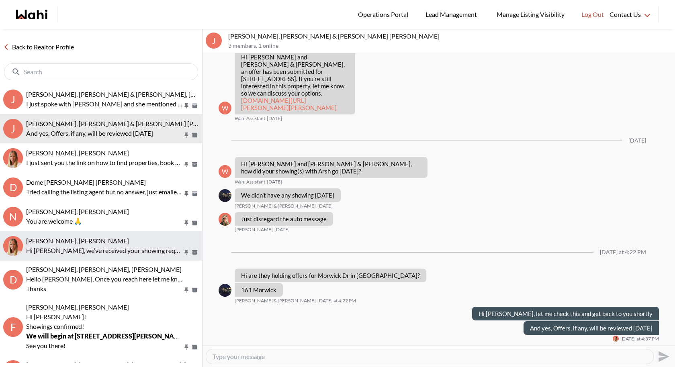
click at [84, 259] on button "[PERSON_NAME], [PERSON_NAME] Hi [PERSON_NAME], we’ve received your showing requ…" at bounding box center [101, 245] width 202 height 29
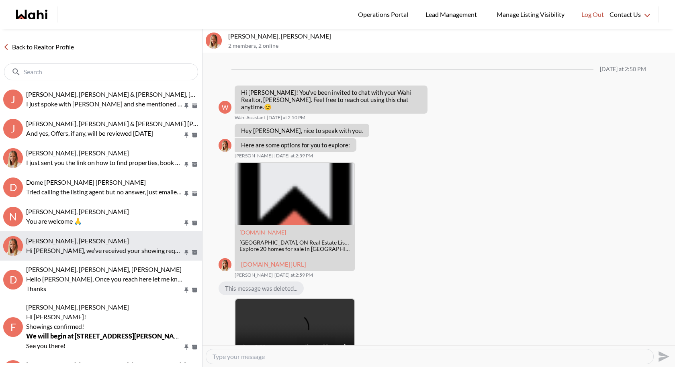
scroll to position [529, 0]
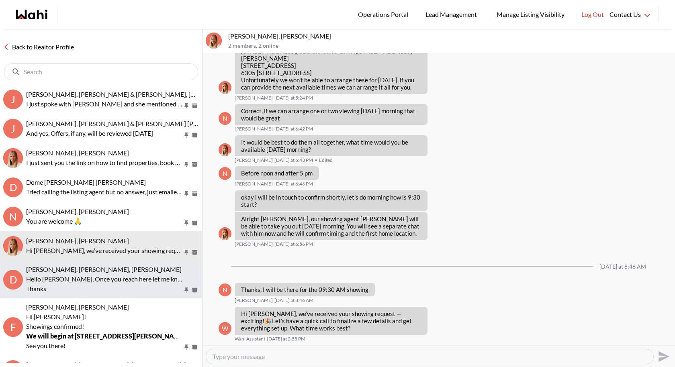
click at [75, 289] on p "Hello Dmytro, Once you reach here let me know and I will open the door for you …" at bounding box center [104, 283] width 157 height 19
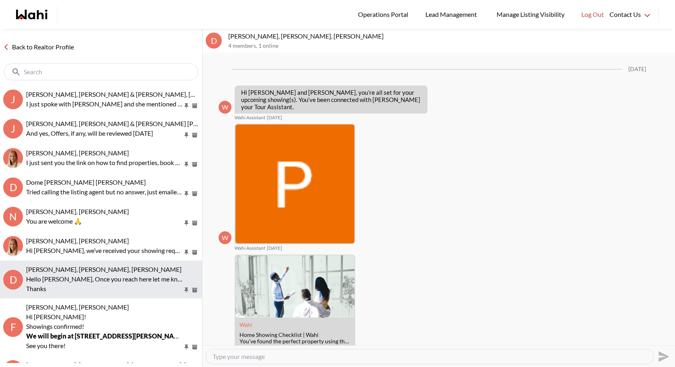
scroll to position [391, 0]
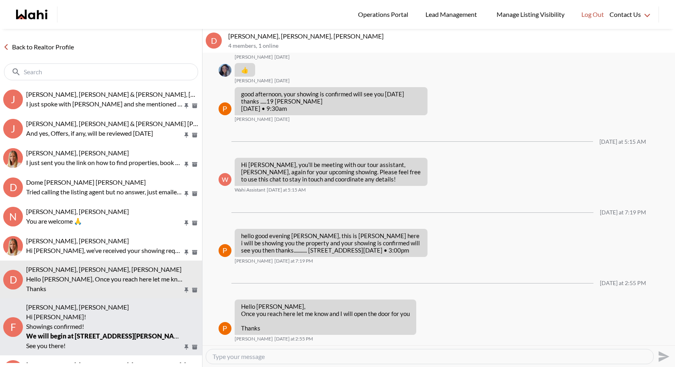
click at [93, 312] on p "Hi [PERSON_NAME]!" at bounding box center [104, 317] width 157 height 10
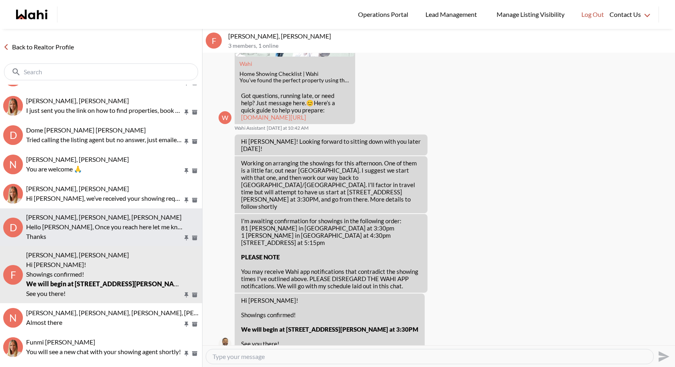
scroll to position [61, 0]
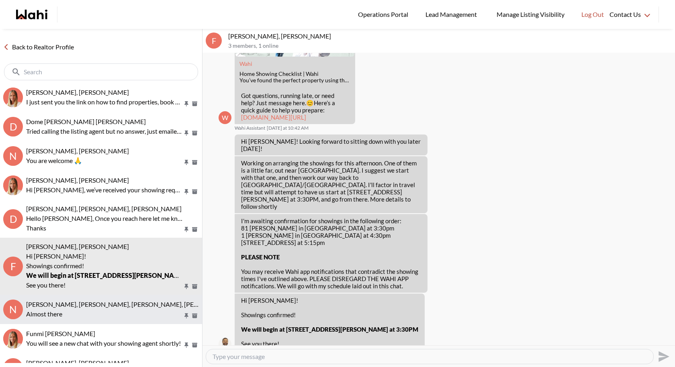
click at [88, 302] on span "[PERSON_NAME], [PERSON_NAME], [PERSON_NAME], [PERSON_NAME]" at bounding box center [130, 304] width 208 height 8
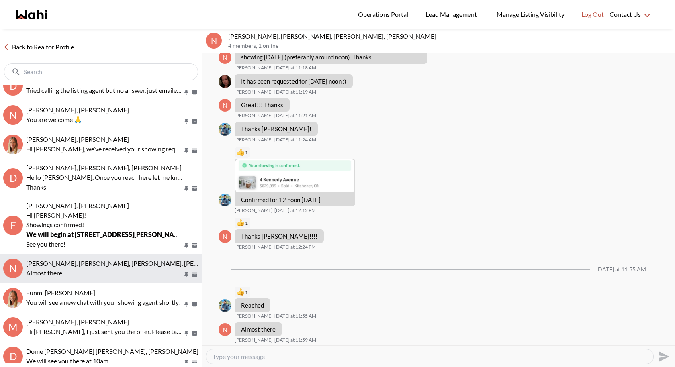
scroll to position [105, 0]
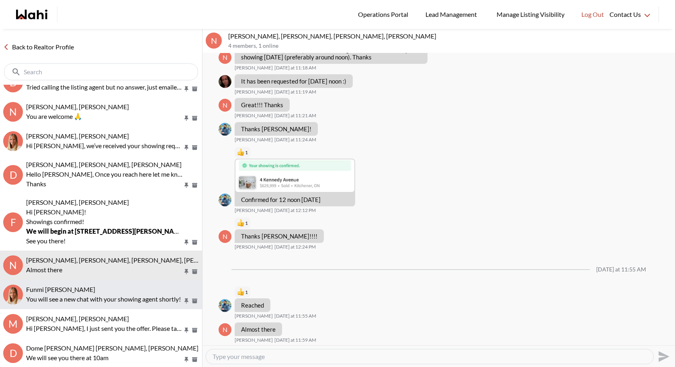
click at [95, 287] on span "Funmi [PERSON_NAME]" at bounding box center [60, 289] width 69 height 8
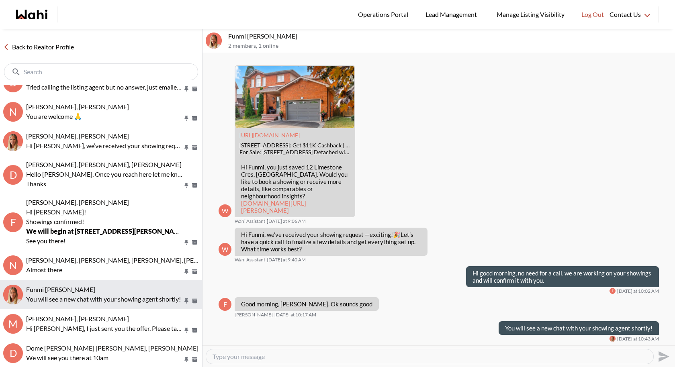
scroll to position [129, 0]
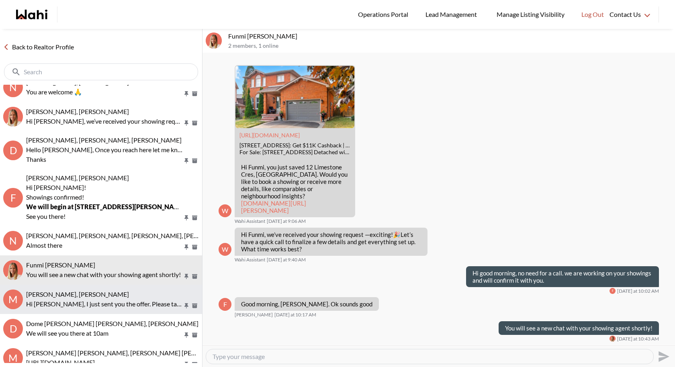
click at [94, 295] on span "[PERSON_NAME], [PERSON_NAME]" at bounding box center [77, 294] width 103 height 8
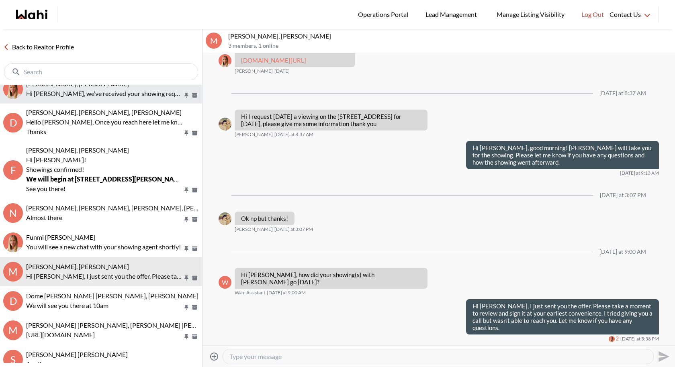
scroll to position [164, 0]
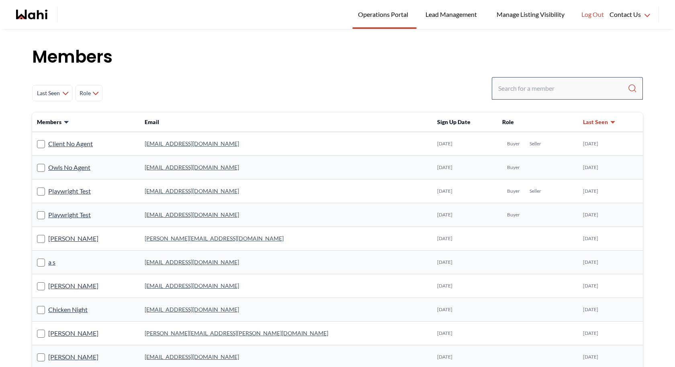
click at [495, 81] on div at bounding box center [566, 88] width 151 height 22
click at [510, 88] on input "Search input" at bounding box center [562, 88] width 129 height 14
paste input "erikalarc@gmail.com"
type input "erikalarc@gmail.com"
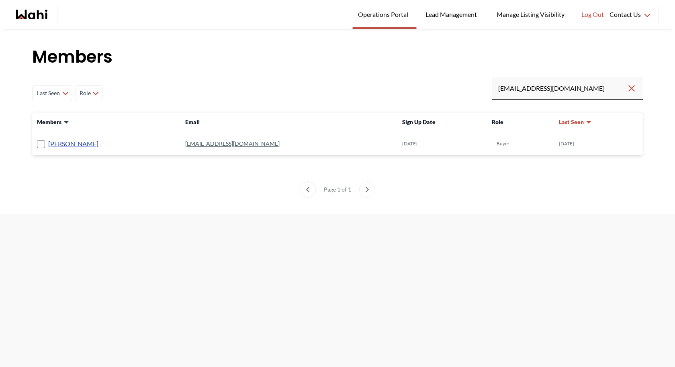
click at [55, 145] on link "Erik Alarcon" at bounding box center [73, 144] width 50 height 10
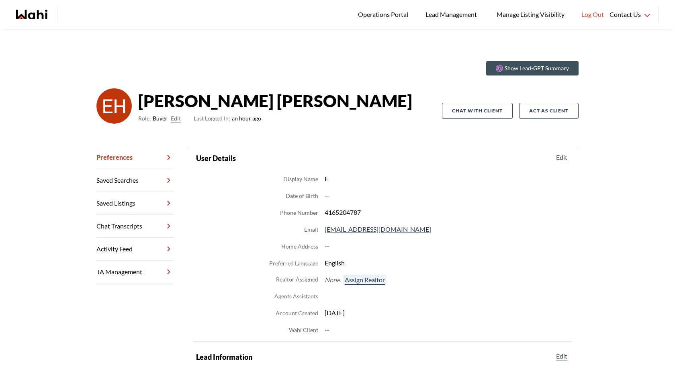
click at [356, 279] on button "Assign Realtor" at bounding box center [364, 280] width 43 height 10
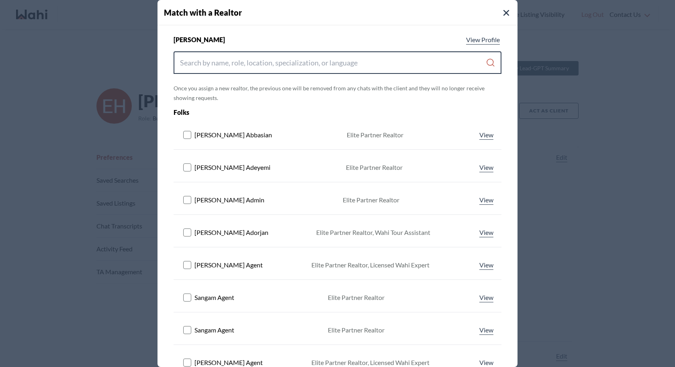
click at [324, 65] on input "Search input" at bounding box center [333, 62] width 306 height 14
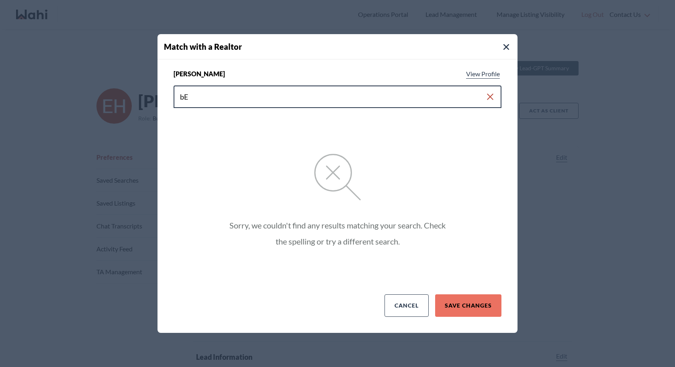
type input "b"
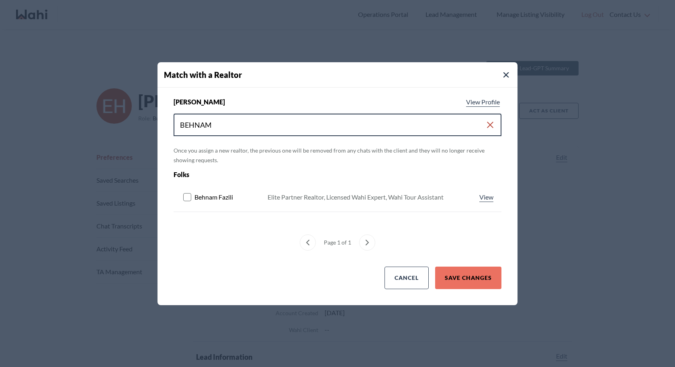
type input "BEHNAM"
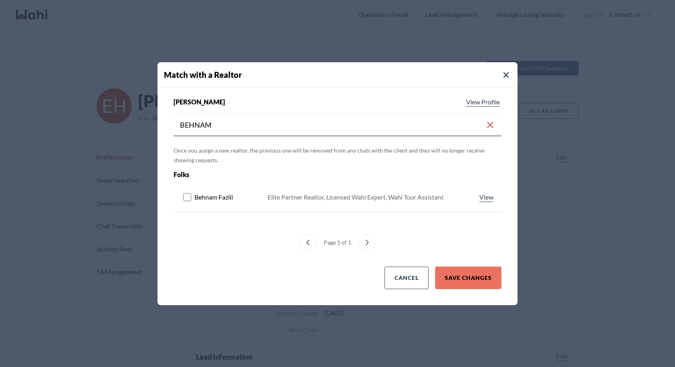
click at [187, 198] on rect at bounding box center [188, 197] width 8 height 8
click at [454, 275] on button "Save Changes" at bounding box center [468, 278] width 66 height 22
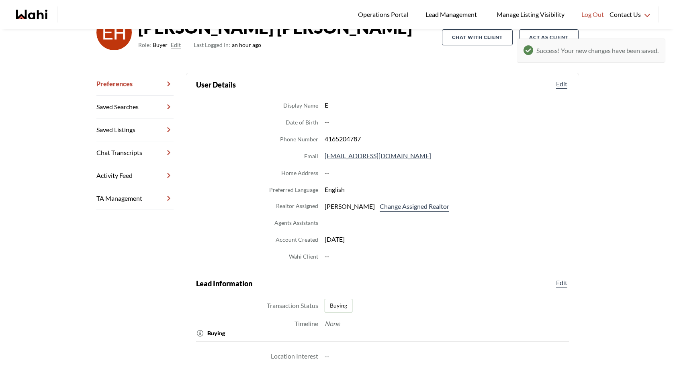
click at [163, 152] on link "Chat Transcripts" at bounding box center [134, 152] width 77 height 23
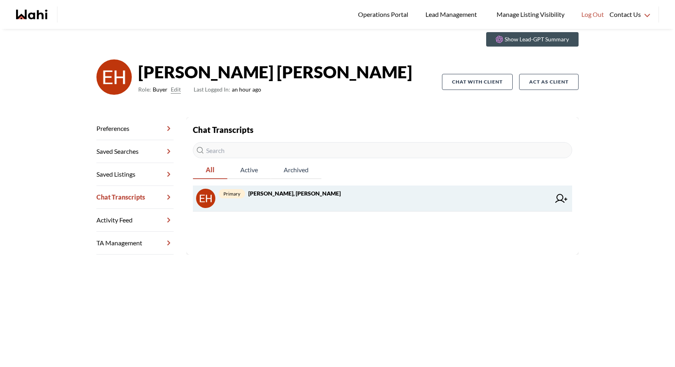
click at [301, 204] on div "primary Erik Alarcon, Behnam" at bounding box center [384, 198] width 332 height 19
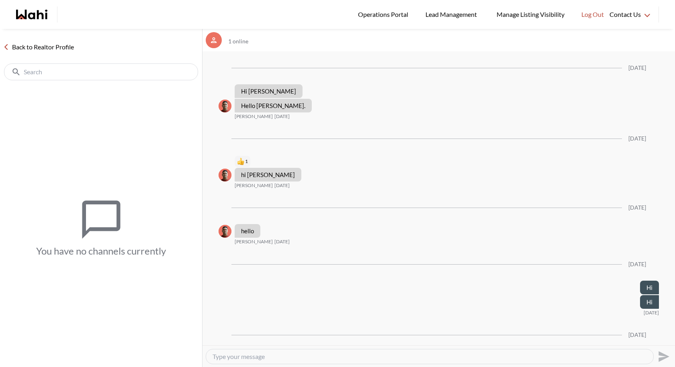
scroll to position [1525, 0]
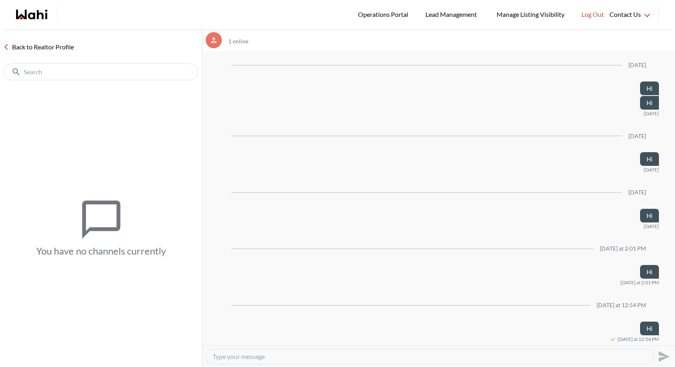
click at [306, 359] on textarea "Type your message" at bounding box center [429, 357] width 434 height 8
type textarea "h"
type textarea "Hi"
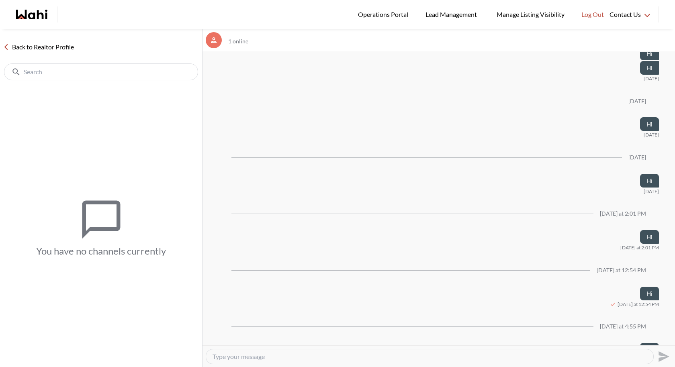
scroll to position [1581, 0]
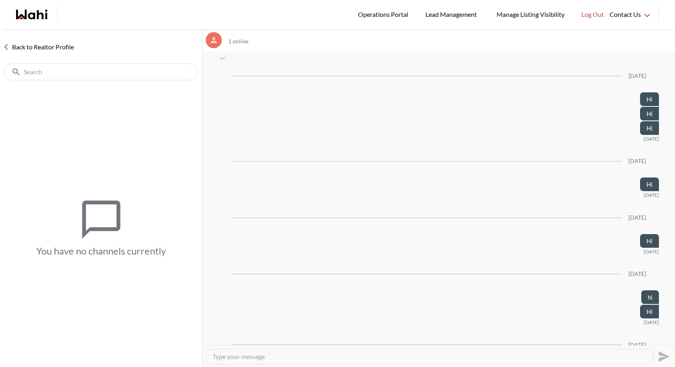
scroll to position [1581, 0]
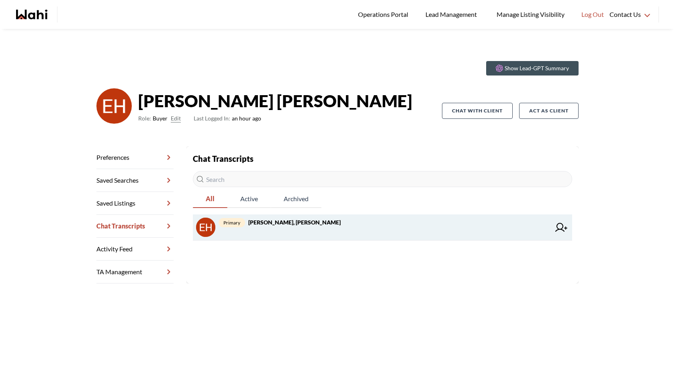
click at [290, 220] on strong "[PERSON_NAME], [PERSON_NAME]" at bounding box center [294, 222] width 92 height 7
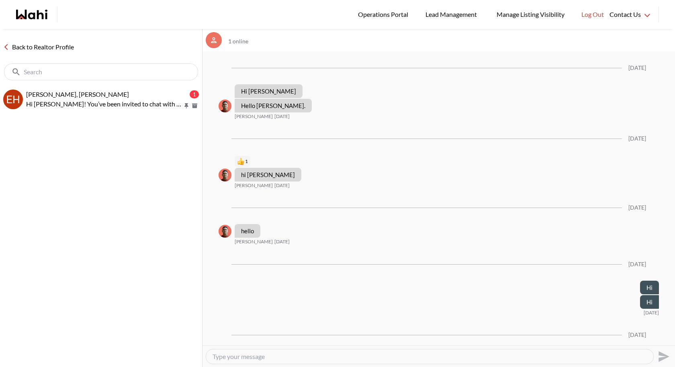
scroll to position [1581, 0]
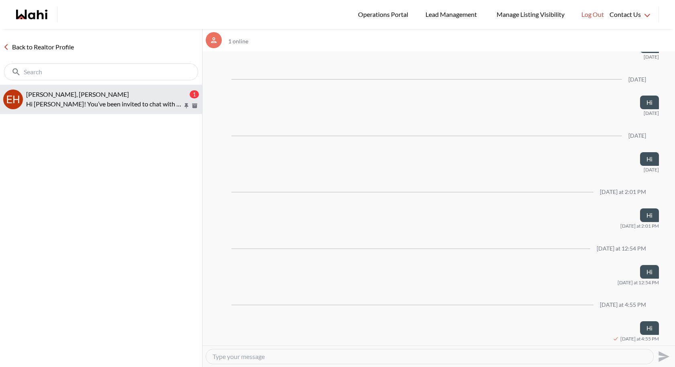
click at [123, 103] on p "Hi [PERSON_NAME]! You’ve been invited to chat with your Wahi Realtor, Behnam. F…" at bounding box center [104, 104] width 157 height 10
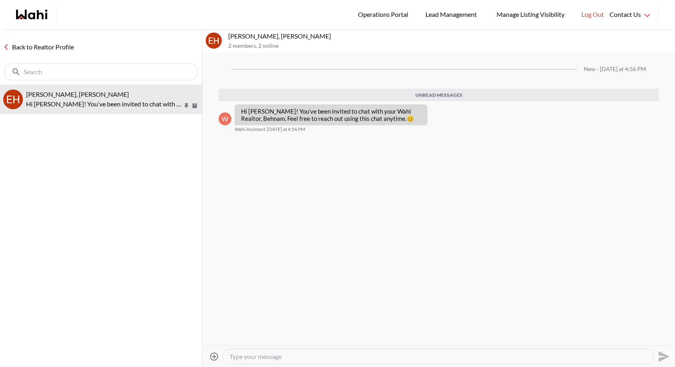
click at [267, 359] on textarea "Type your message" at bounding box center [437, 357] width 417 height 8
type textarea "Hi"
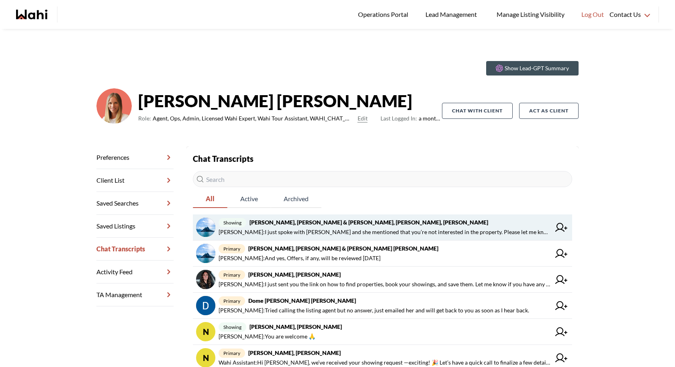
click at [440, 227] on span "[PERSON_NAME] : I just spoke with [PERSON_NAME] and she mentioned that you’re n…" at bounding box center [384, 232] width 332 height 10
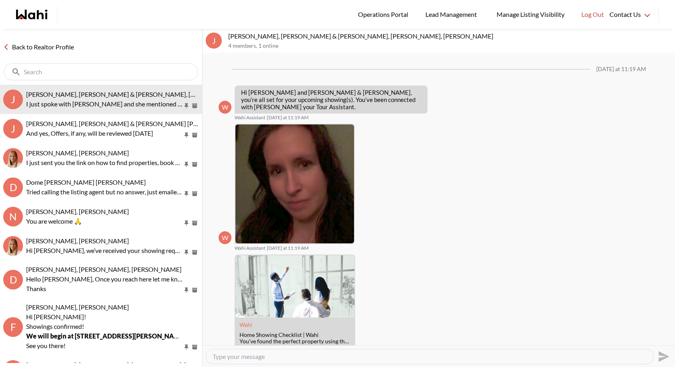
scroll to position [355, 0]
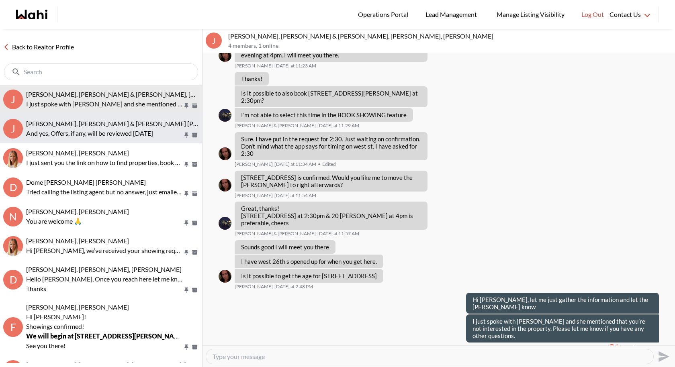
click at [51, 123] on span "[PERSON_NAME], [PERSON_NAME] & [PERSON_NAME] [PERSON_NAME]" at bounding box center [131, 124] width 211 height 8
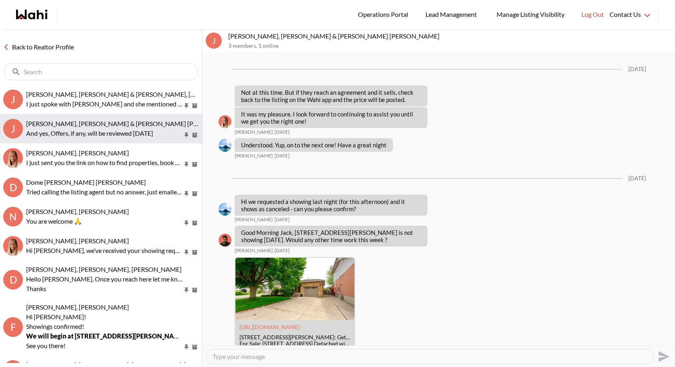
scroll to position [1065, 0]
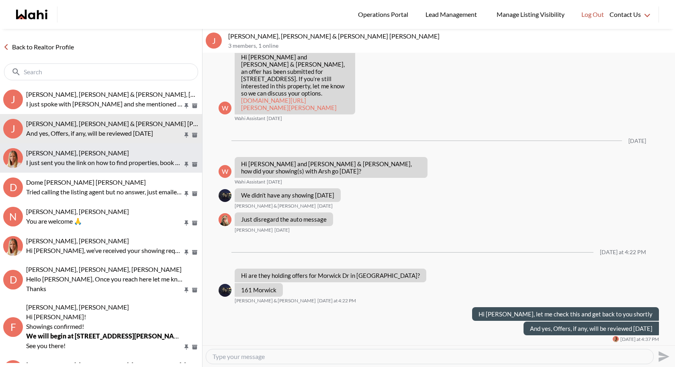
click at [61, 164] on p "I just sent you the link on how to find properties, book your showings, and sav…" at bounding box center [104, 163] width 157 height 10
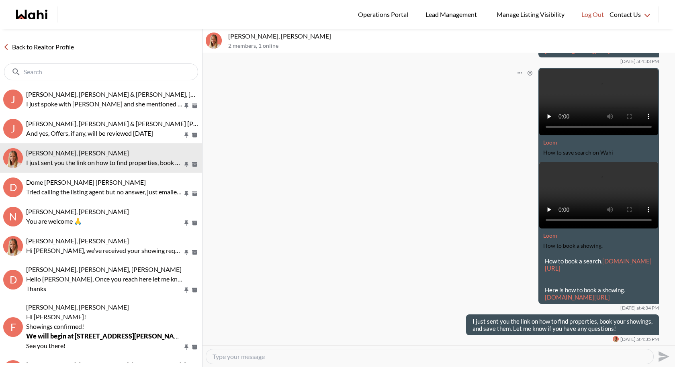
scroll to position [580, 0]
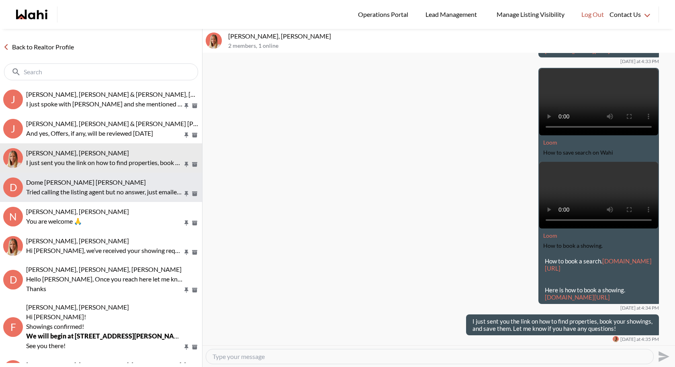
click at [80, 181] on span "Dome [PERSON_NAME] [PERSON_NAME]" at bounding box center [86, 182] width 120 height 8
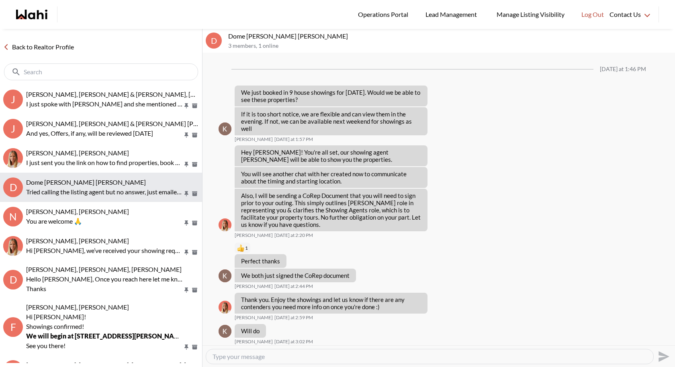
scroll to position [428, 0]
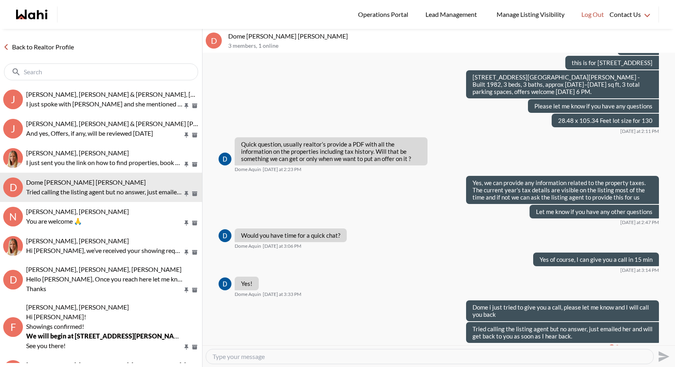
click at [354, 353] on textarea "Type your message" at bounding box center [429, 357] width 434 height 8
type textarea "i"
type textarea "I"
click at [211, 355] on div "Please let me know if you have any other questions. As the listing agent metine…" at bounding box center [429, 356] width 447 height 14
click at [212, 355] on textarea "Please let me know if you have any other questions. As the listing agent metine…" at bounding box center [429, 357] width 434 height 8
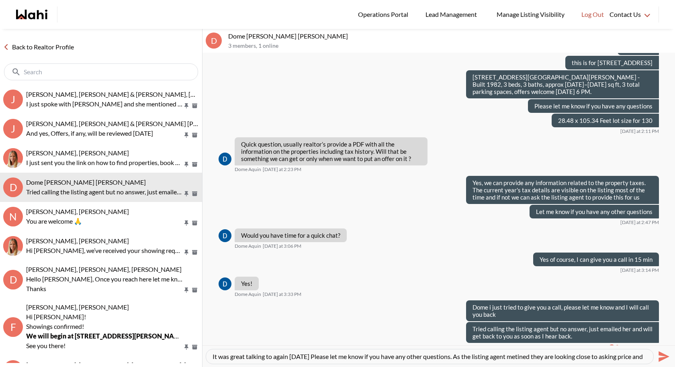
scroll to position [8, 0]
drag, startPoint x: 213, startPoint y: 354, endPoint x: 274, endPoint y: 365, distance: 62.5
click at [274, 365] on div "It was great talking to again [DATE] Please let me know if you have any other q…" at bounding box center [439, 356] width 466 height 18
type textarea "It was great talking to again [DATE] Please let me know if you have any other q…"
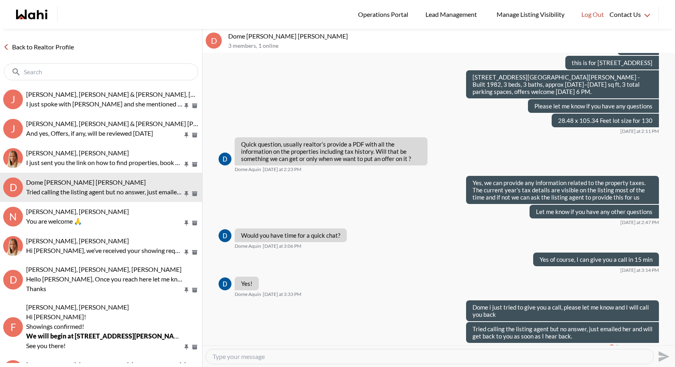
paste textarea "It was great talking to you again [DATE]. Please let me know if you have any ot…"
type textarea "It was great talking to you again [DATE]. Please let me know if you have any ot…"
click at [664, 356] on icon "Send" at bounding box center [662, 356] width 13 height 13
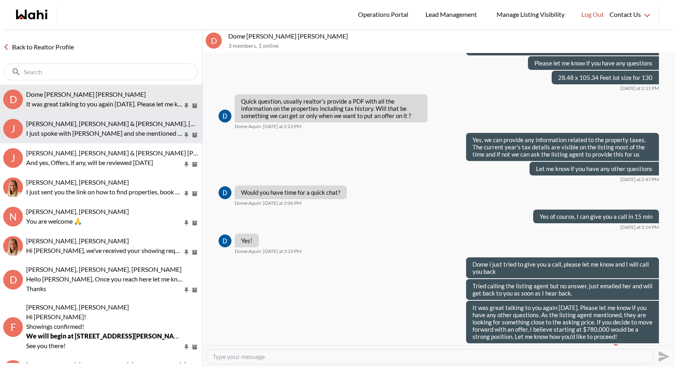
click at [88, 122] on span "[PERSON_NAME], [PERSON_NAME] & [PERSON_NAME], [PERSON_NAME], [PERSON_NAME]" at bounding box center [158, 124] width 265 height 8
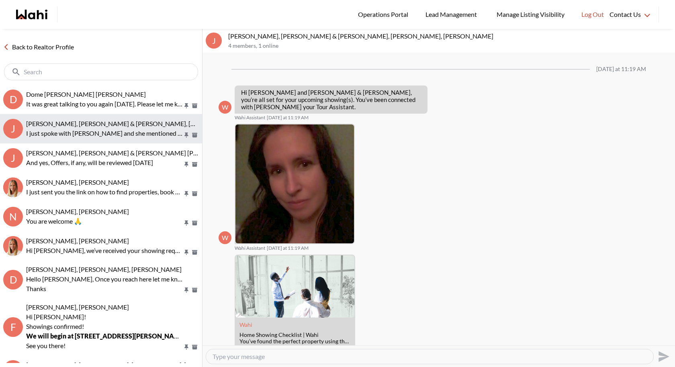
scroll to position [355, 0]
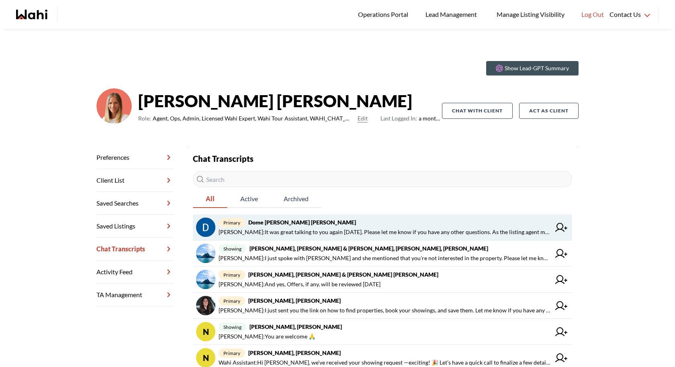
click at [448, 221] on span "primary Dome [PERSON_NAME] [PERSON_NAME]" at bounding box center [384, 223] width 332 height 10
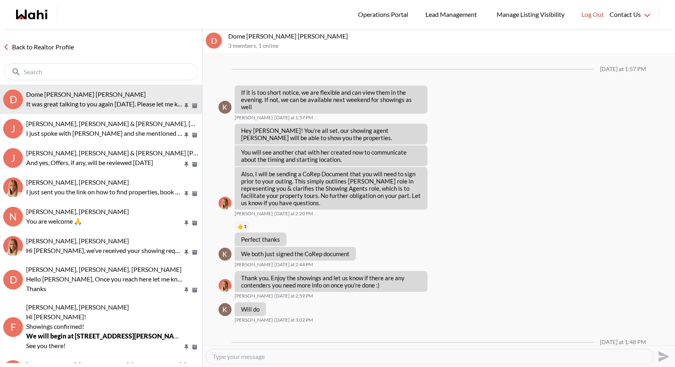
scroll to position [449, 0]
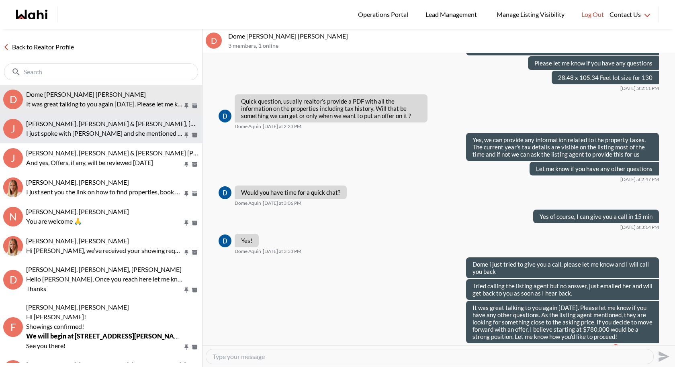
click at [137, 125] on span "[PERSON_NAME], [PERSON_NAME] & [PERSON_NAME], [PERSON_NAME], [PERSON_NAME]" at bounding box center [158, 124] width 265 height 8
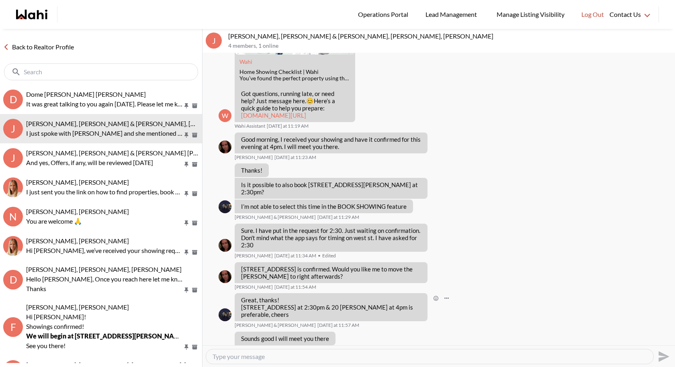
scroll to position [355, 0]
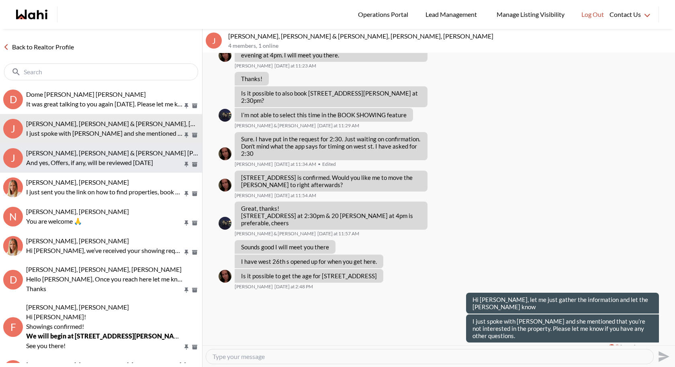
click at [132, 148] on button "J [PERSON_NAME], [PERSON_NAME] & [PERSON_NAME] [PERSON_NAME] And yes, Offers, i…" at bounding box center [101, 157] width 202 height 29
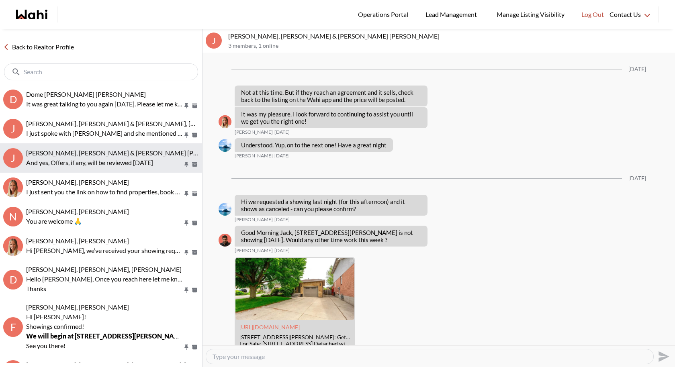
scroll to position [1065, 0]
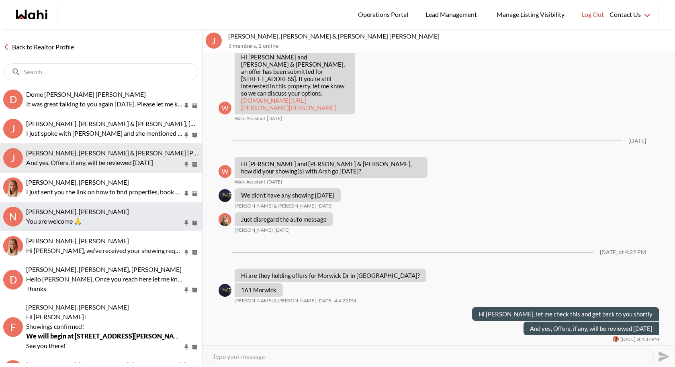
click at [57, 226] on button "N [PERSON_NAME], [PERSON_NAME] You are welcome 🙏" at bounding box center [101, 216] width 202 height 29
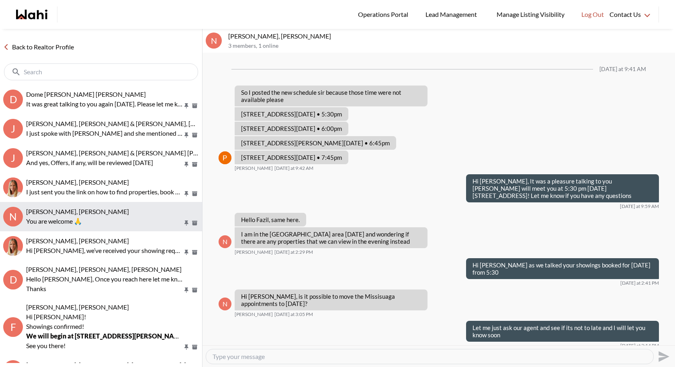
scroll to position [423, 0]
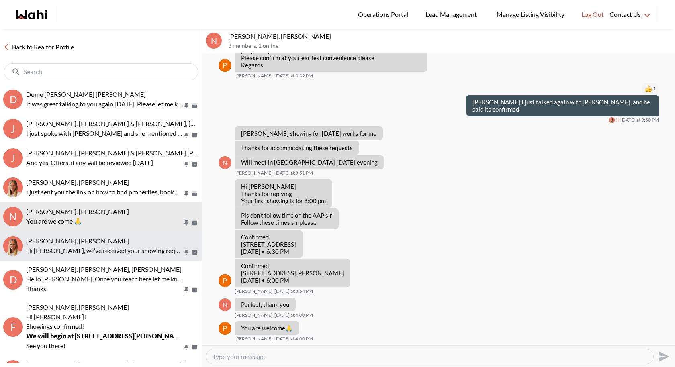
click at [58, 243] on span "[PERSON_NAME], [PERSON_NAME]" at bounding box center [77, 241] width 103 height 8
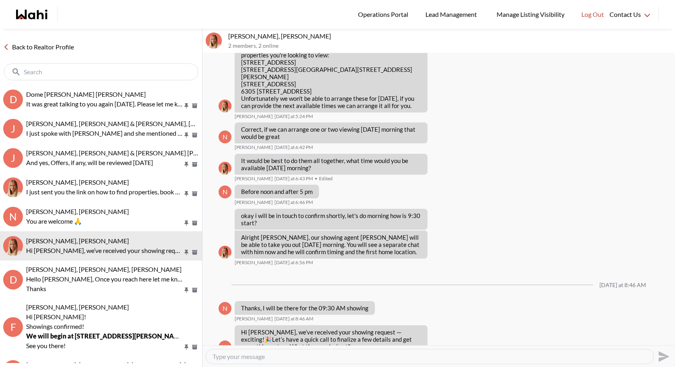
scroll to position [529, 0]
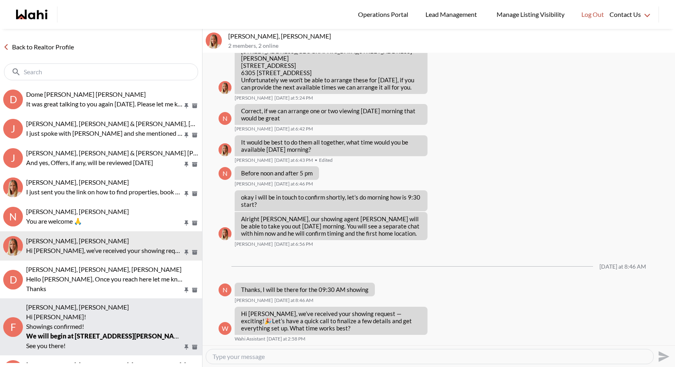
click at [70, 320] on p "Hi [PERSON_NAME]!" at bounding box center [104, 317] width 157 height 10
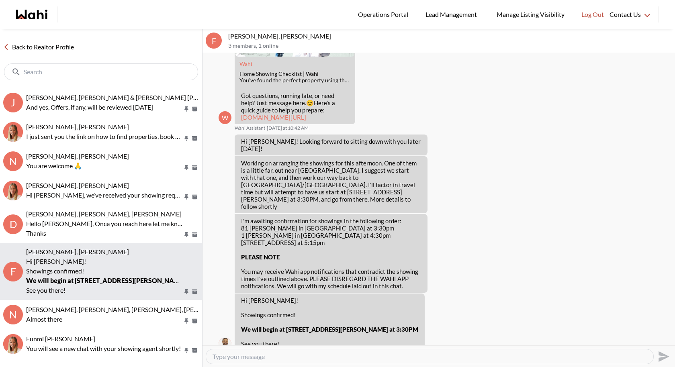
scroll to position [57, 0]
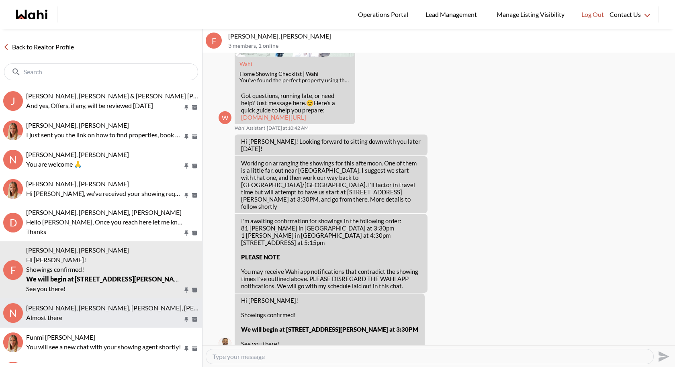
click at [53, 319] on p "Almost there" at bounding box center [104, 318] width 157 height 10
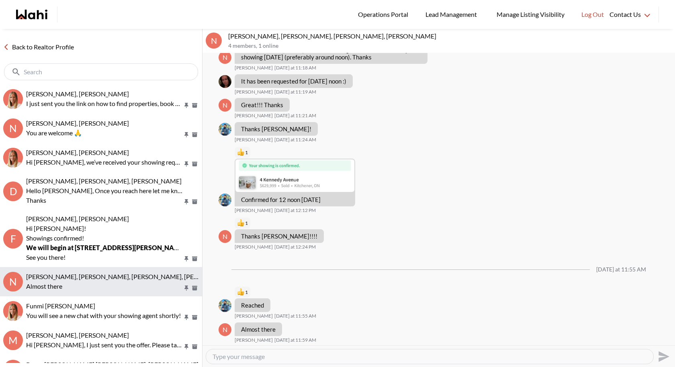
scroll to position [94, 0]
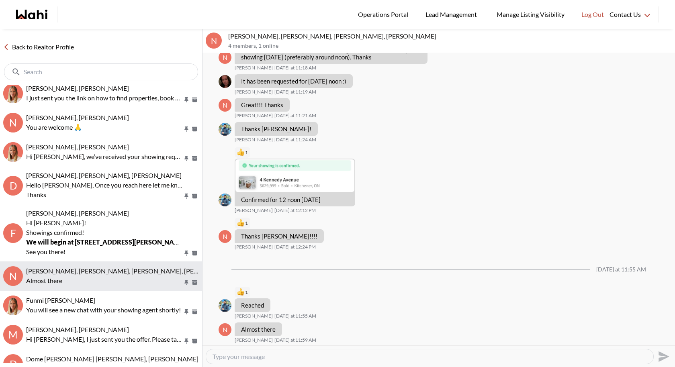
click at [86, 287] on button "N [PERSON_NAME], [PERSON_NAME], [PERSON_NAME], [PERSON_NAME] Almost there" at bounding box center [101, 275] width 202 height 29
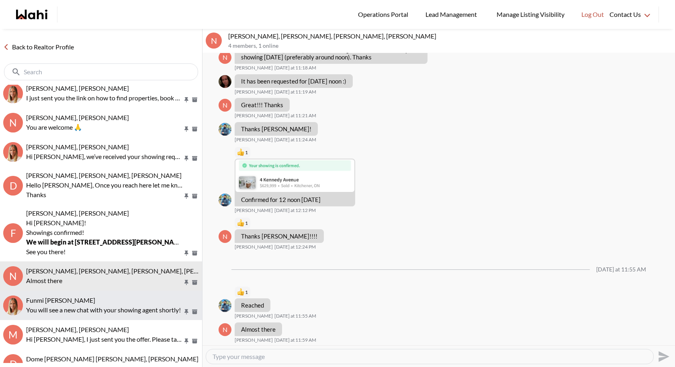
click at [81, 300] on span "Funmi [PERSON_NAME]" at bounding box center [60, 300] width 69 height 8
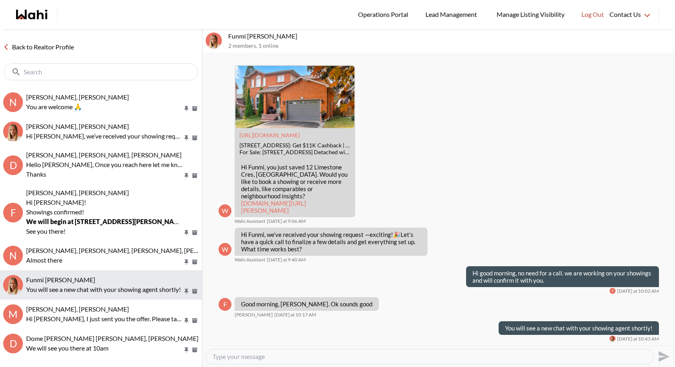
scroll to position [119, 0]
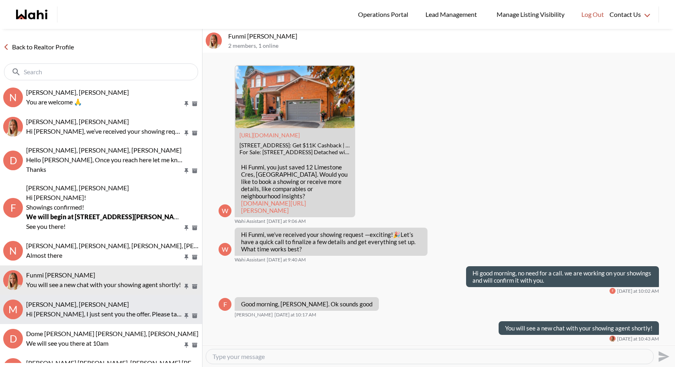
click at [82, 308] on div "[PERSON_NAME], [PERSON_NAME] Hi [PERSON_NAME], I just sent you the offer. Pleas…" at bounding box center [112, 309] width 173 height 18
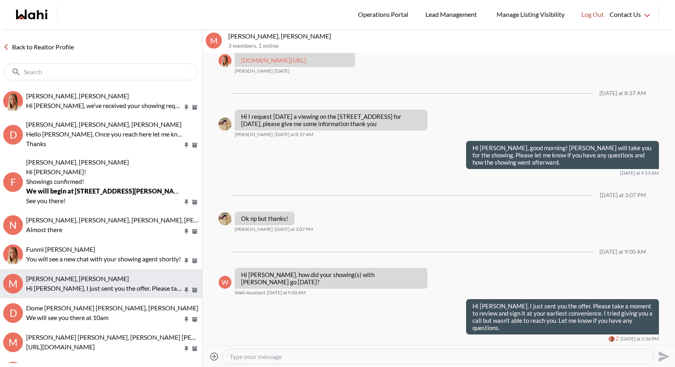
scroll to position [148, 0]
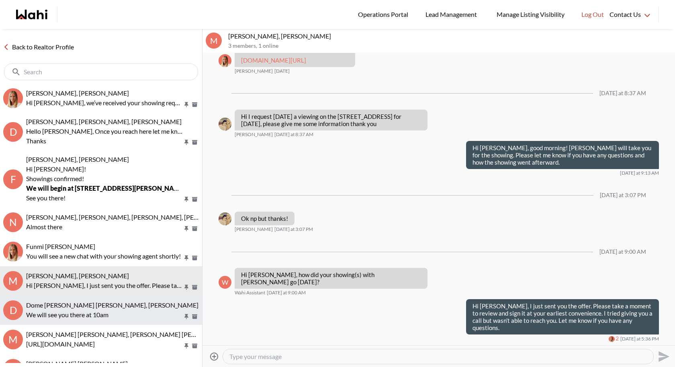
click at [77, 310] on p "We will see you there at 10am" at bounding box center [104, 315] width 157 height 10
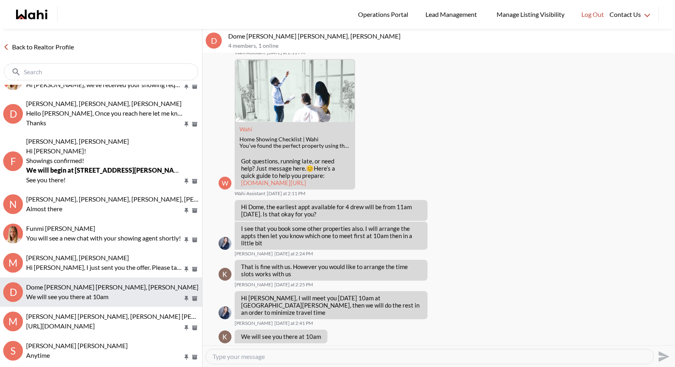
scroll to position [170, 0]
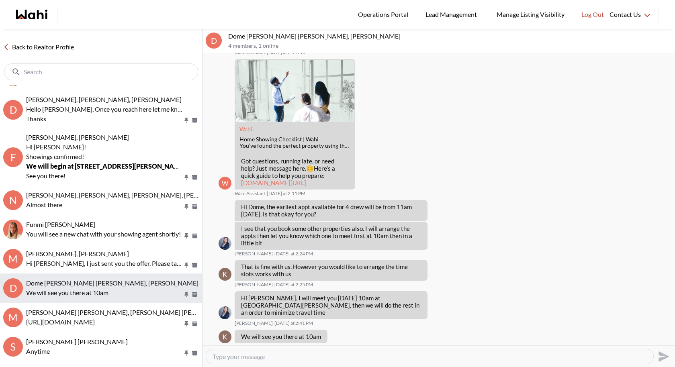
click at [105, 308] on button "M [PERSON_NAME] [PERSON_NAME], [PERSON_NAME] [PERSON_NAME] [URL][DOMAIN_NAME]" at bounding box center [101, 317] width 202 height 29
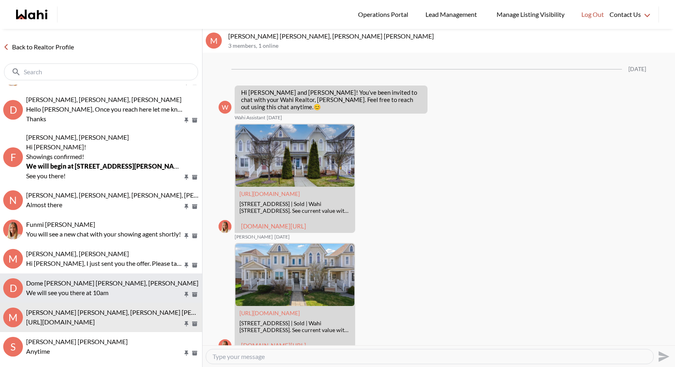
scroll to position [465, 0]
